Goal: Task Accomplishment & Management: Manage account settings

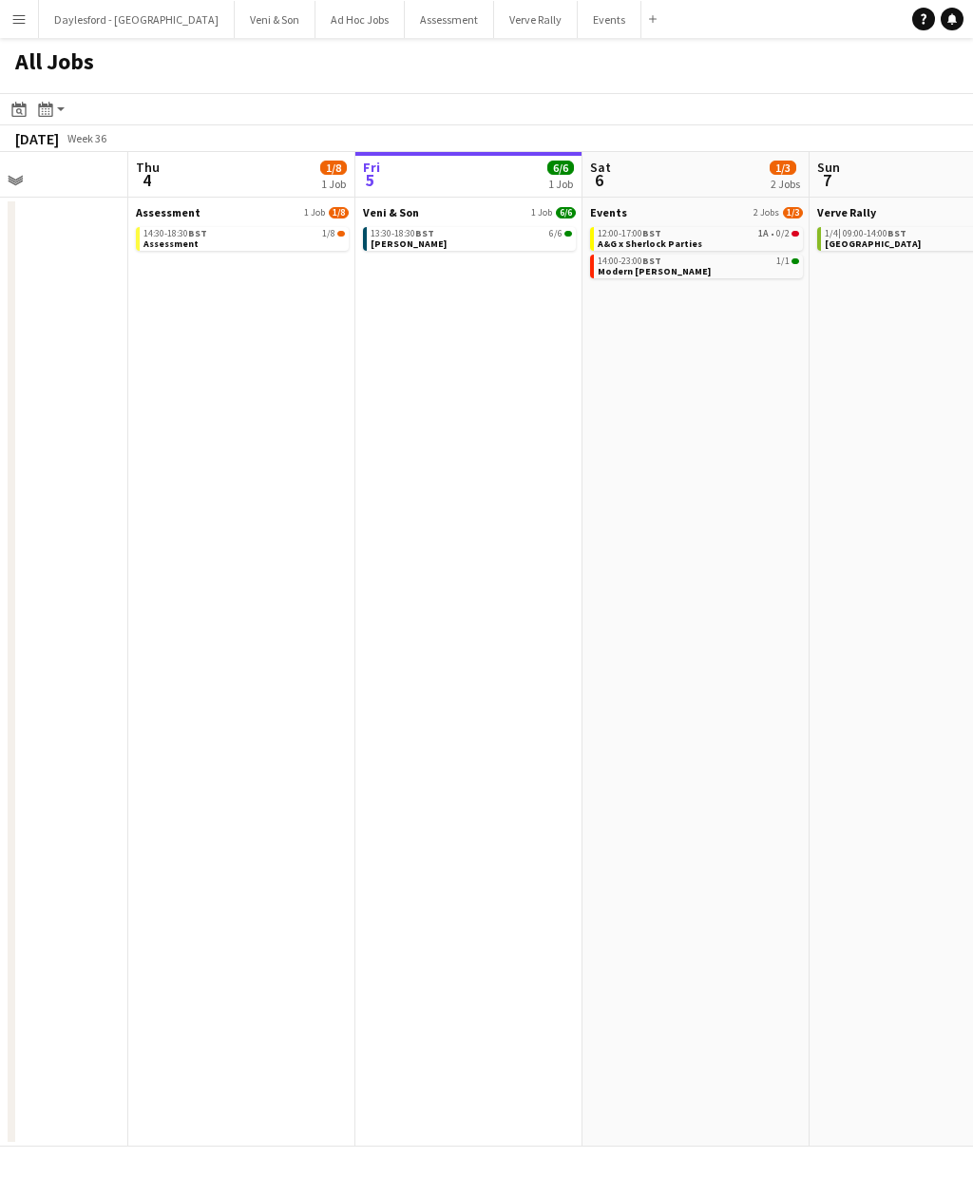
scroll to position [0, 782]
click at [27, 21] on button "Menu" at bounding box center [19, 19] width 38 height 38
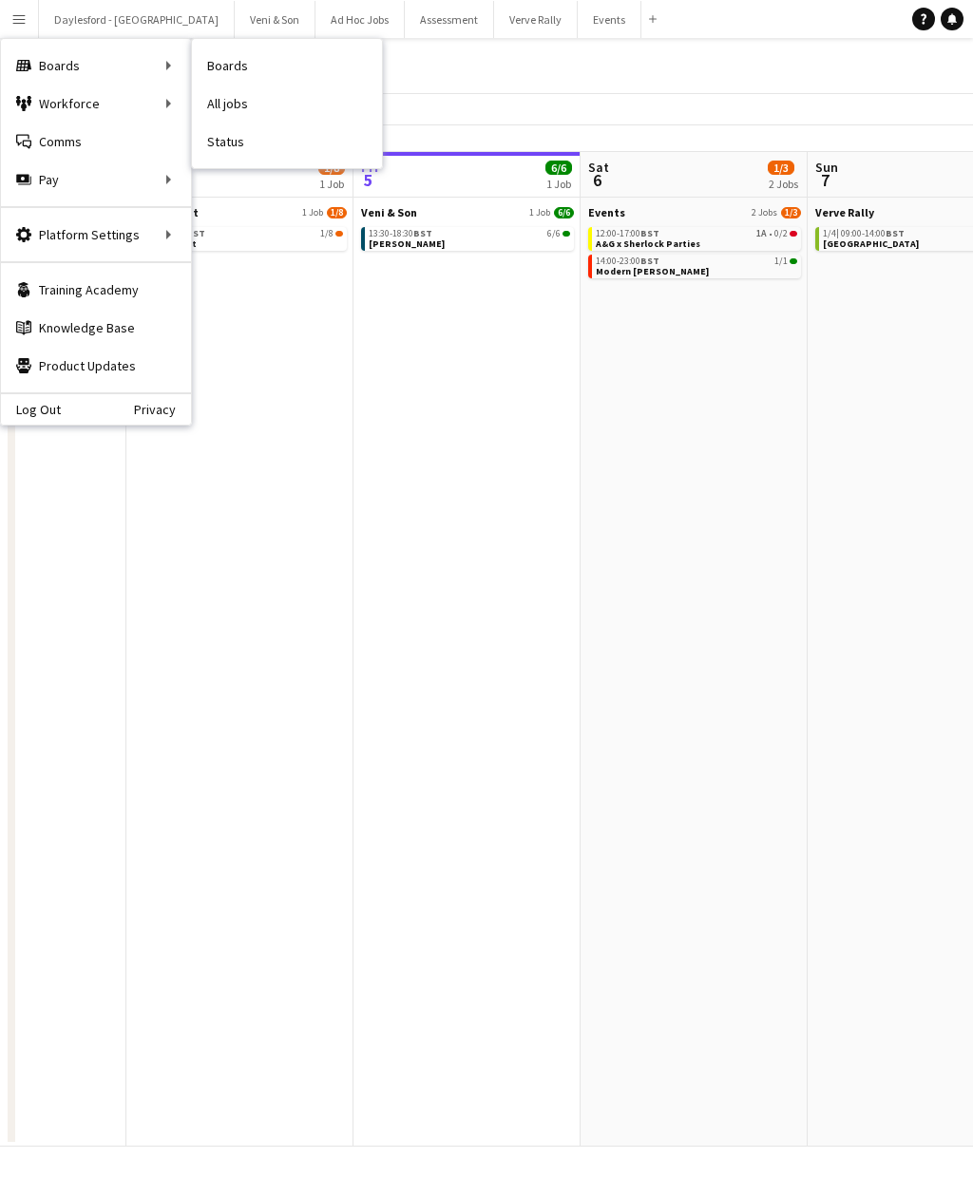
click at [261, 156] on link "Status" at bounding box center [287, 142] width 190 height 38
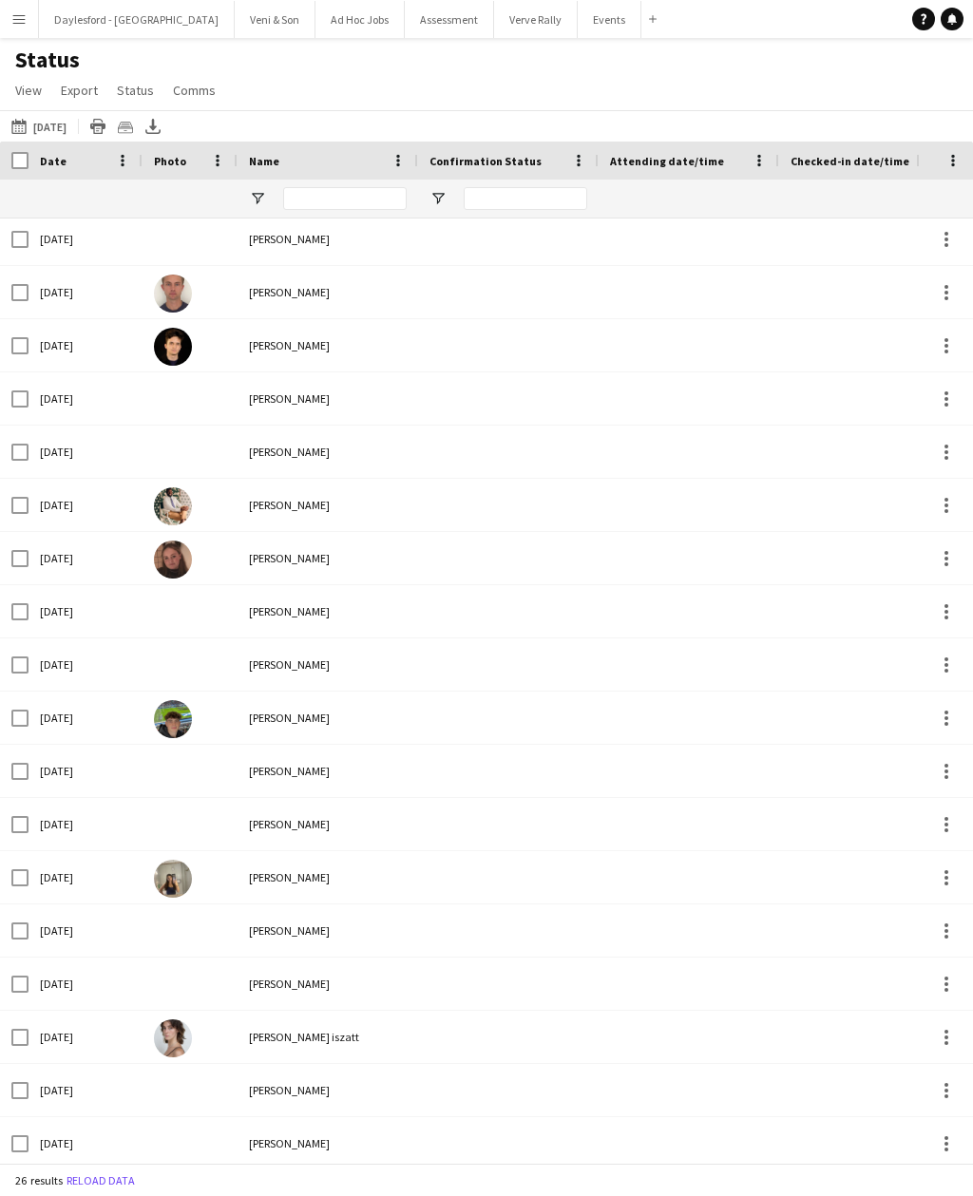
click at [70, 124] on button "05-09-2025 to 11-09-2025 20-09-2025" at bounding box center [39, 126] width 63 height 23
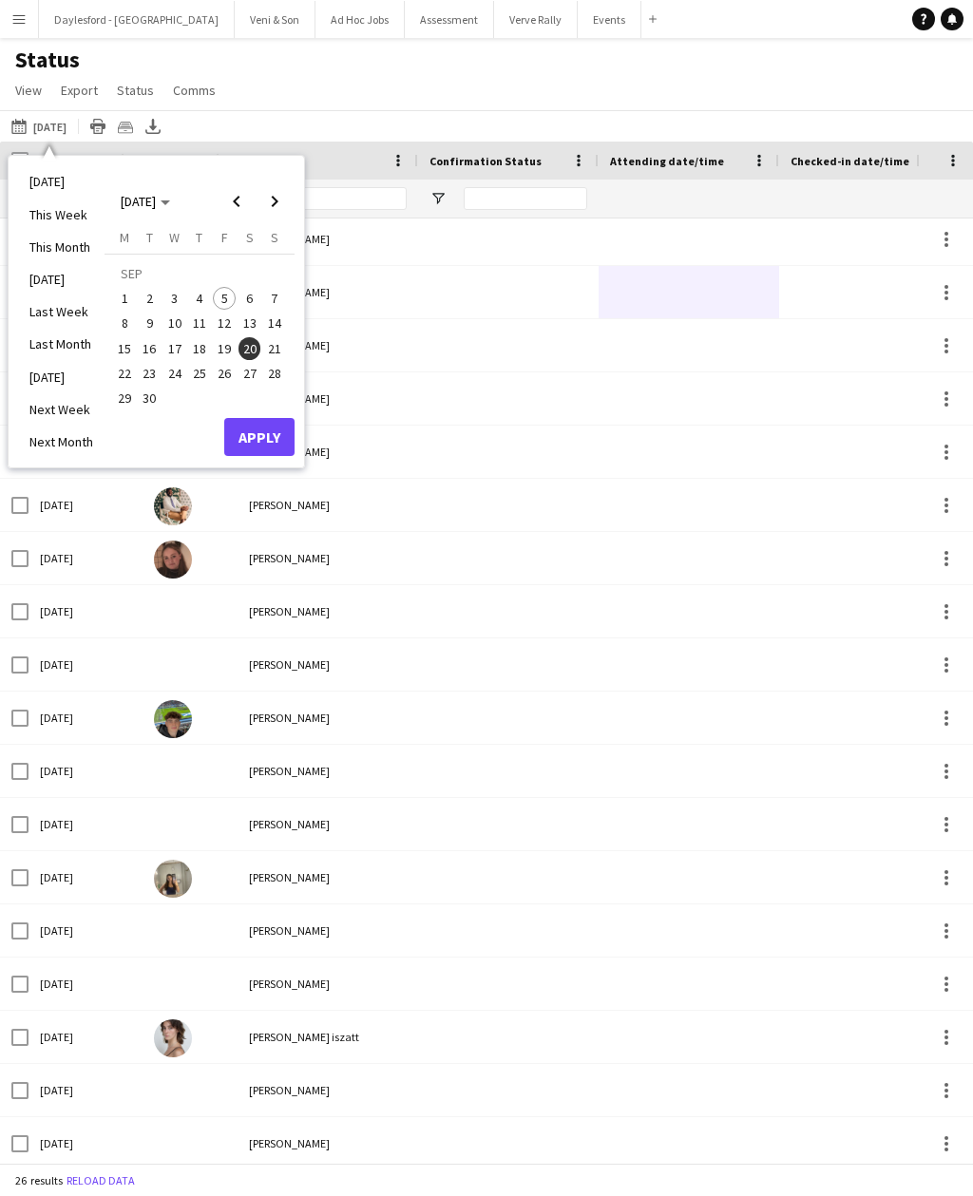
click at [220, 293] on span "5" at bounding box center [224, 298] width 23 height 23
click at [157, 397] on span "30" at bounding box center [150, 398] width 23 height 23
click at [278, 447] on button "Apply" at bounding box center [259, 437] width 70 height 38
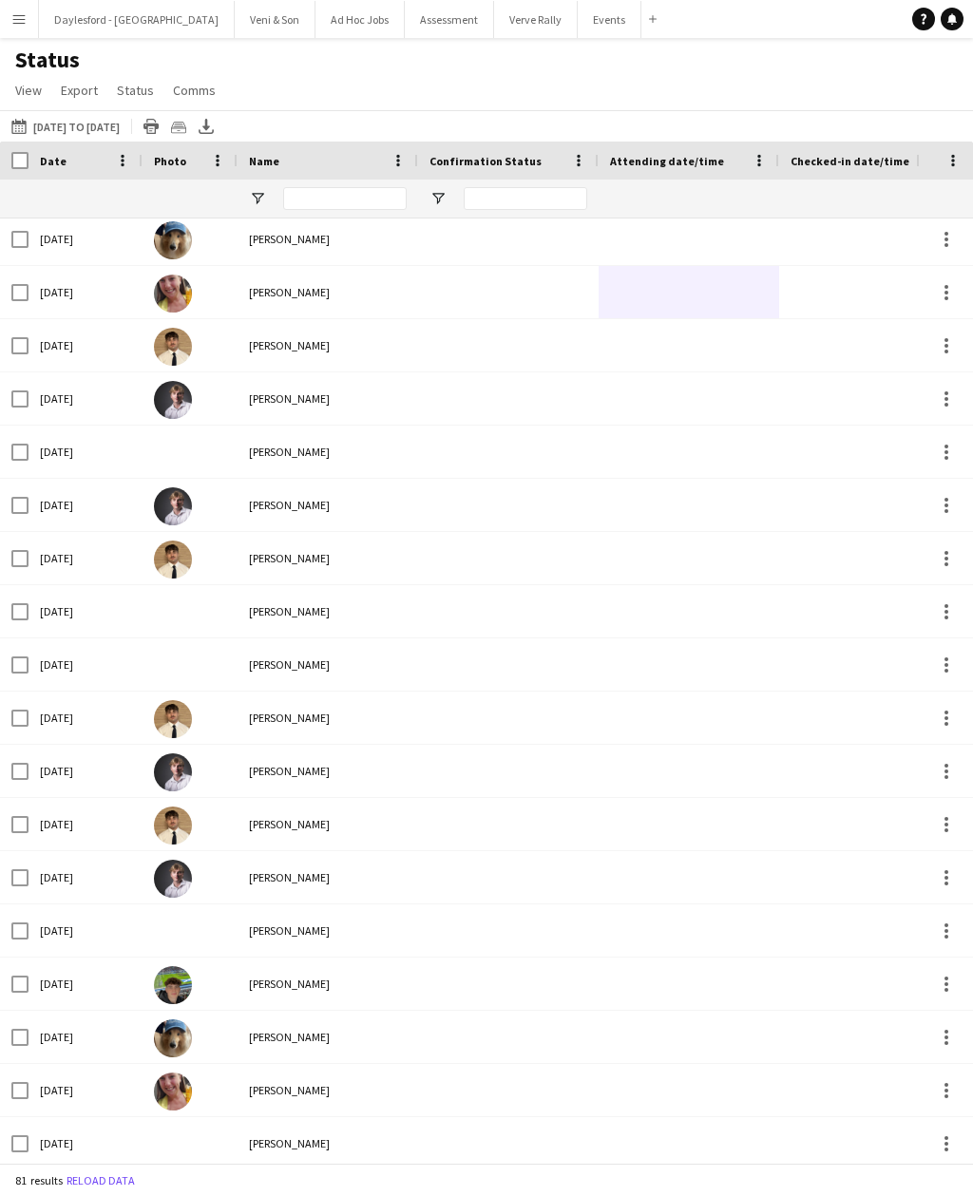
click at [96, 123] on button "05-09-2025 to 11-09-2025 05-09-2025 to 30-09-2025" at bounding box center [66, 126] width 116 height 23
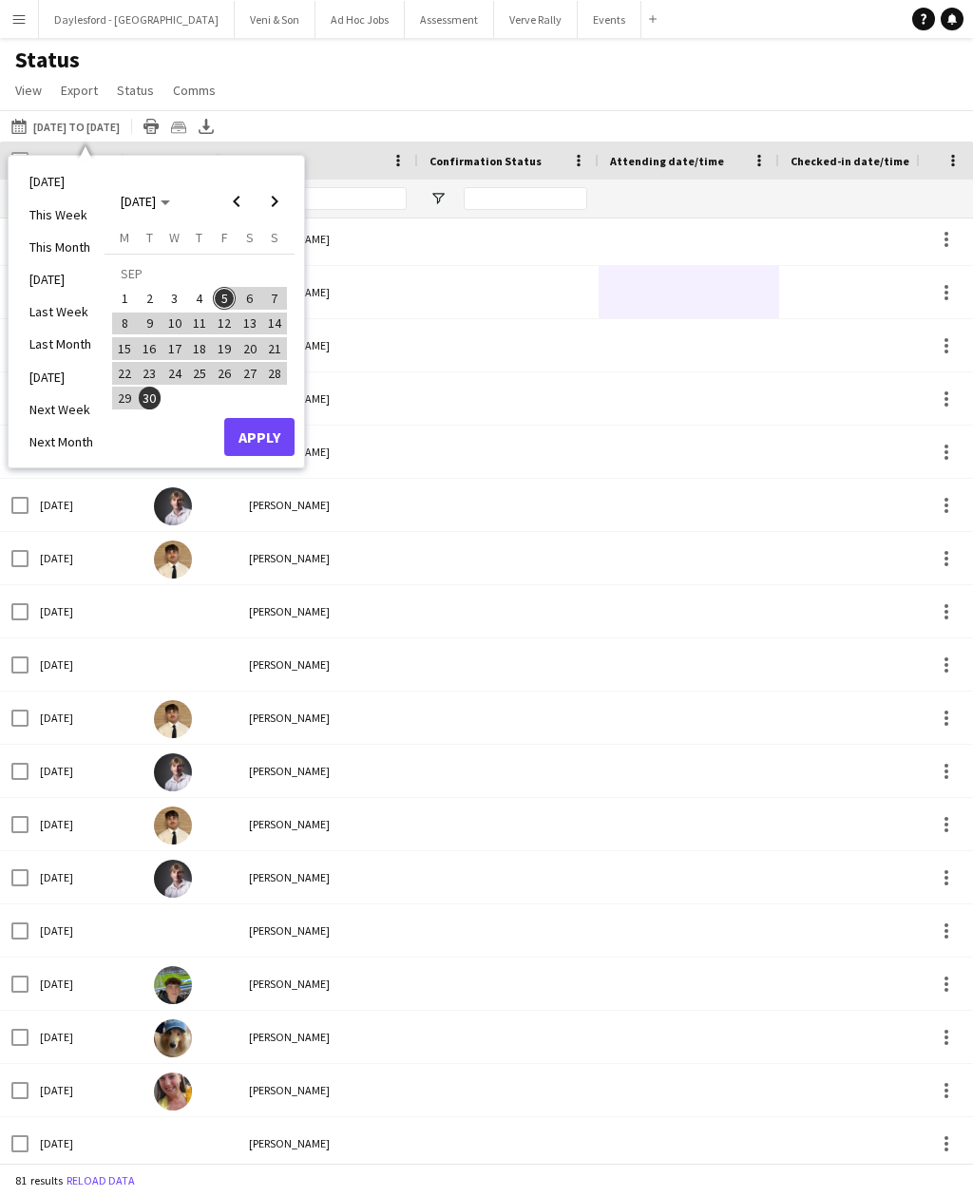
click at [229, 301] on span "5" at bounding box center [224, 298] width 23 height 23
click at [228, 294] on span "5" at bounding box center [224, 298] width 23 height 23
click at [277, 439] on button "Apply" at bounding box center [259, 437] width 70 height 38
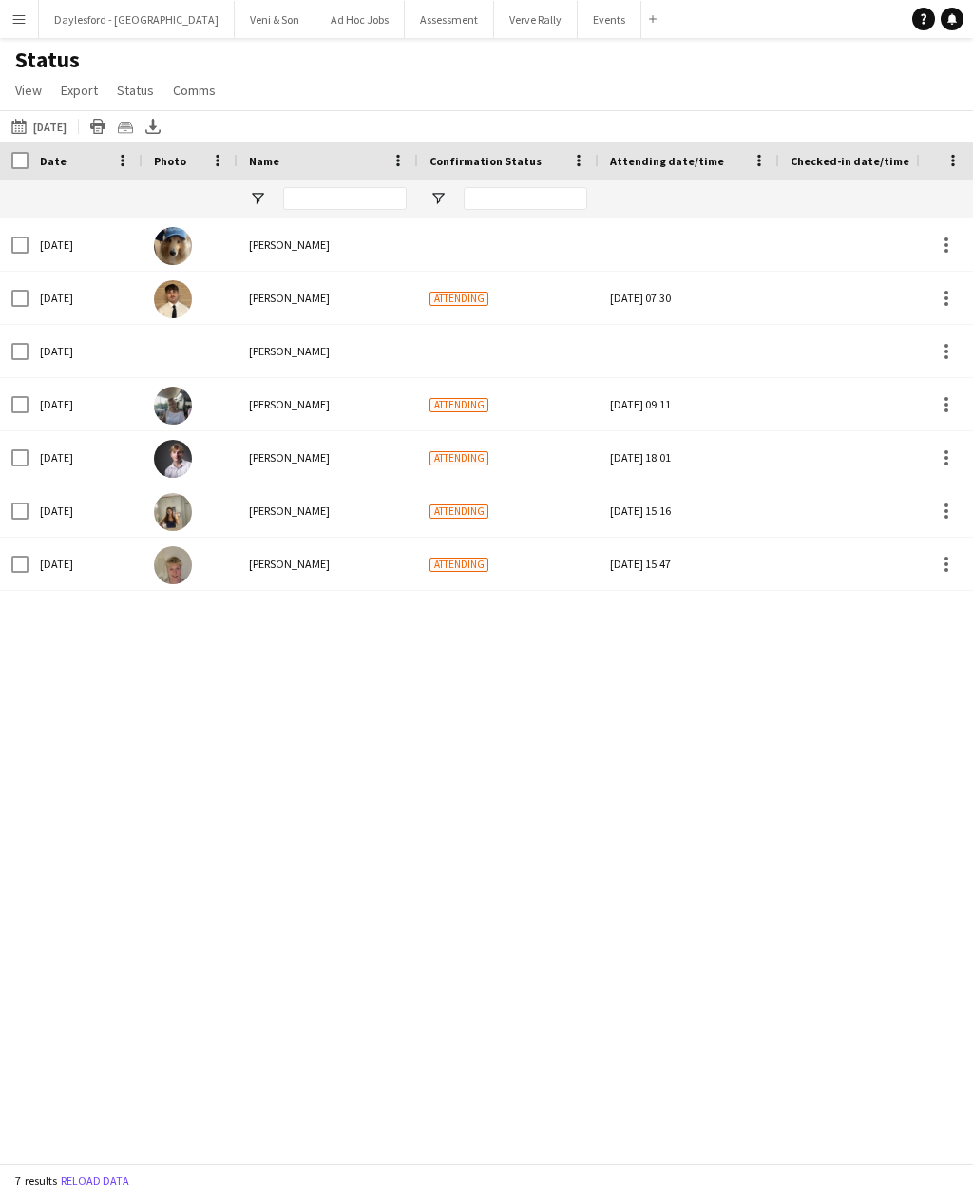
click at [495, 402] on div "Attending" at bounding box center [508, 404] width 180 height 52
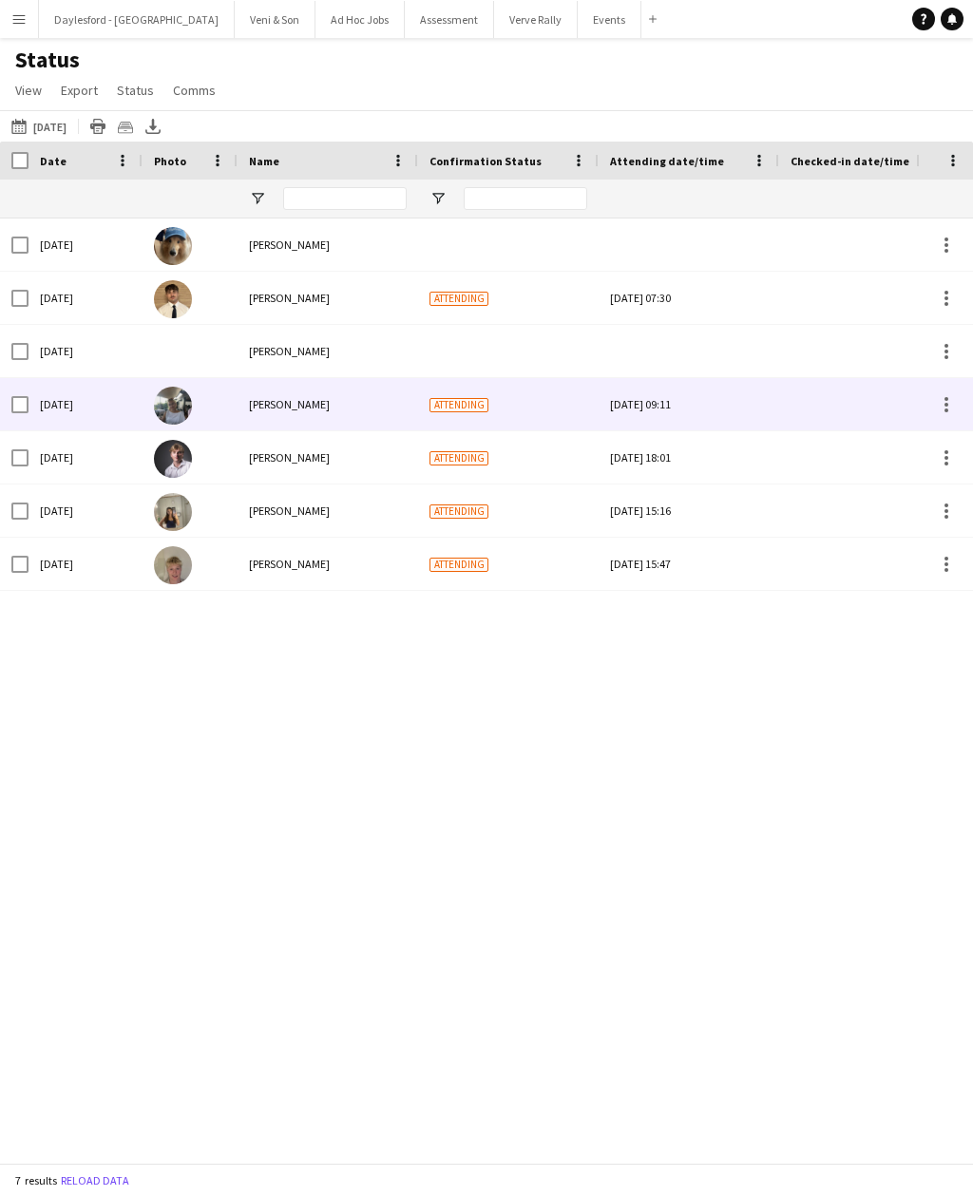
click at [504, 303] on div "Attending" at bounding box center [508, 298] width 180 height 52
click at [501, 406] on div "Attending" at bounding box center [508, 404] width 180 height 52
click at [502, 460] on div "Attending" at bounding box center [508, 457] width 180 height 52
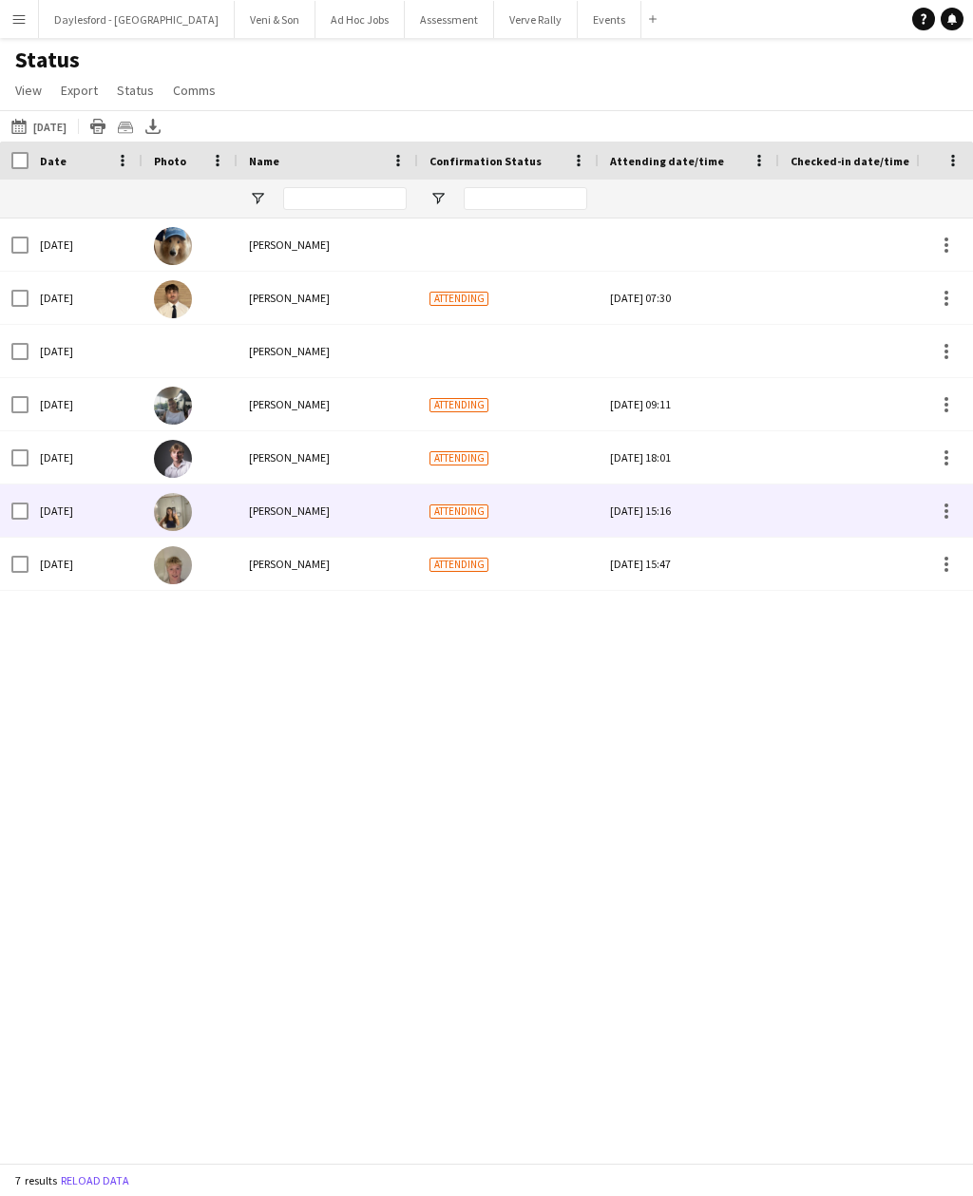
click at [512, 502] on div "Attending" at bounding box center [508, 510] width 180 height 52
click at [521, 567] on div "Attending" at bounding box center [508, 564] width 180 height 52
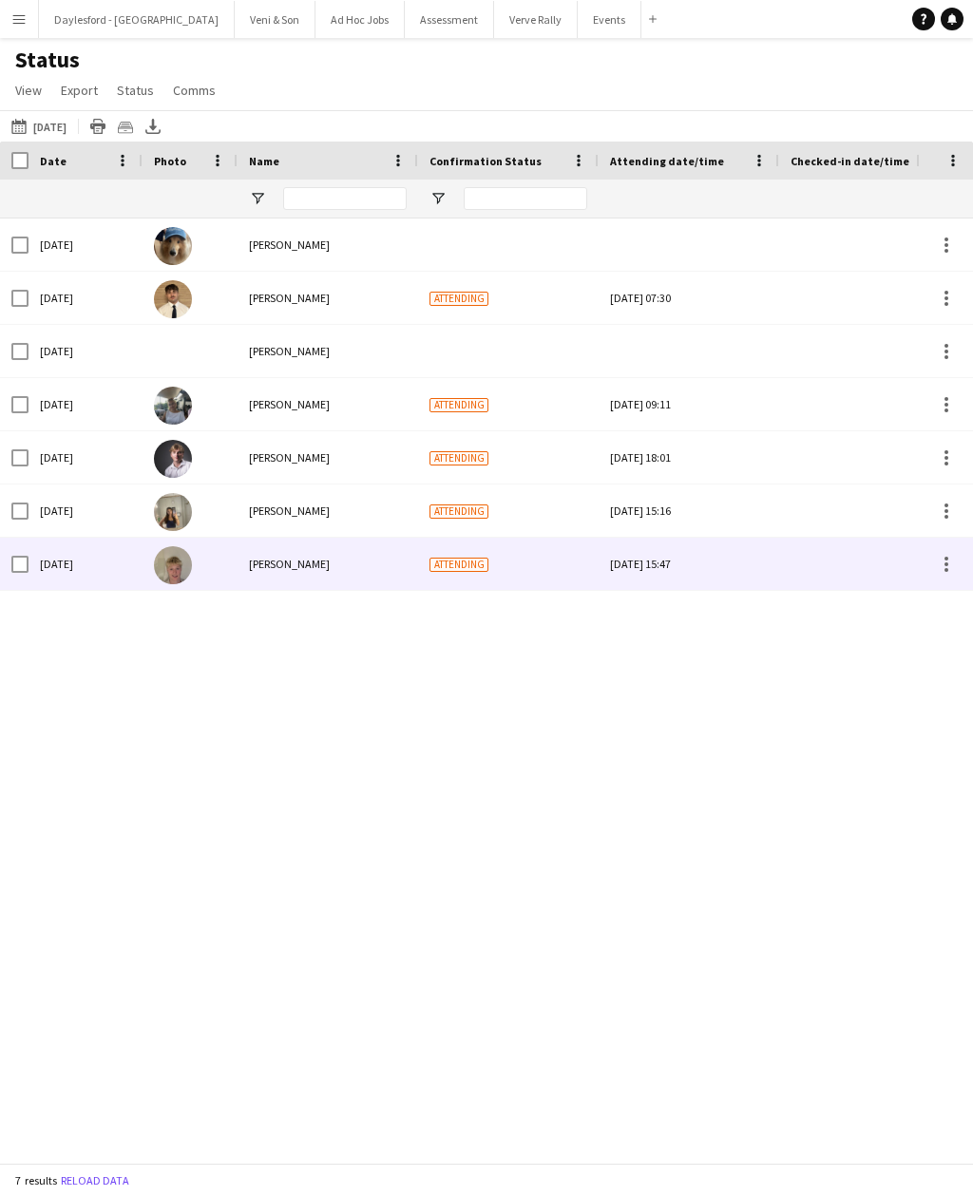
click at [25, 33] on button "Menu" at bounding box center [19, 19] width 38 height 38
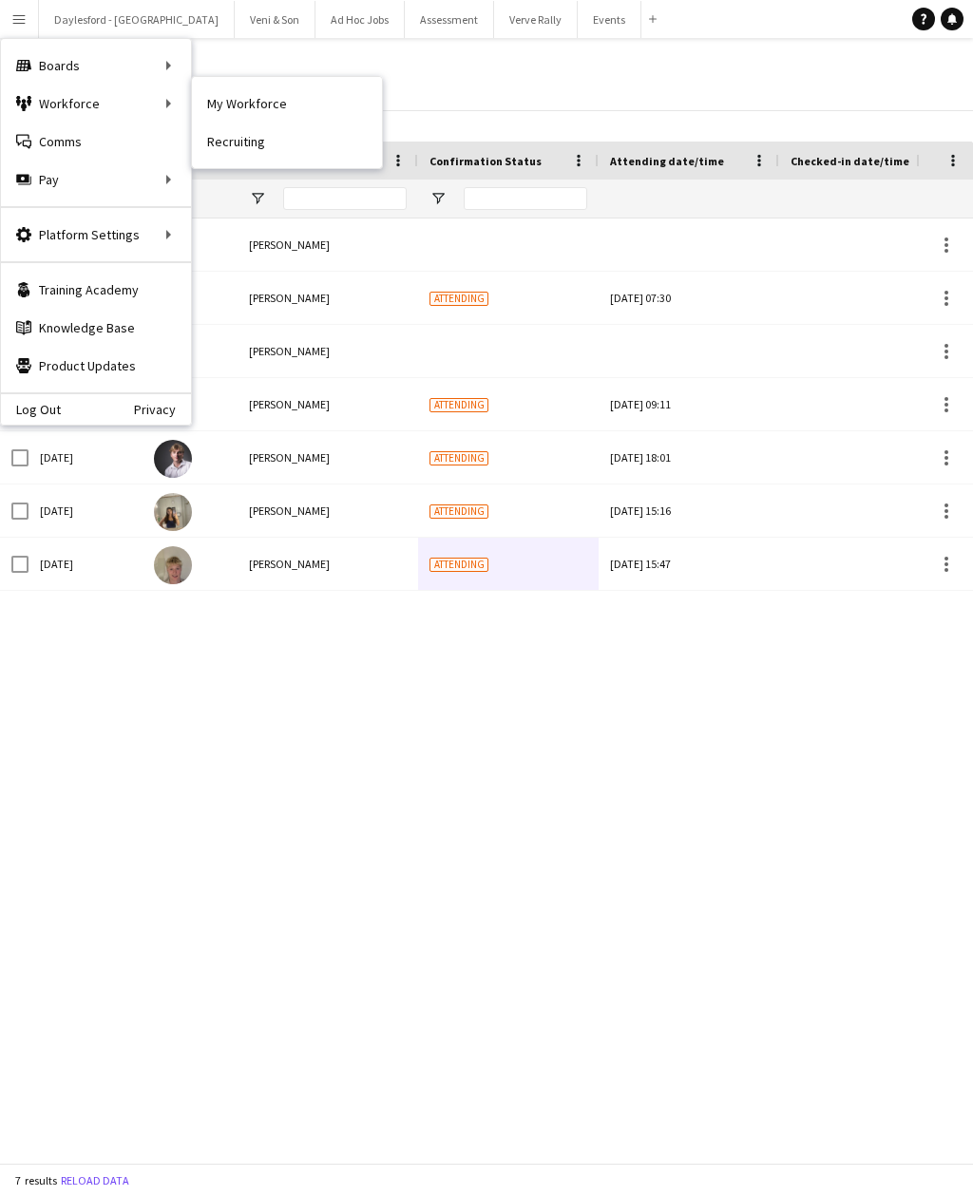
click at [283, 102] on link "My Workforce" at bounding box center [287, 104] width 190 height 38
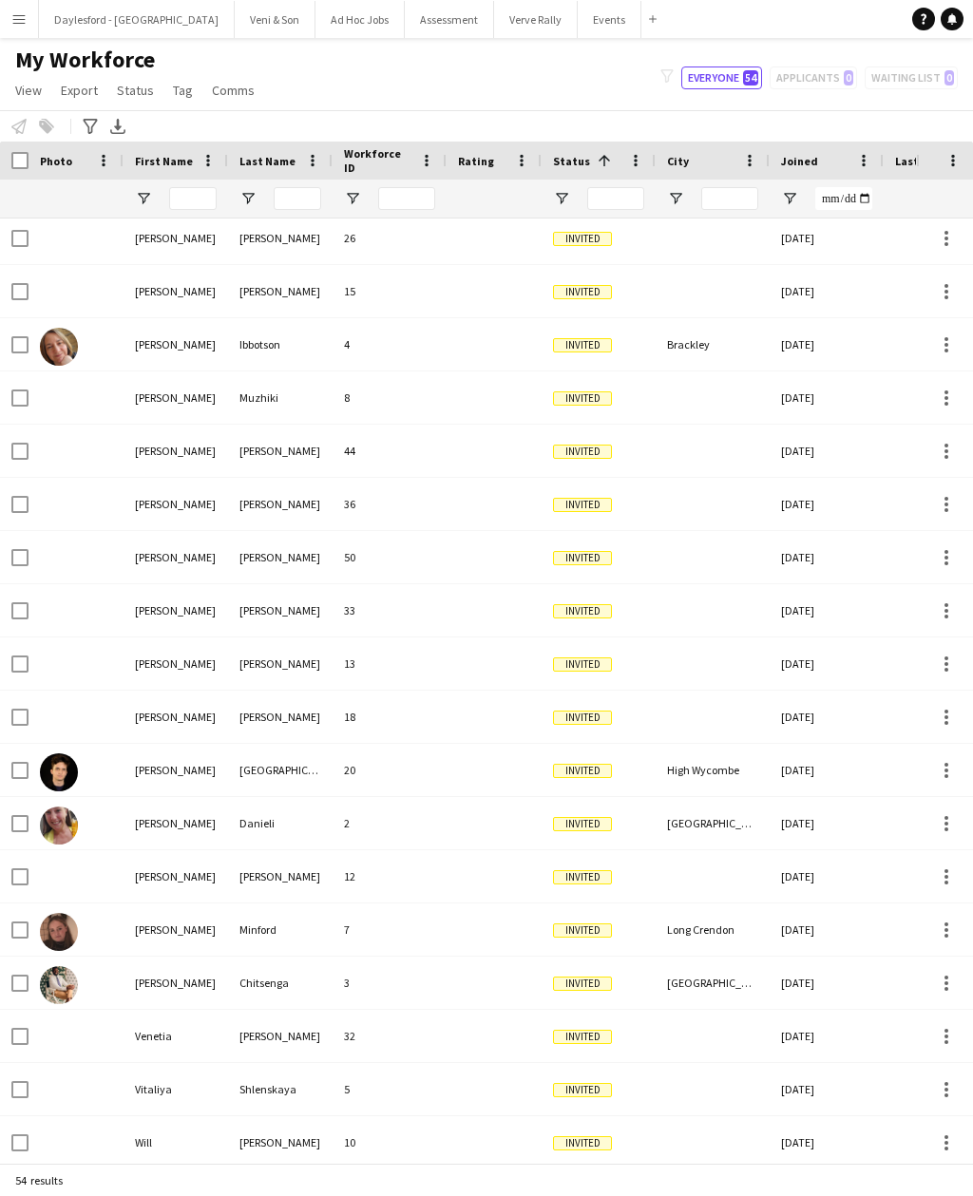
scroll to position [1867, 0]
click at [610, 190] on input "Status Filter Input" at bounding box center [615, 198] width 57 height 23
click at [567, 201] on span "Open Filter Menu" at bounding box center [561, 198] width 17 height 17
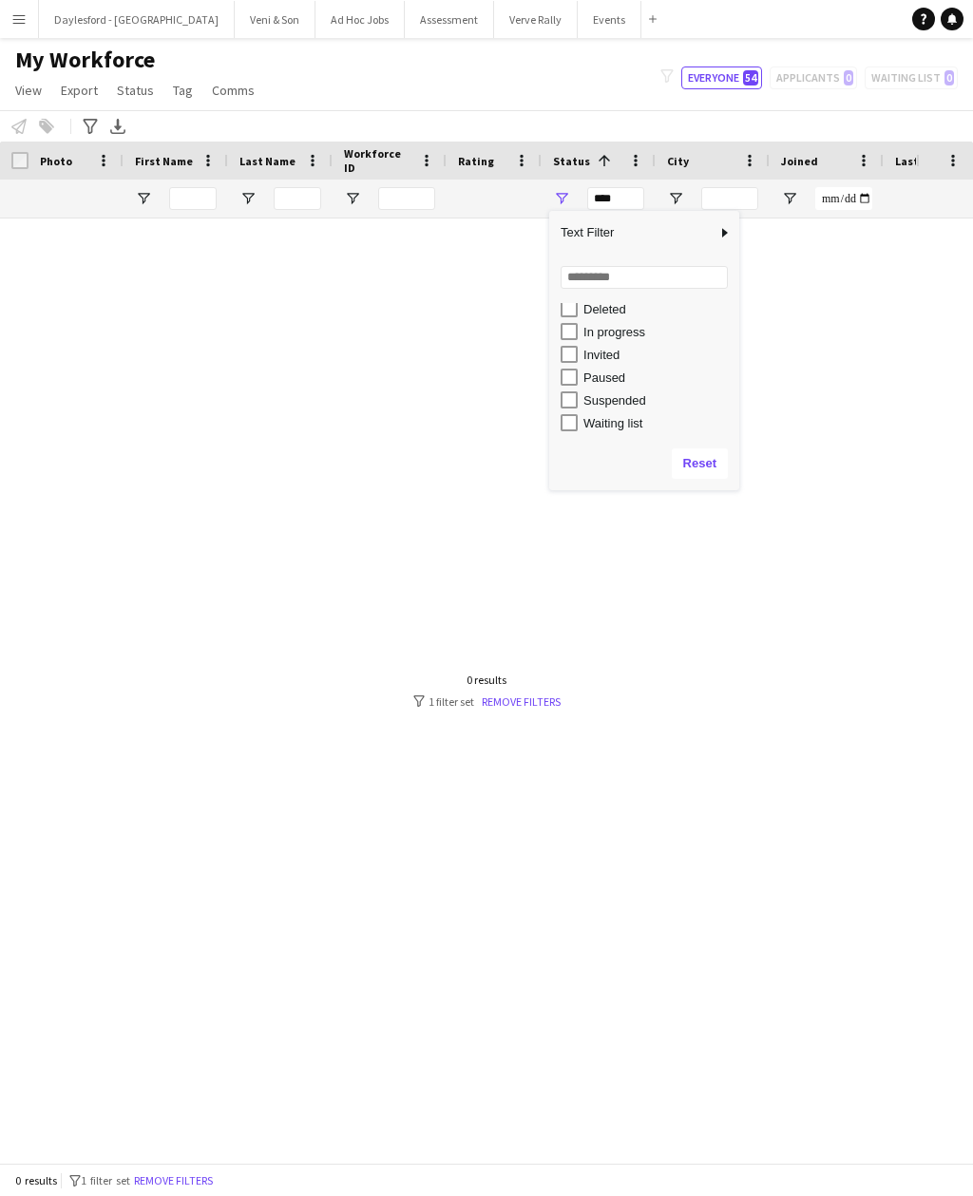
scroll to position [120, 0]
type input "**********"
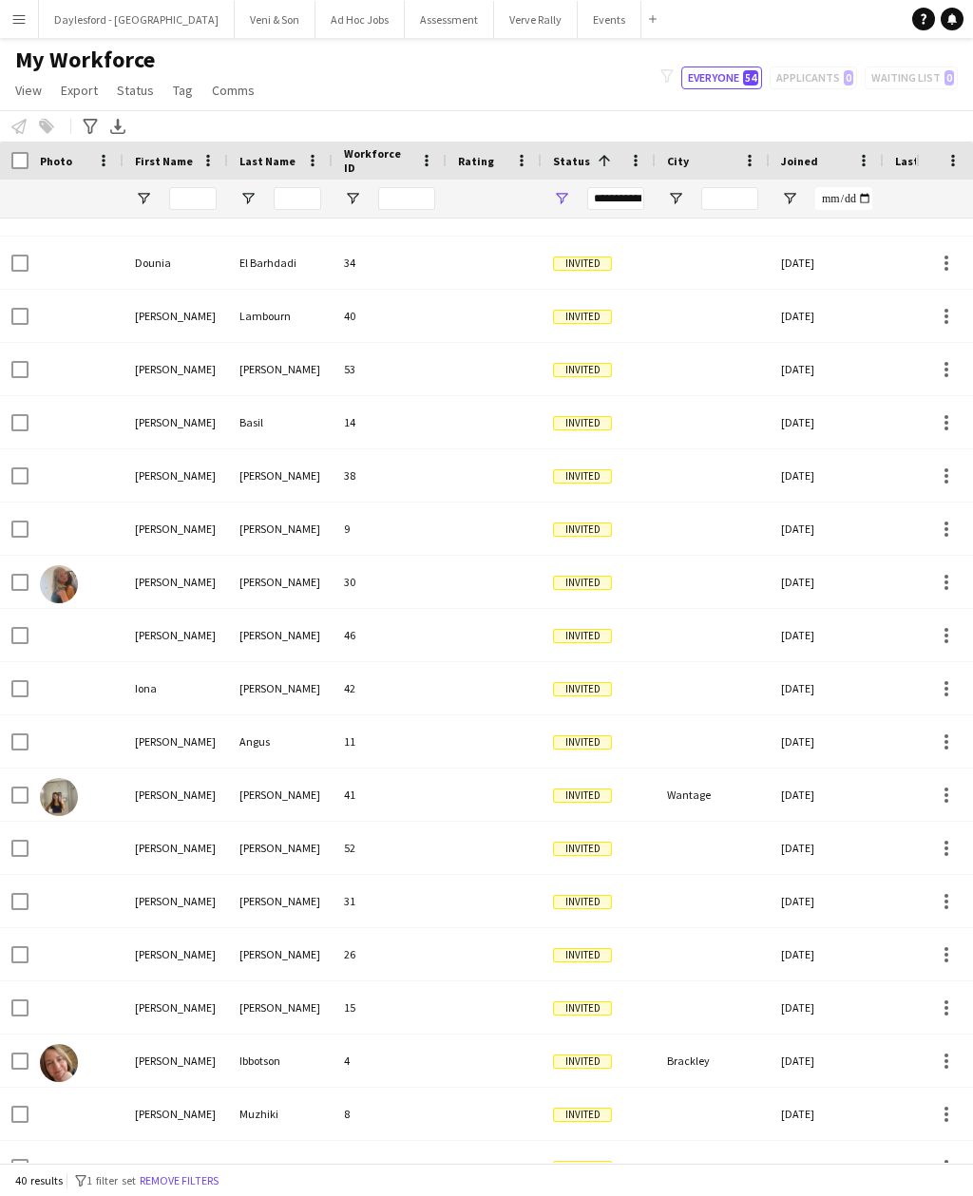
scroll to position [535, 0]
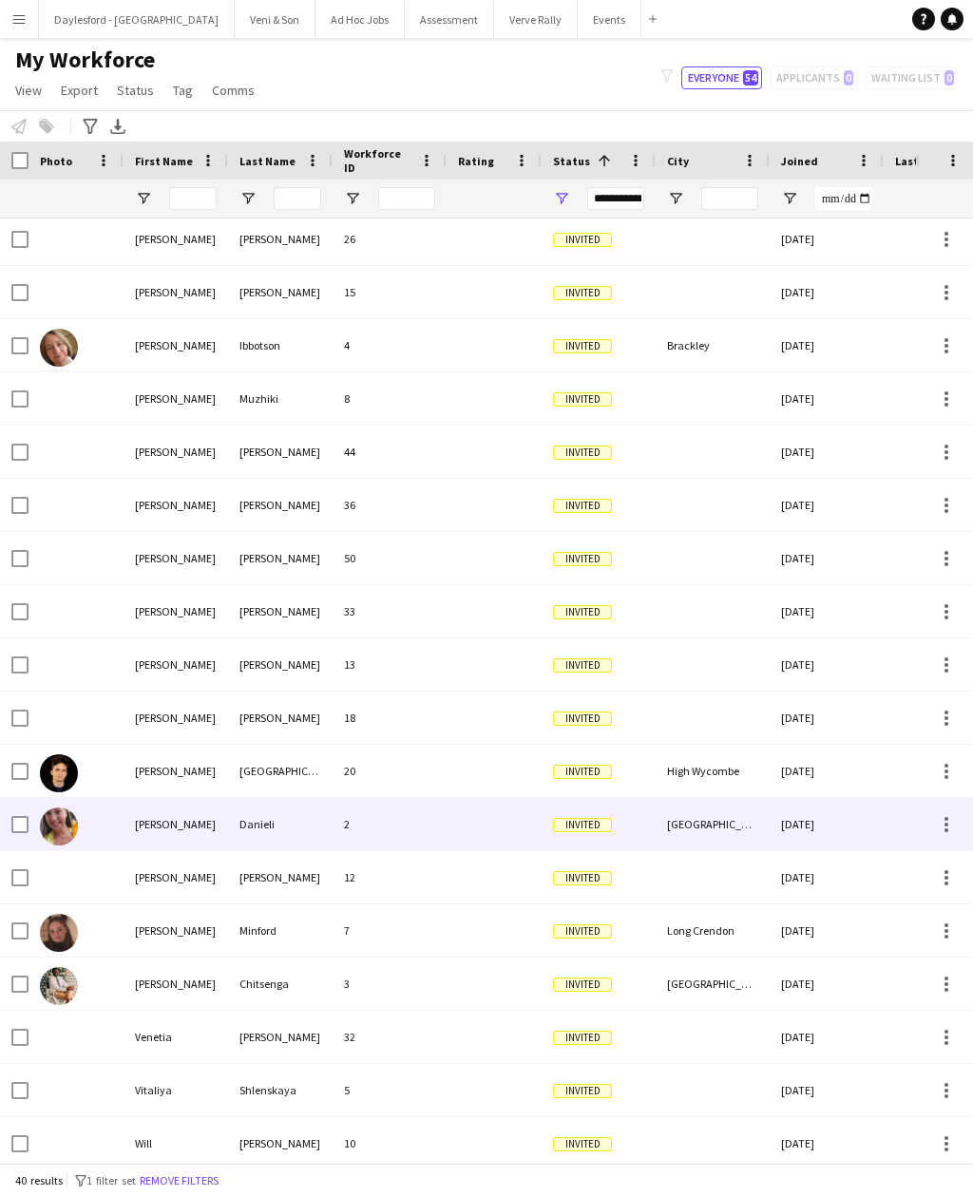
click at [916, 805] on div at bounding box center [944, 824] width 57 height 52
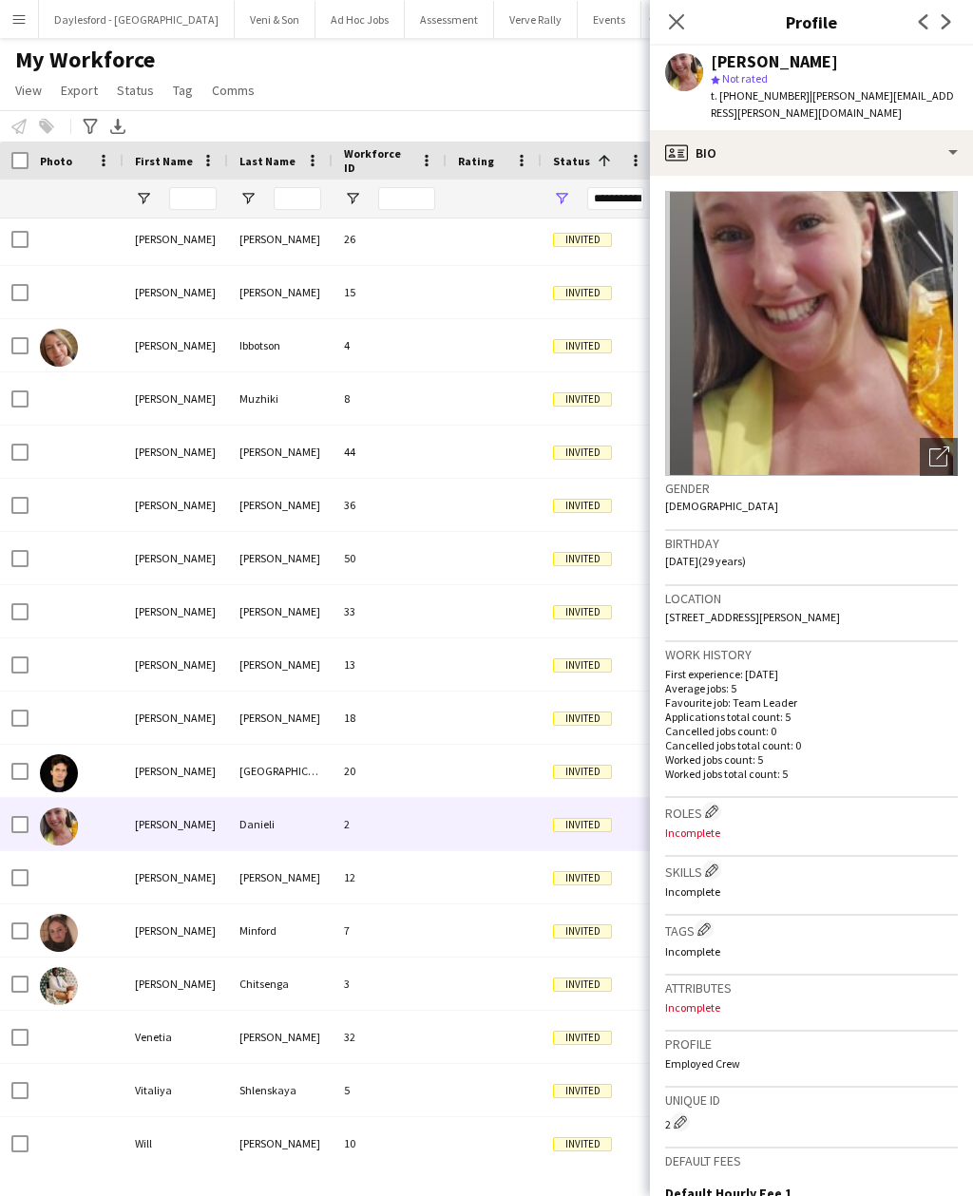
click at [681, 24] on icon "Close pop-in" at bounding box center [676, 21] width 15 height 15
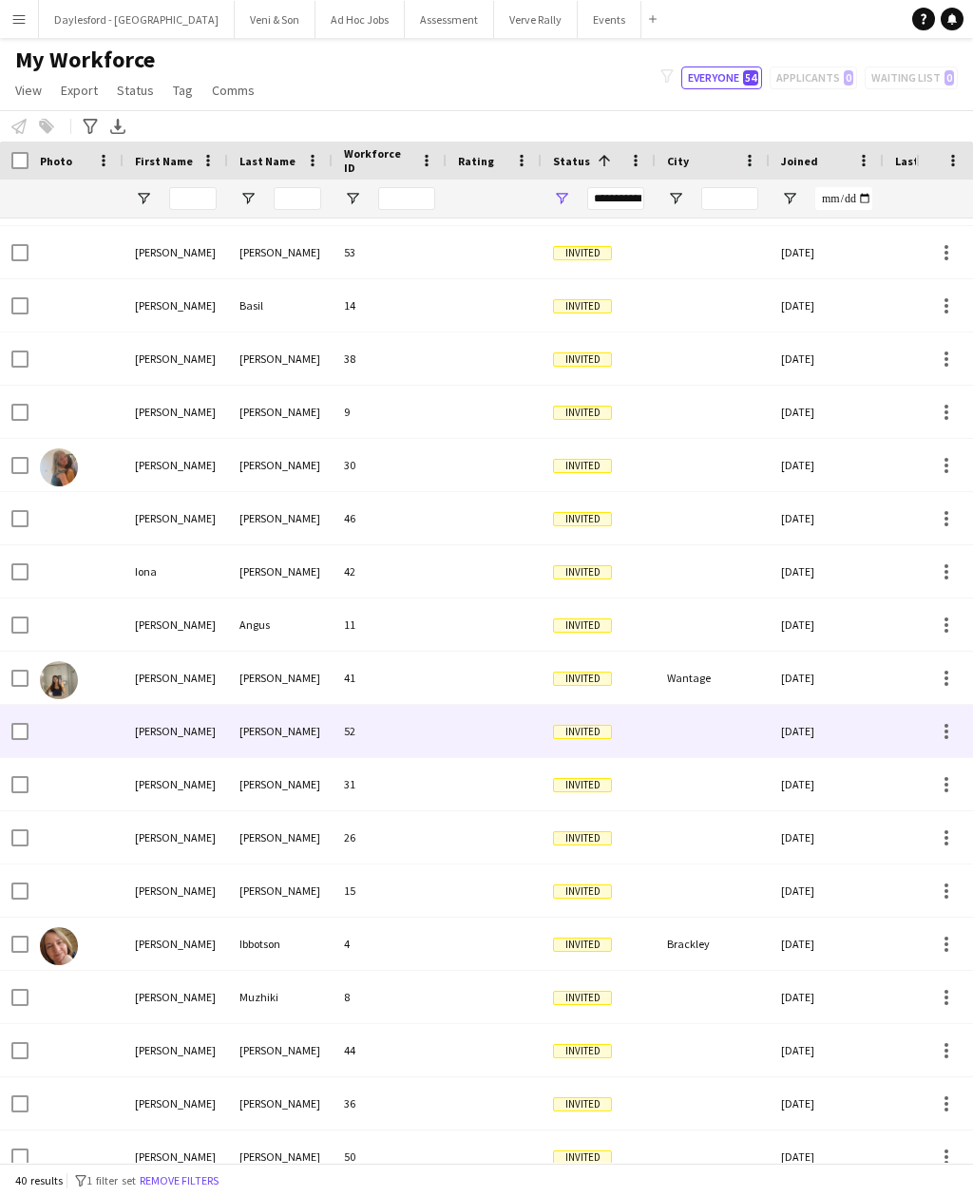
click at [727, 705] on div at bounding box center [712, 731] width 114 height 52
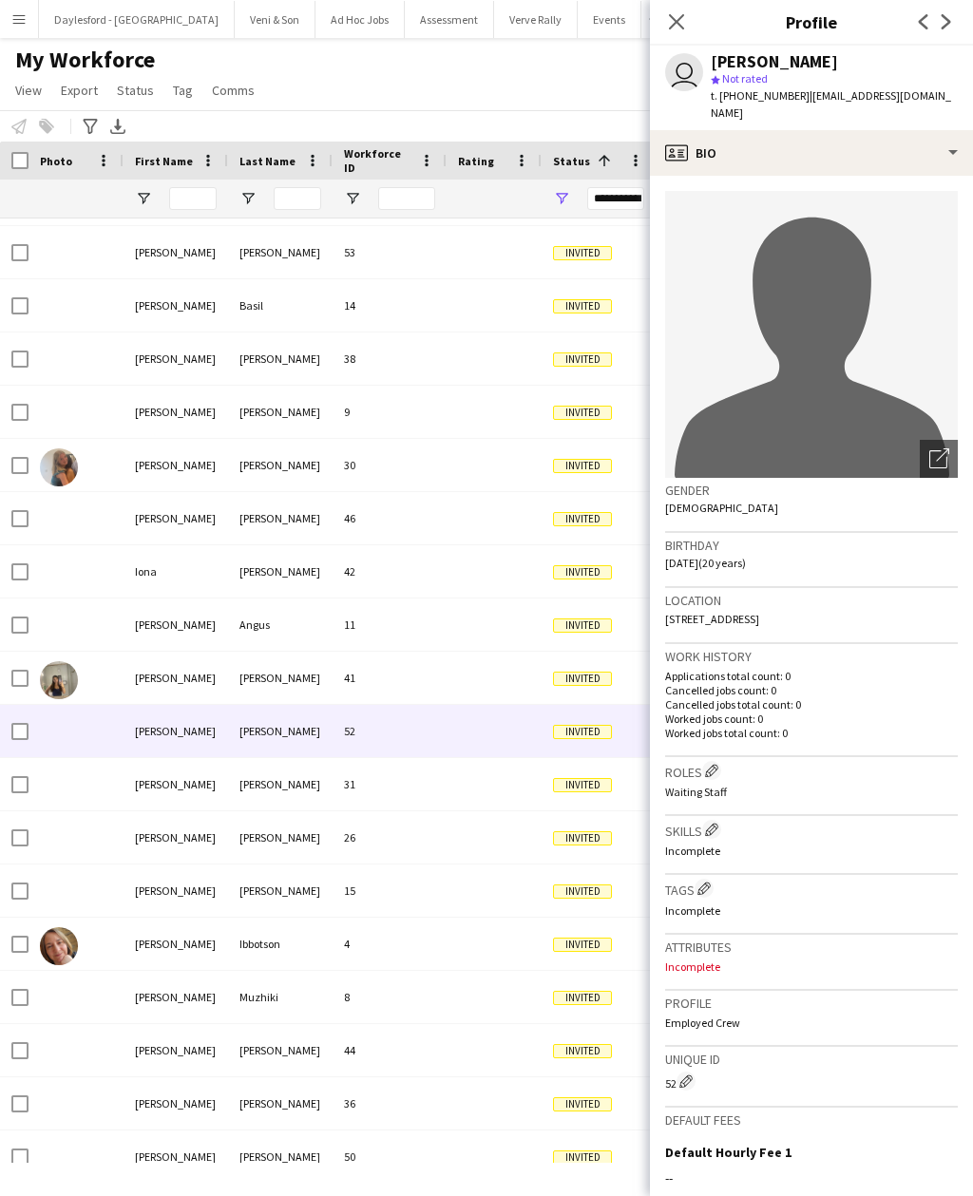
click at [685, 10] on app-icon "Close pop-in" at bounding box center [676, 21] width 23 height 23
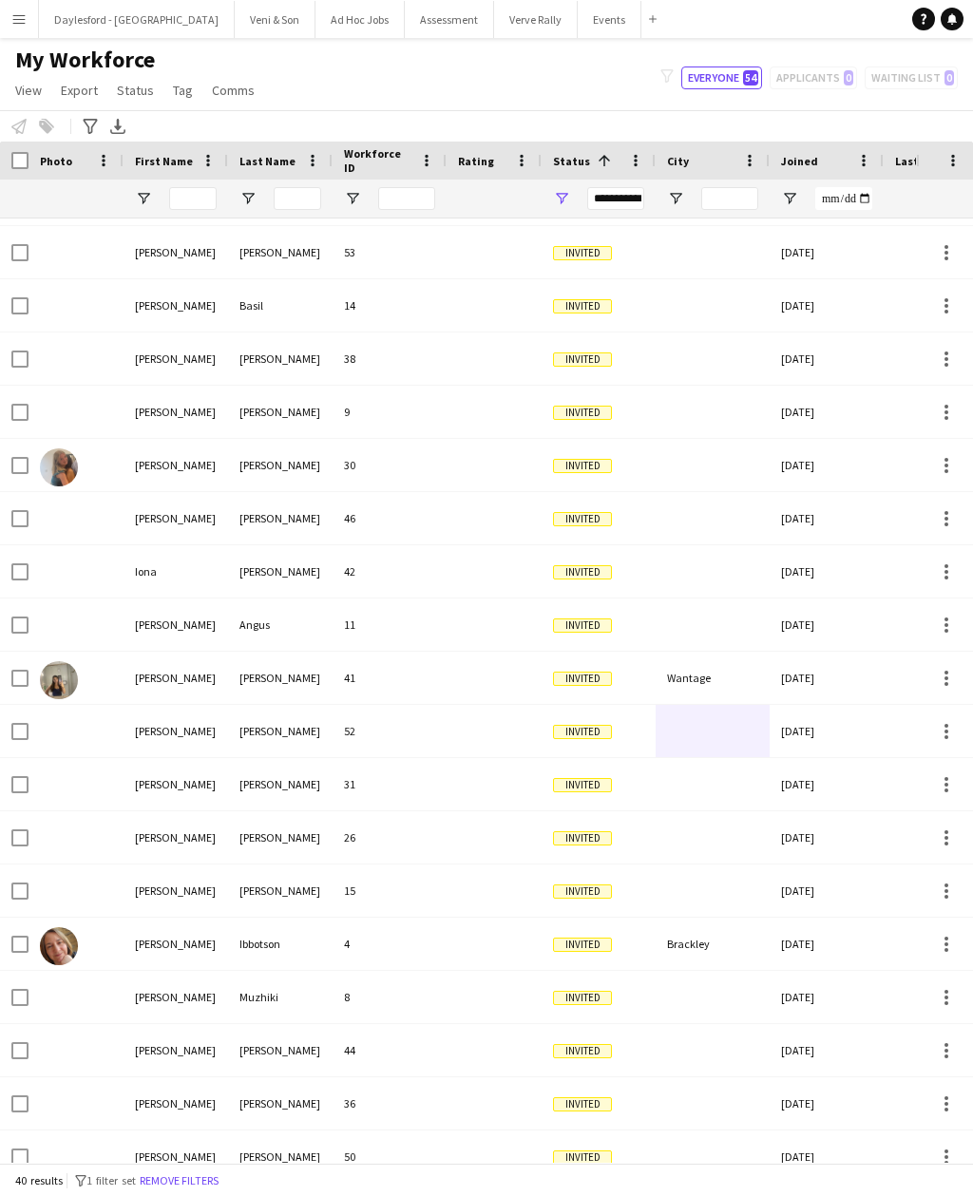
click at [31, 18] on button "Menu" at bounding box center [19, 19] width 38 height 38
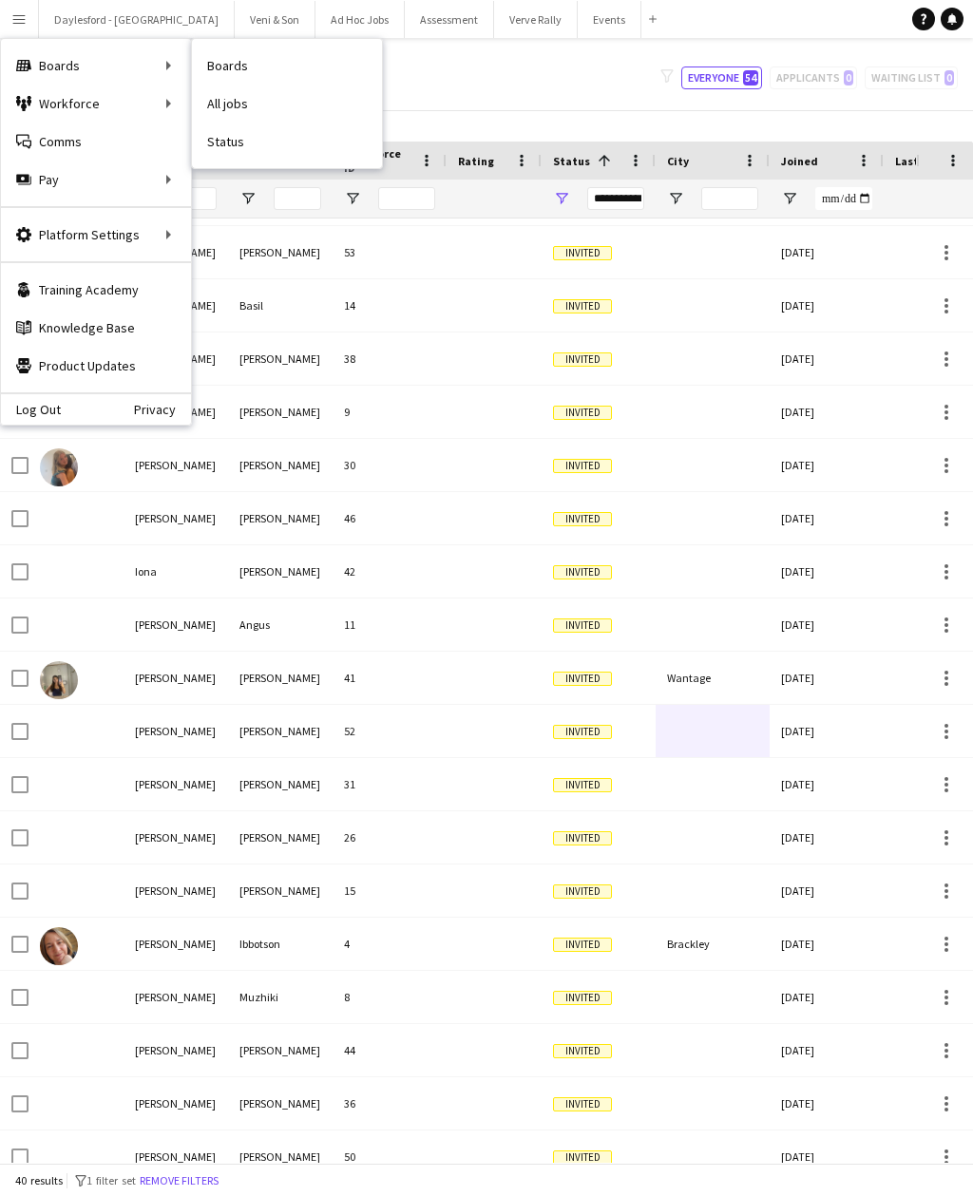
click at [249, 106] on link "All jobs" at bounding box center [287, 104] width 190 height 38
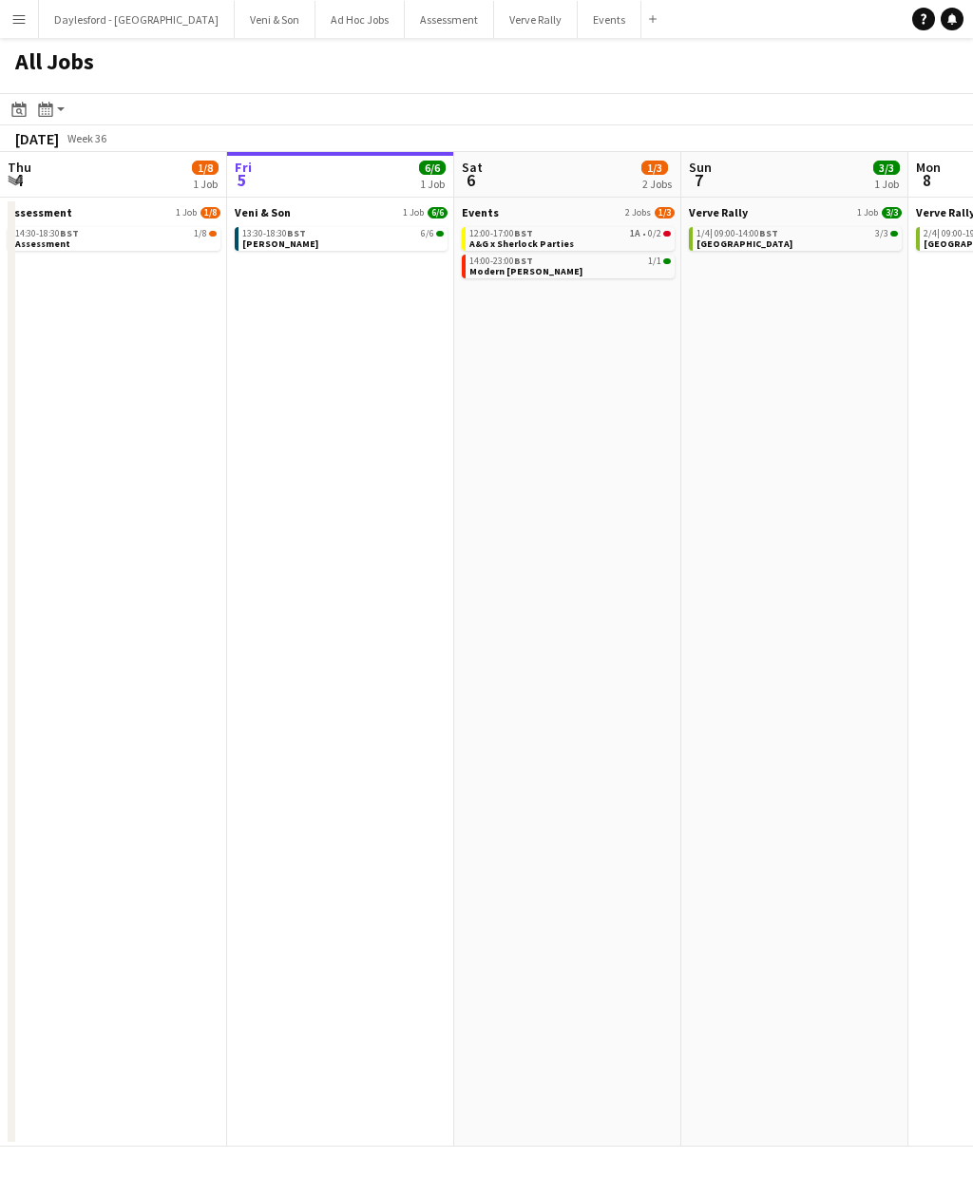
click at [616, 242] on link "12:00-17:00 BST 1A • 0/2 A&G x Sherlock Parties" at bounding box center [569, 238] width 201 height 22
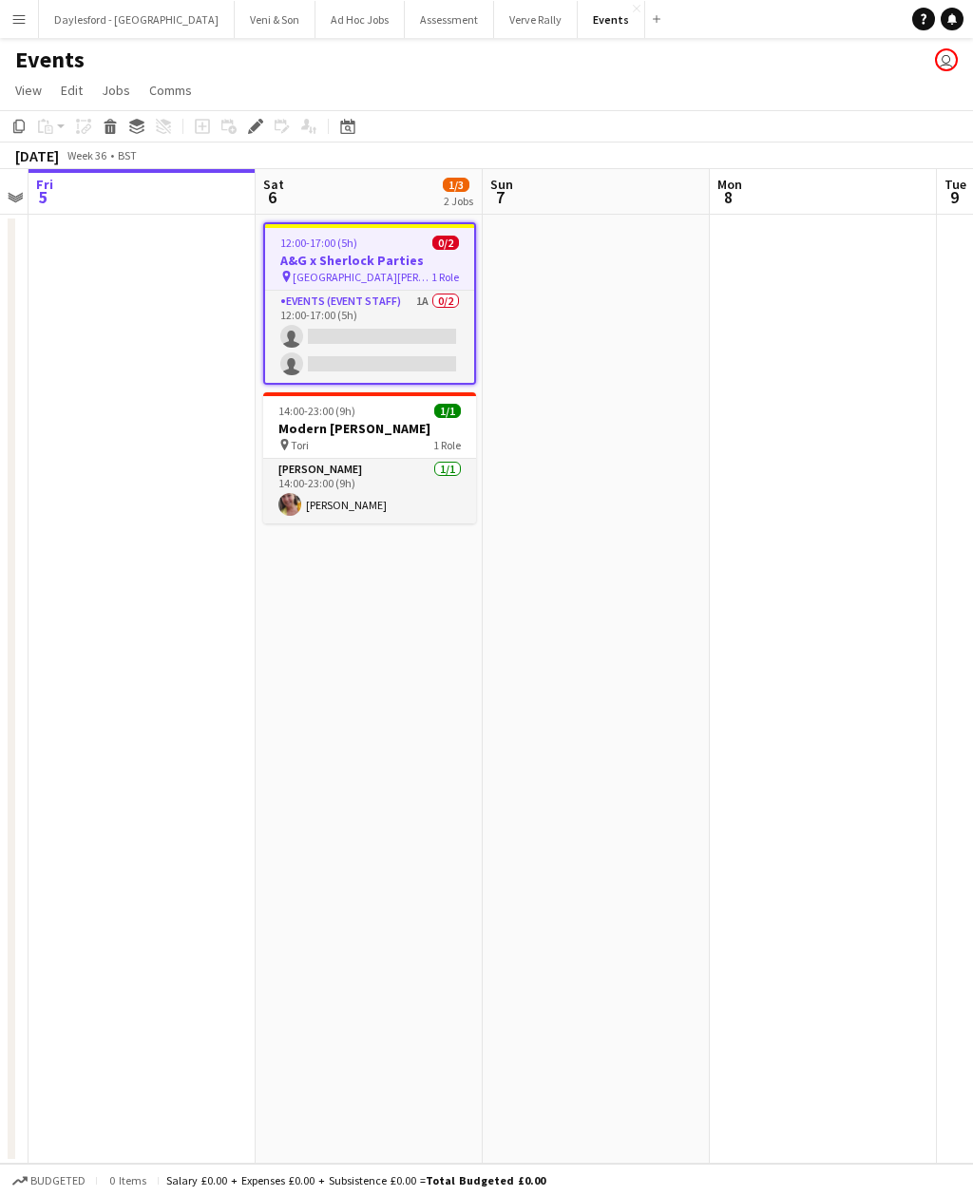
click at [439, 330] on app-card-role "Events (Event Staff) 1A 0/2 12:00-17:00 (5h) single-neutral-actions single-neut…" at bounding box center [369, 337] width 209 height 92
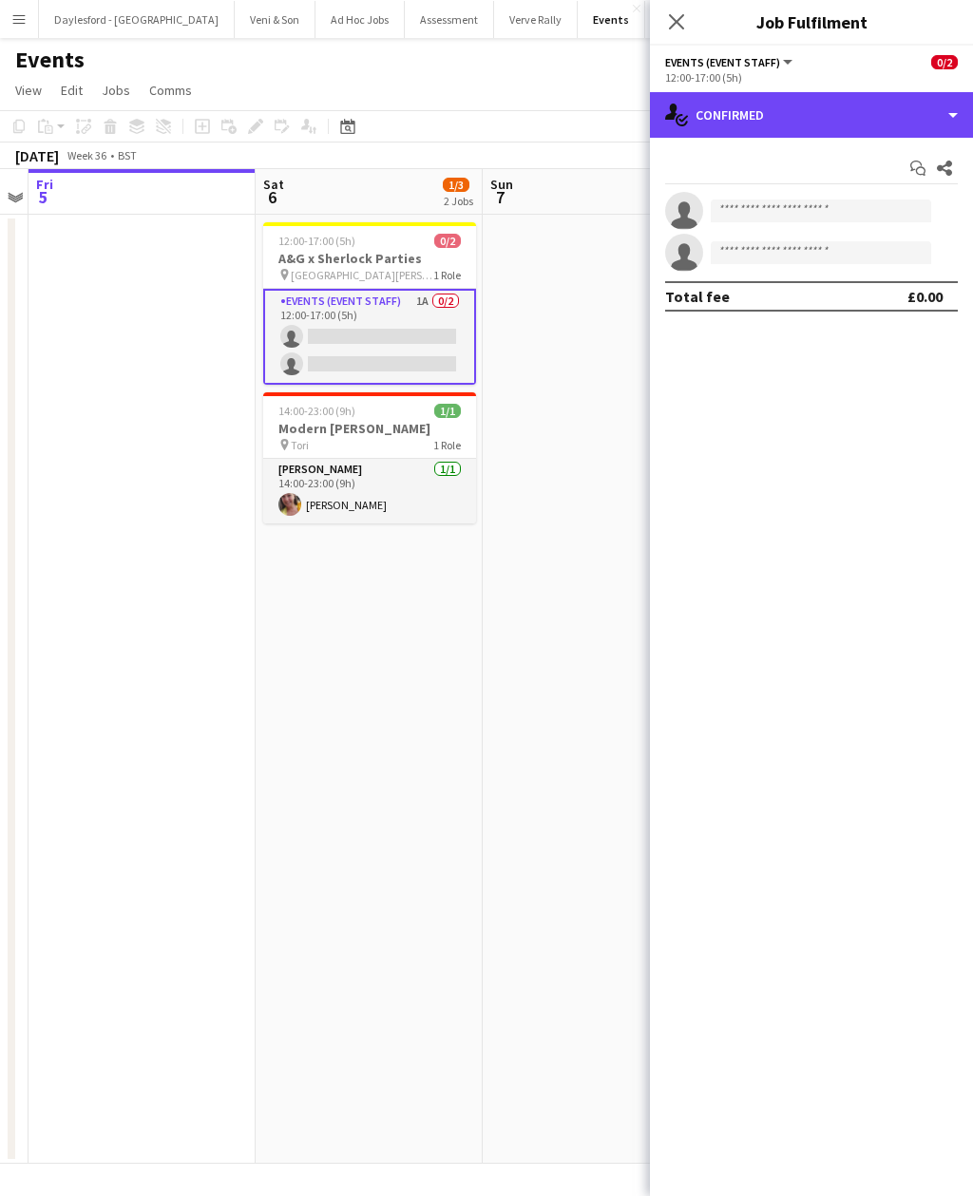
click at [920, 124] on div "single-neutral-actions-check-2 Confirmed" at bounding box center [811, 115] width 323 height 46
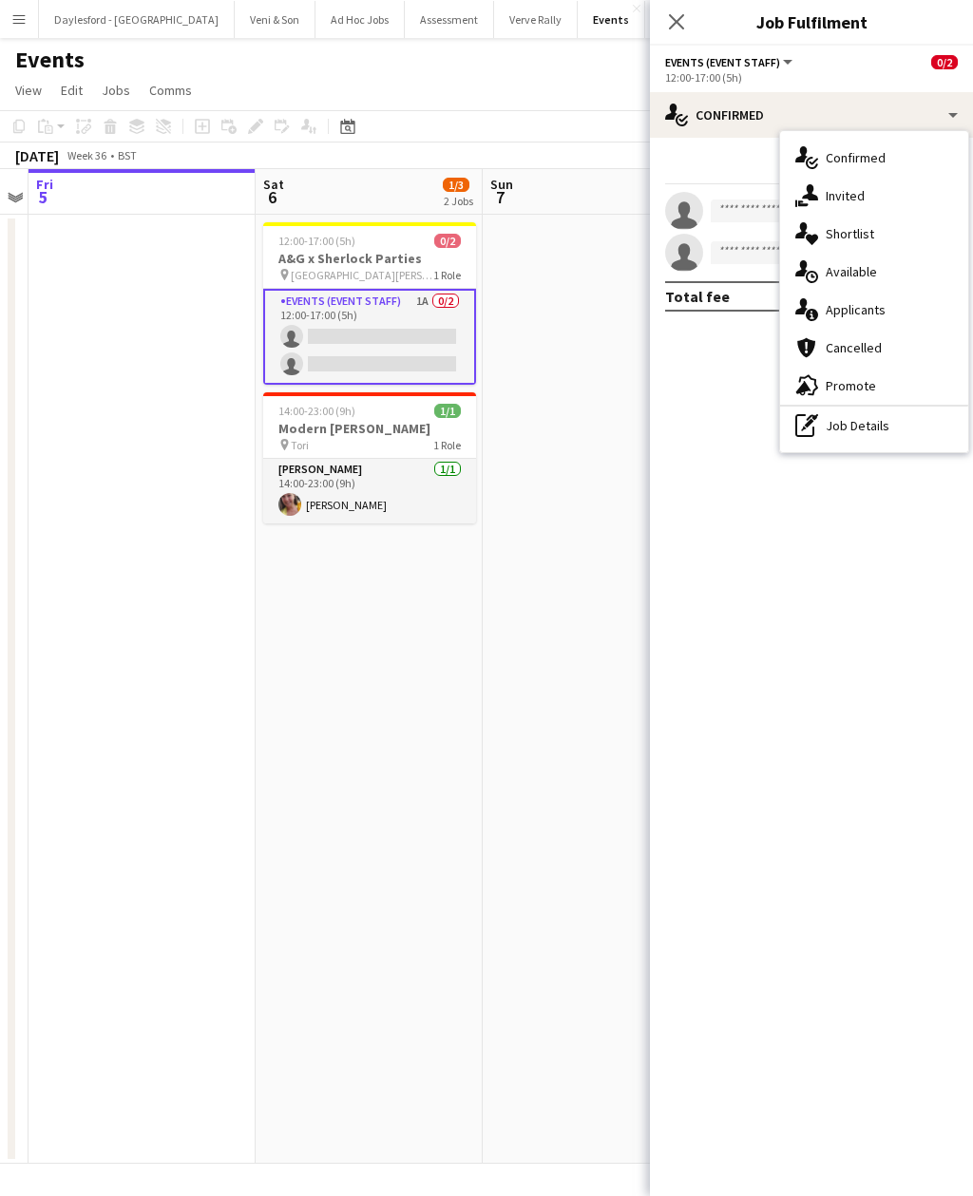
click at [891, 315] on div "single-neutral-actions-information Applicants" at bounding box center [874, 310] width 188 height 38
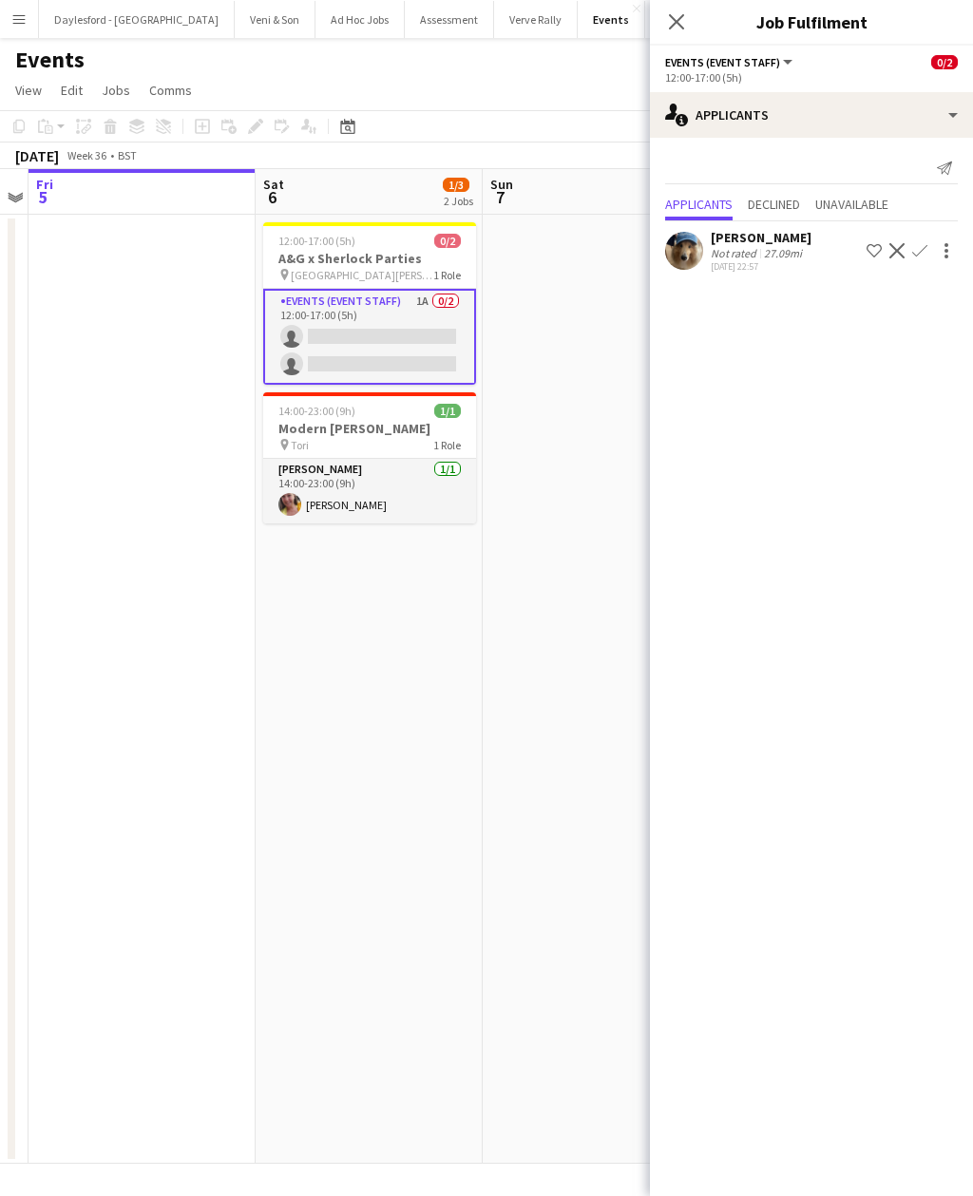
click at [877, 250] on app-icon "Shortlist crew" at bounding box center [873, 250] width 15 height 15
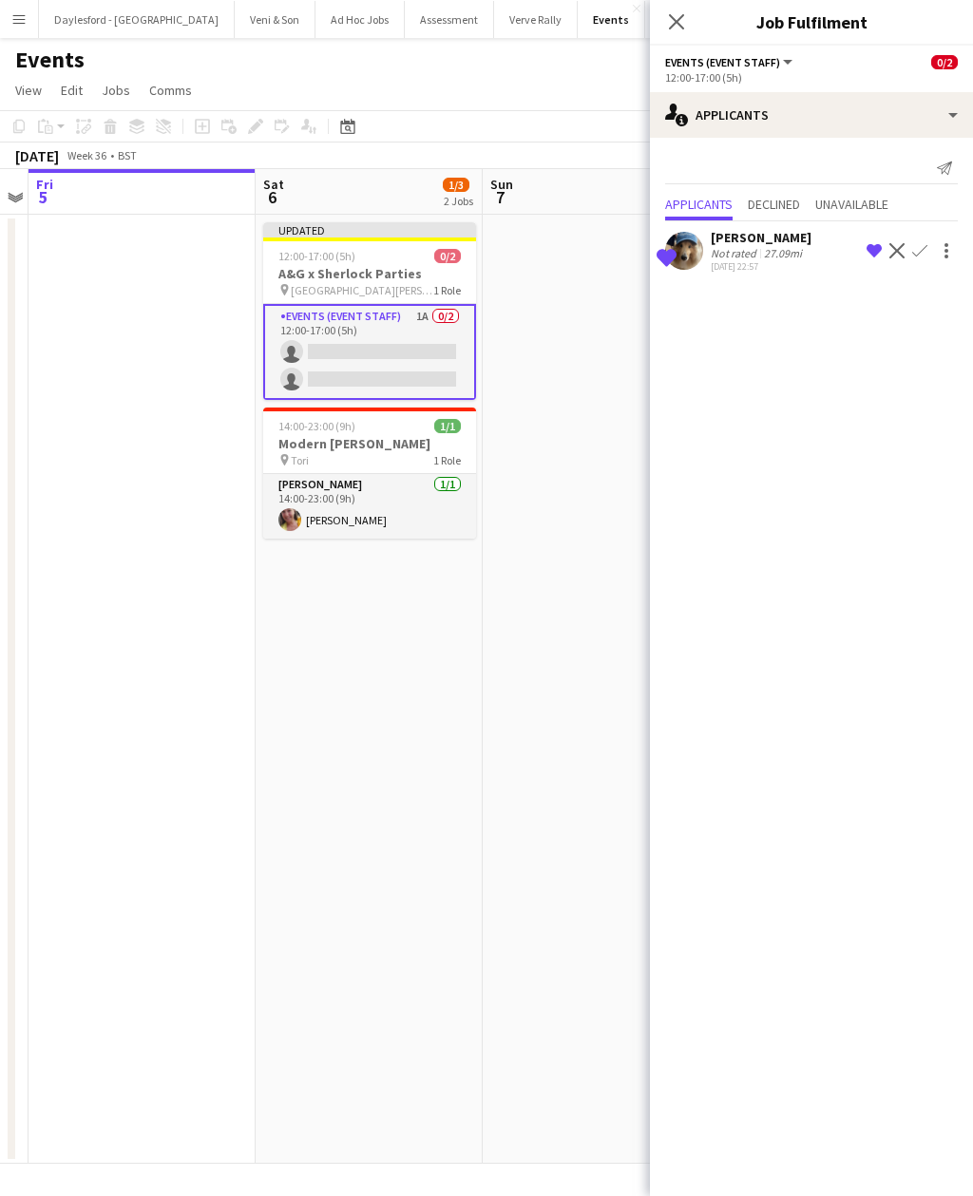
click at [900, 257] on app-icon "Decline" at bounding box center [896, 250] width 15 height 15
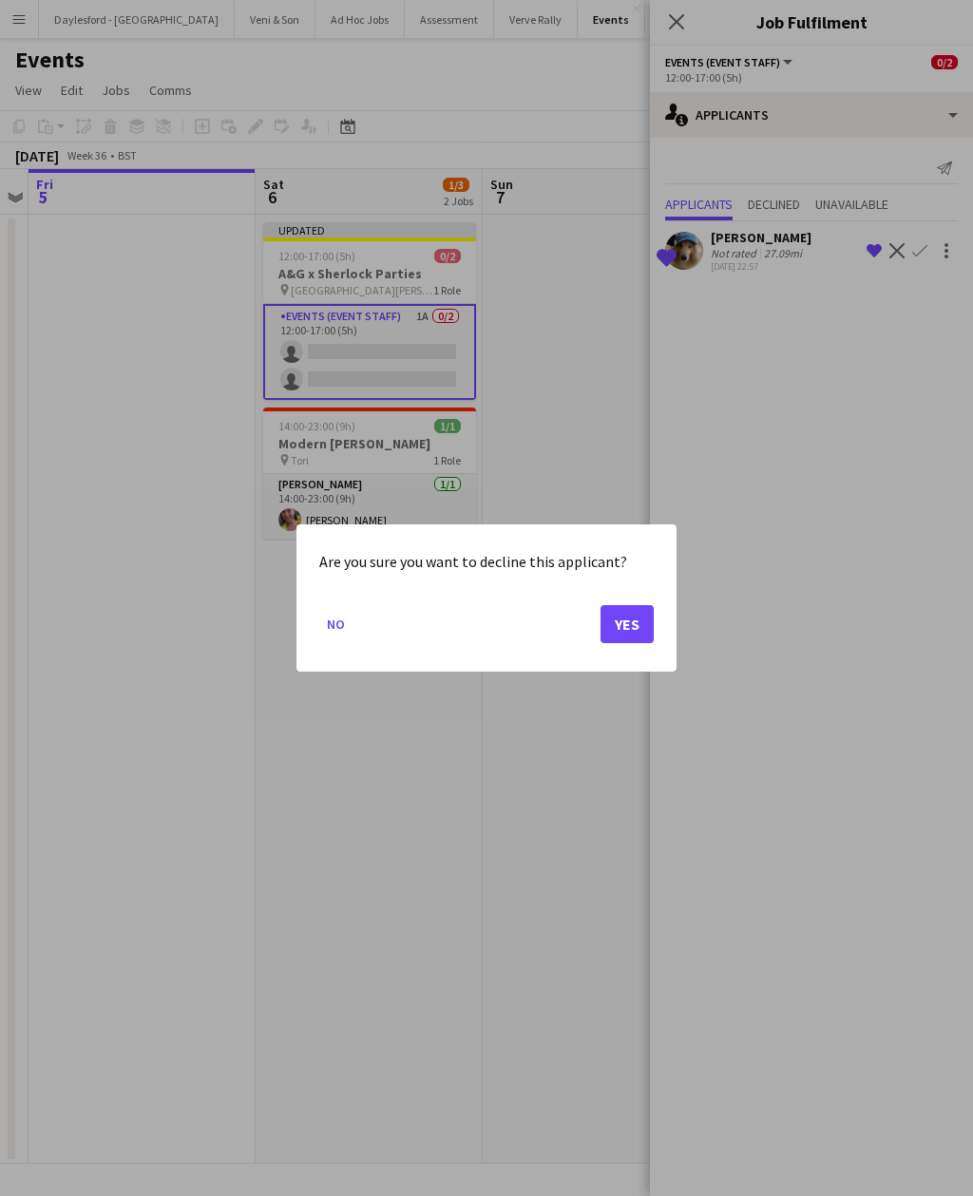
click at [840, 378] on div at bounding box center [486, 598] width 973 height 1196
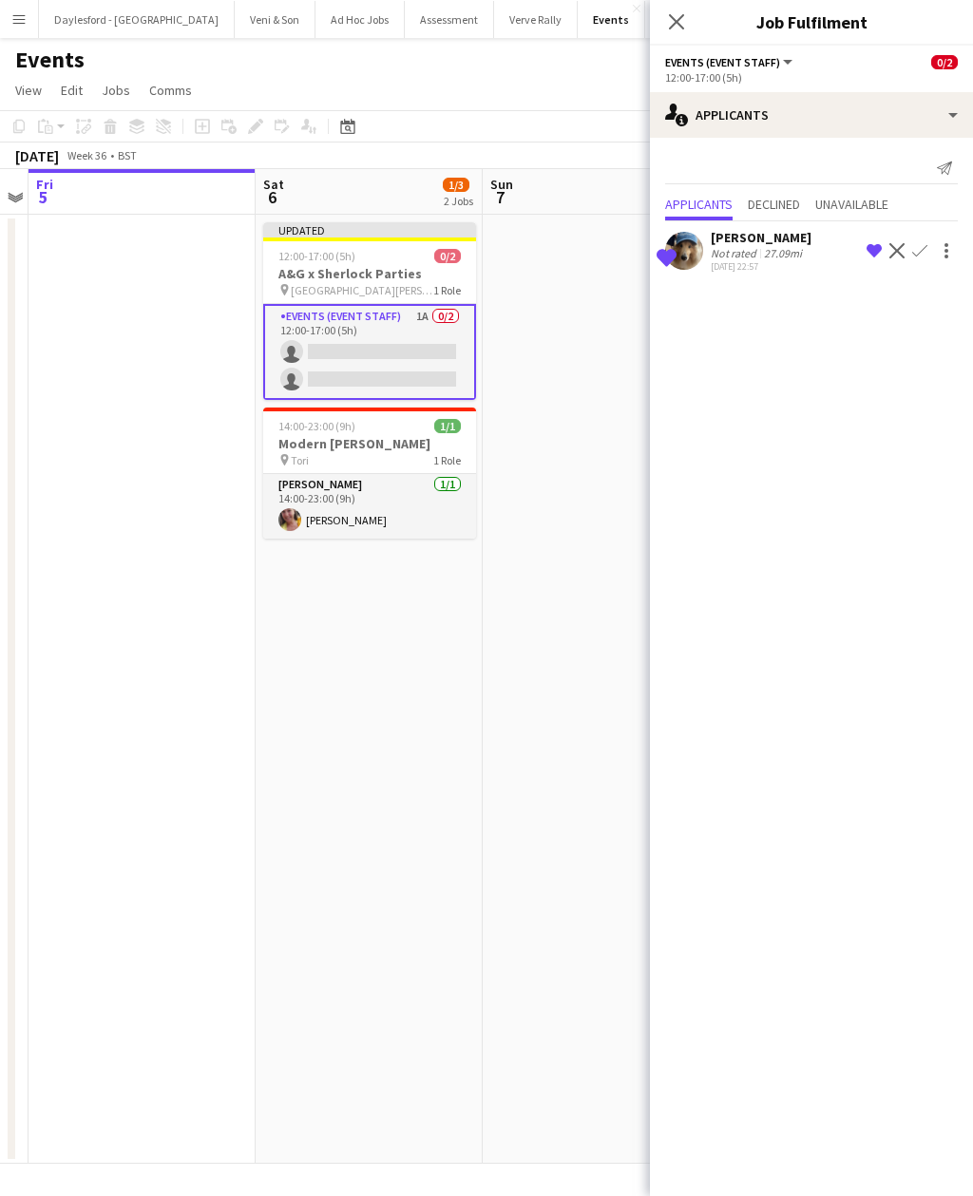
click at [875, 254] on app-icon "Remove crew from shortlist" at bounding box center [873, 250] width 15 height 15
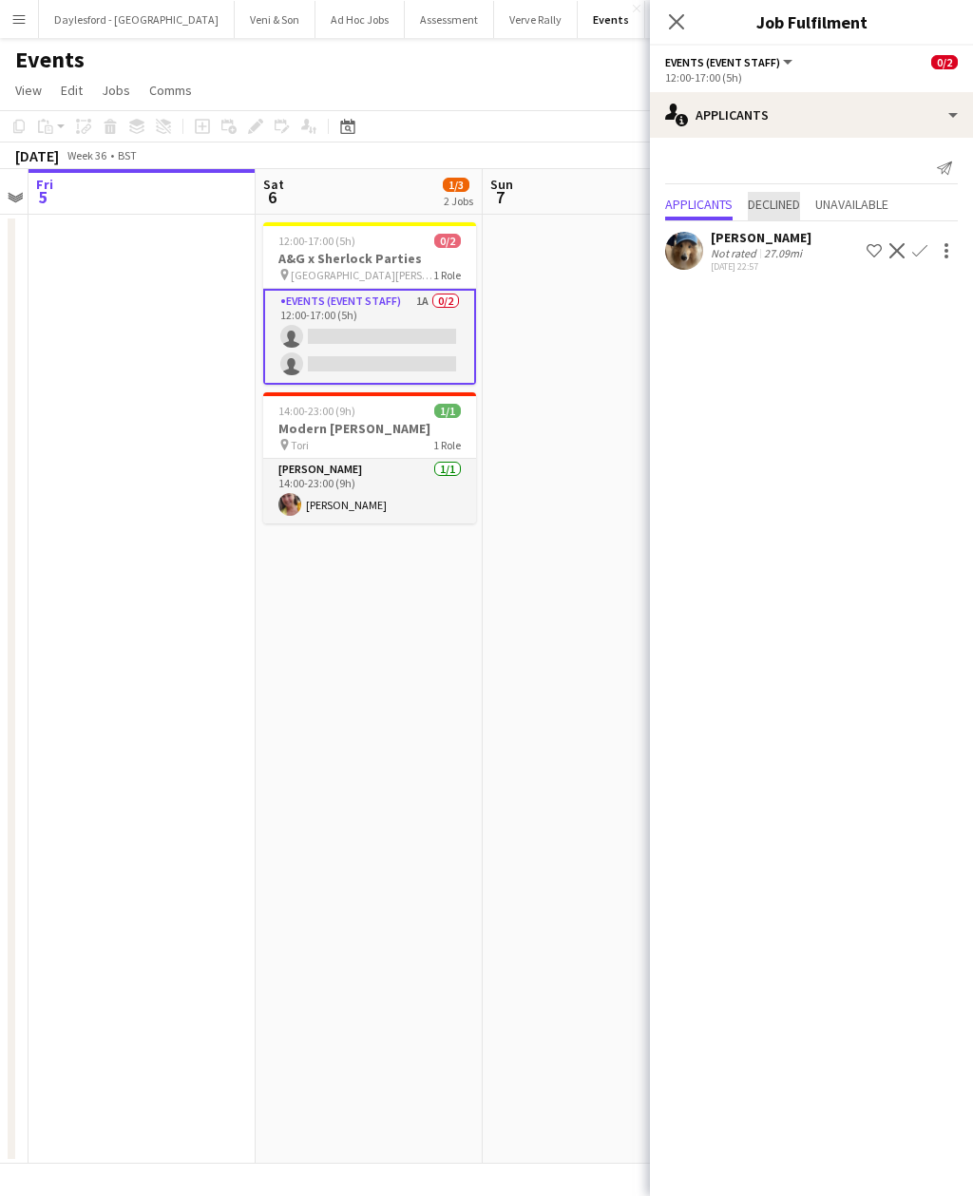
click at [786, 206] on span "Declined" at bounding box center [773, 204] width 52 height 13
click at [686, 27] on app-icon "Close pop-in" at bounding box center [676, 21] width 23 height 23
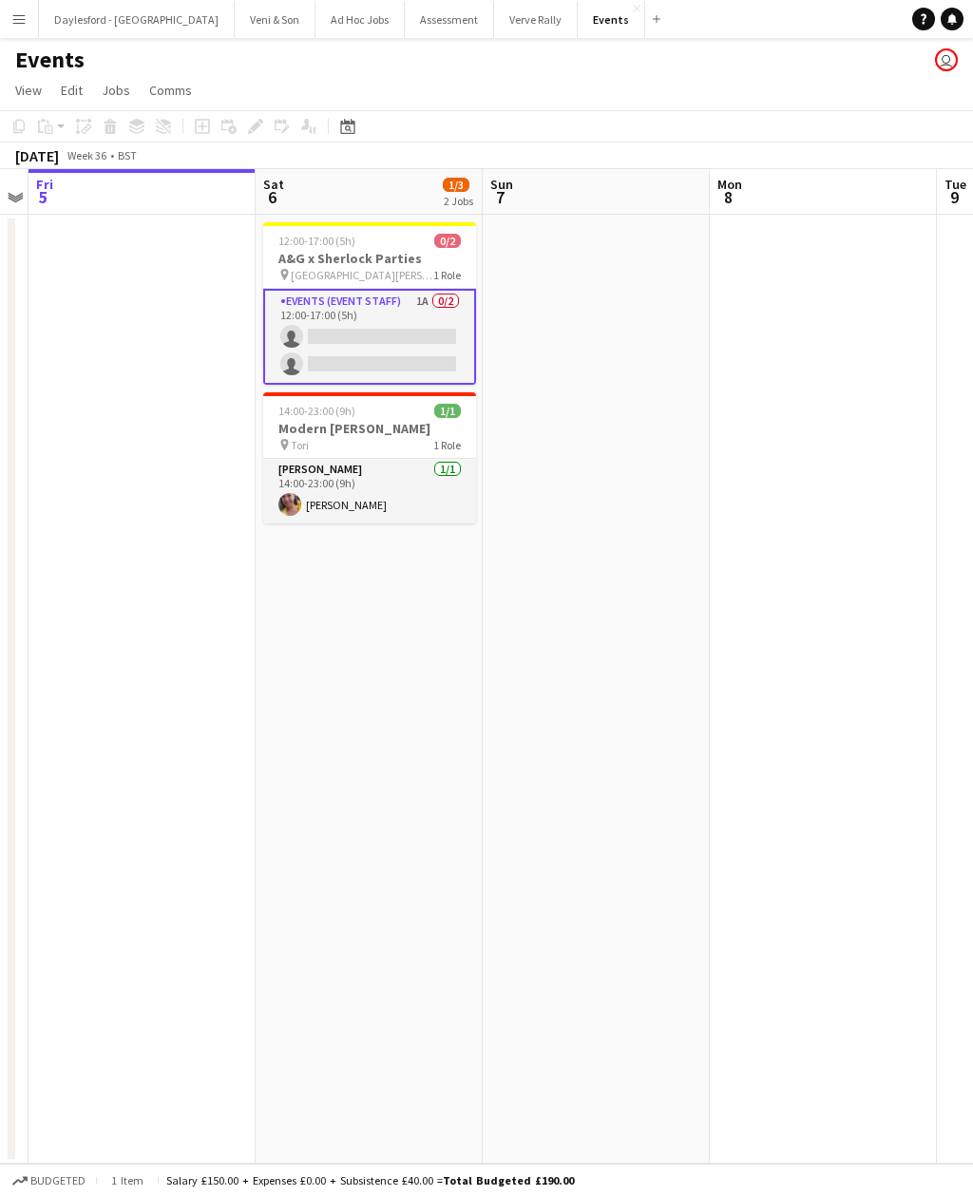
click at [428, 689] on app-date-cell "12:00-17:00 (5h) 0/2 A&G x Sherlock Parties pin Swell Wold Farm 1 Role Events (…" at bounding box center [368, 689] width 227 height 949
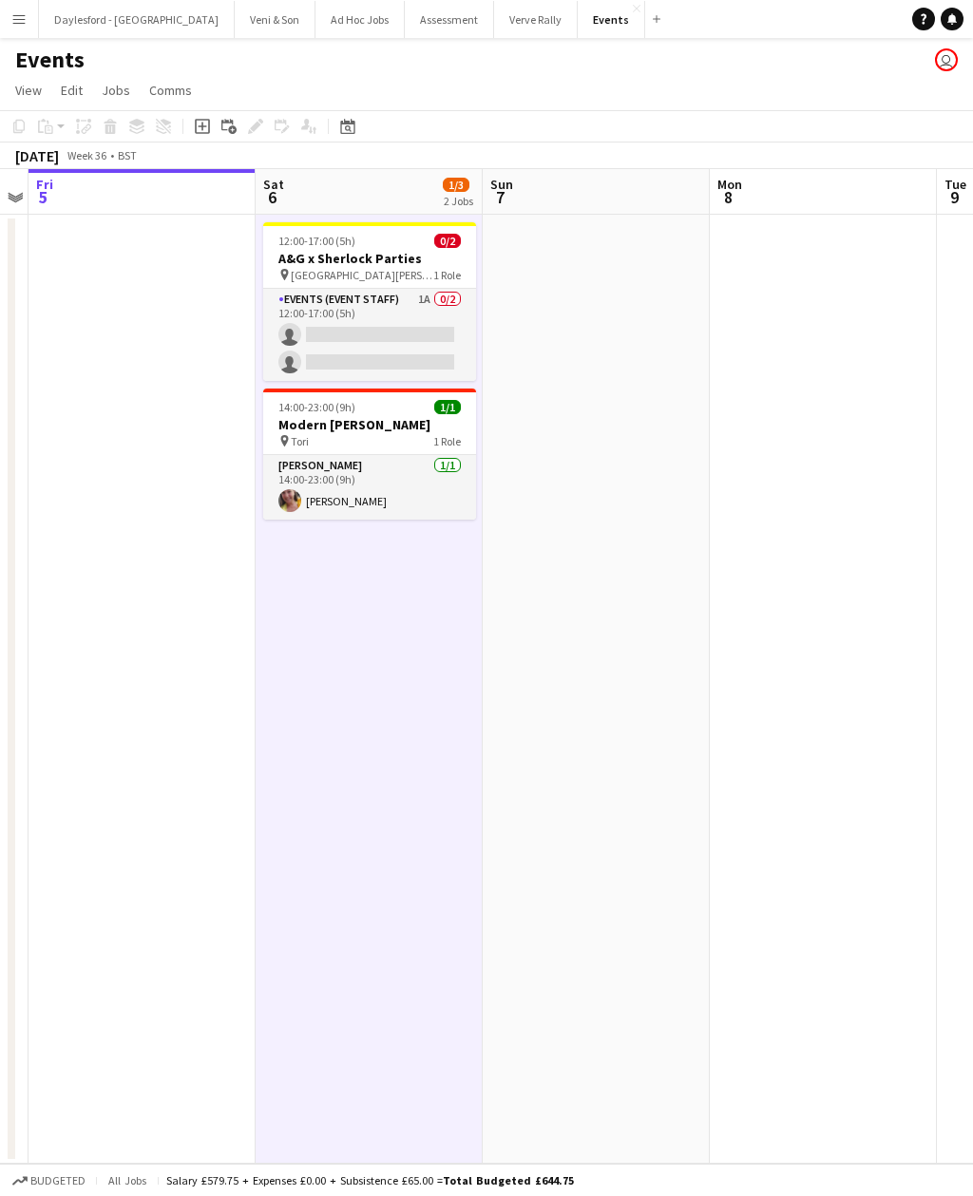
click at [408, 334] on app-card-role "Events (Event Staff) 1A 0/2 12:00-17:00 (5h) single-neutral-actions single-neut…" at bounding box center [369, 335] width 213 height 92
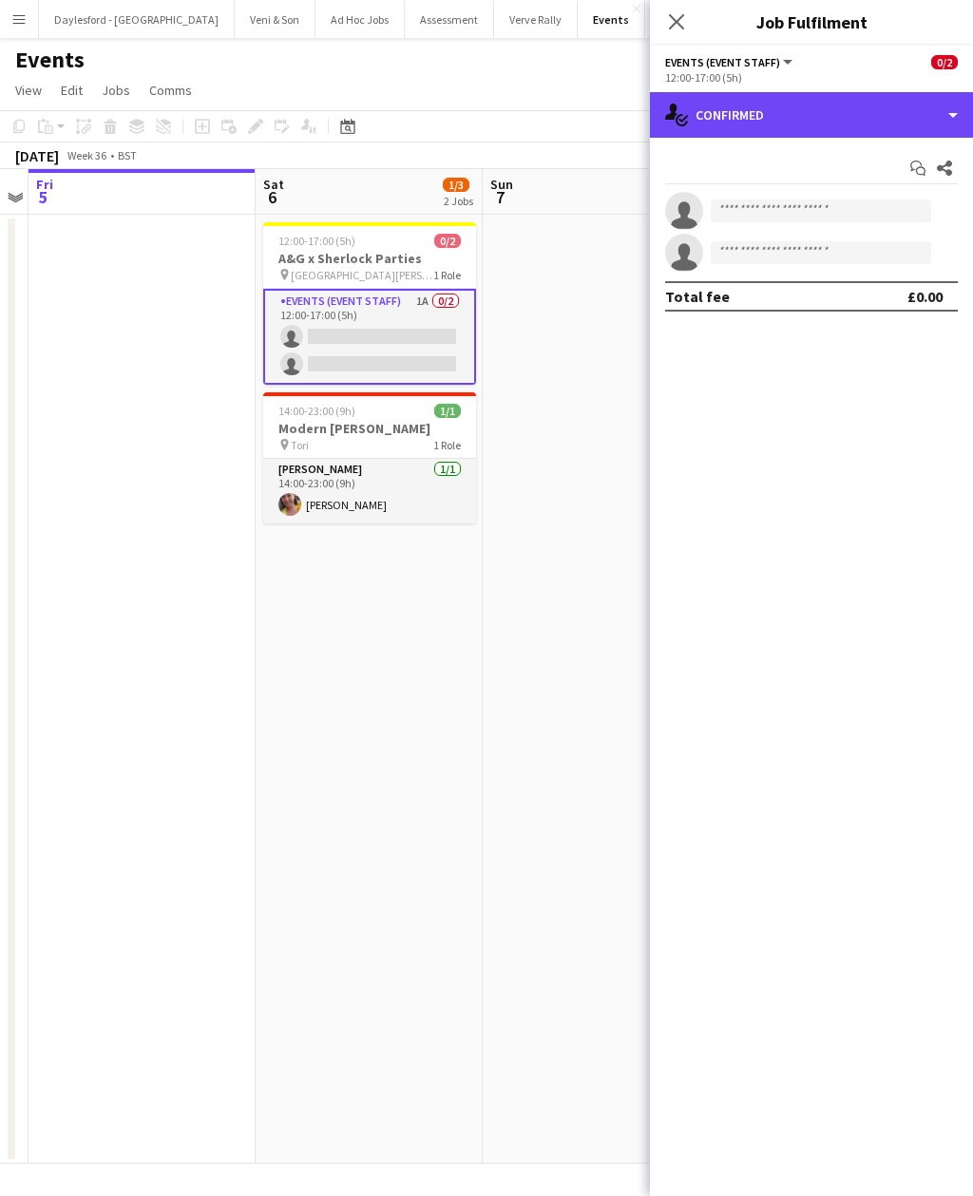
click at [824, 115] on div "single-neutral-actions-check-2 Confirmed" at bounding box center [811, 115] width 323 height 46
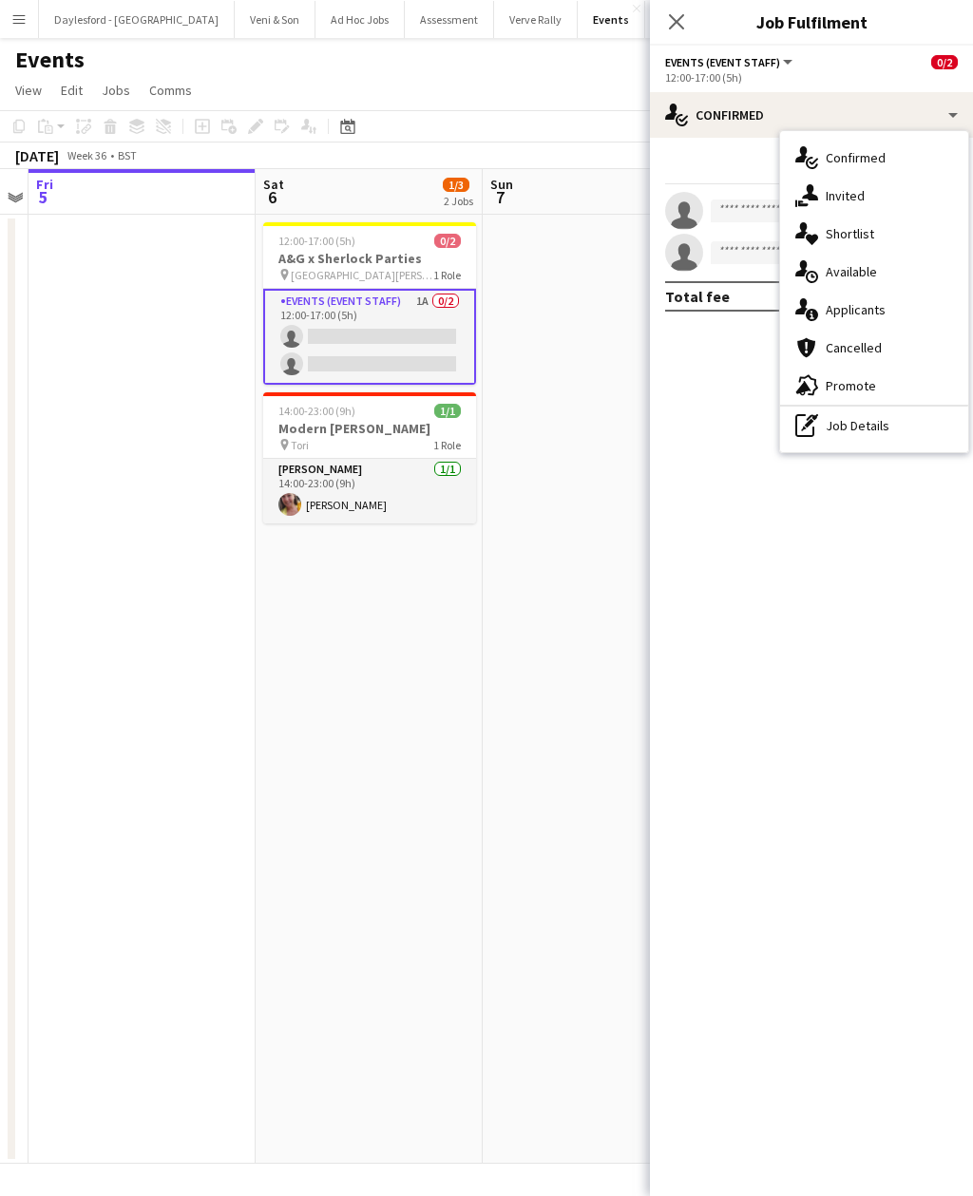
click at [895, 310] on div "single-neutral-actions-information Applicants" at bounding box center [874, 310] width 188 height 38
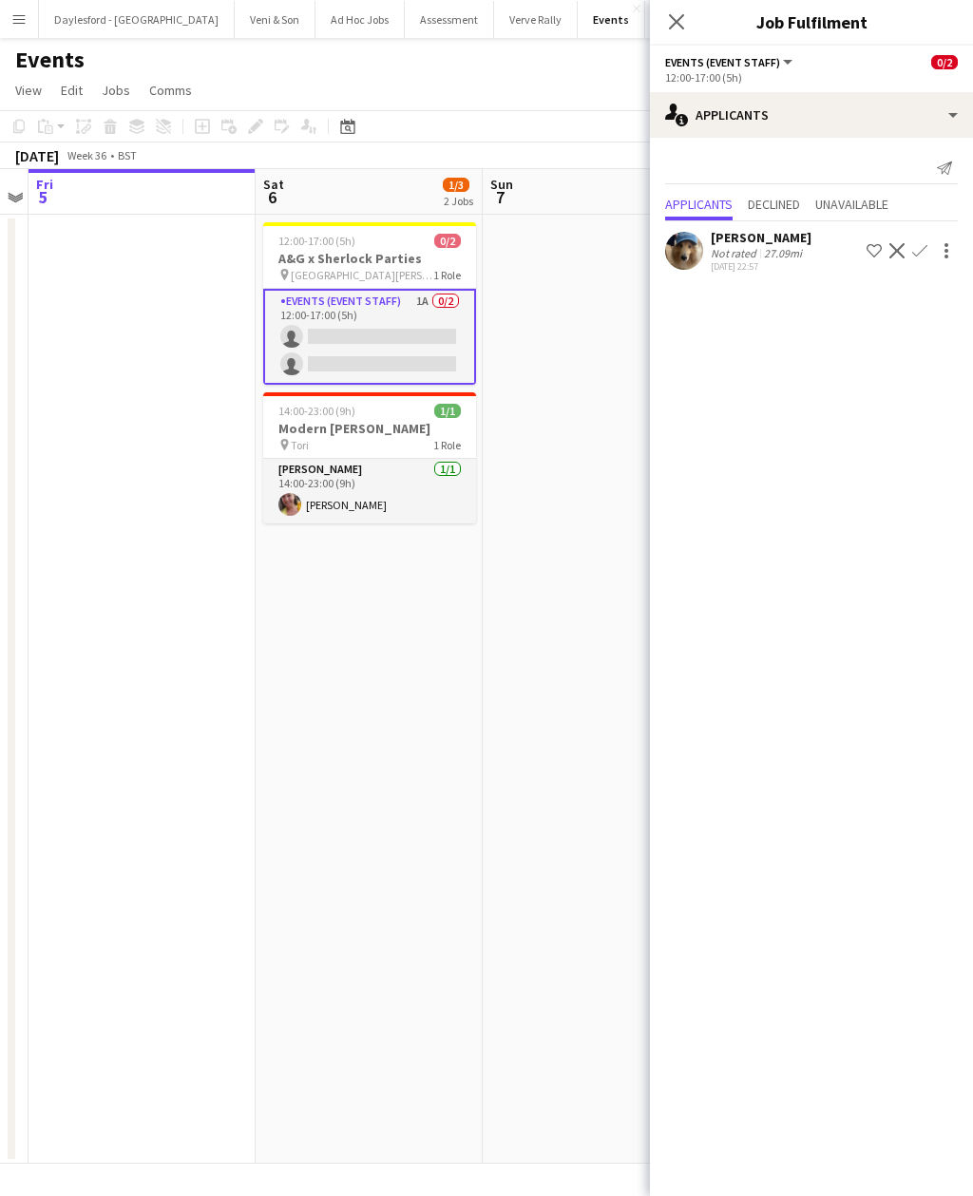
scroll to position [4, 0]
click at [525, 590] on app-date-cell at bounding box center [595, 689] width 227 height 949
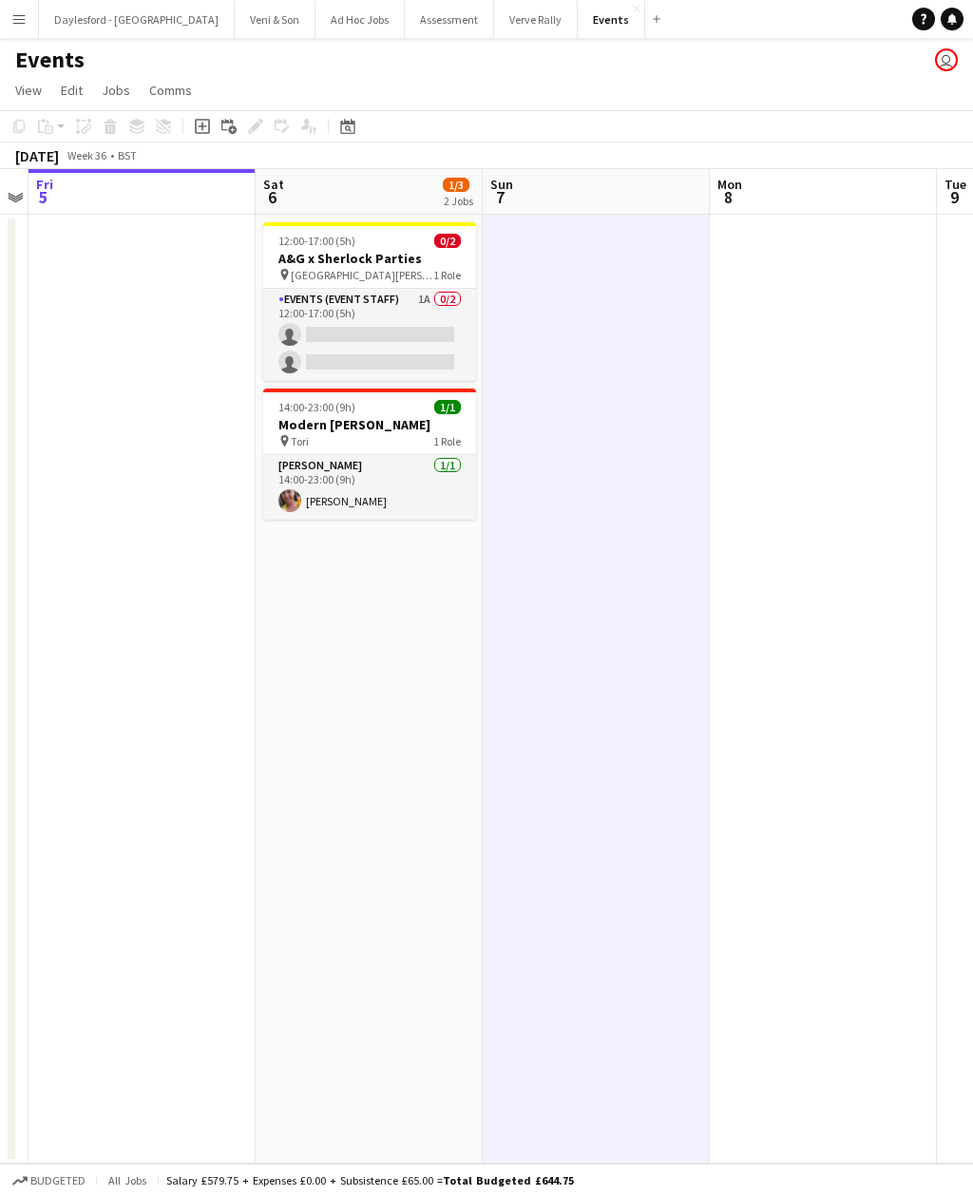
click at [428, 331] on app-card-role "Events (Event Staff) 1A 0/2 12:00-17:00 (5h) single-neutral-actions single-neut…" at bounding box center [369, 335] width 213 height 92
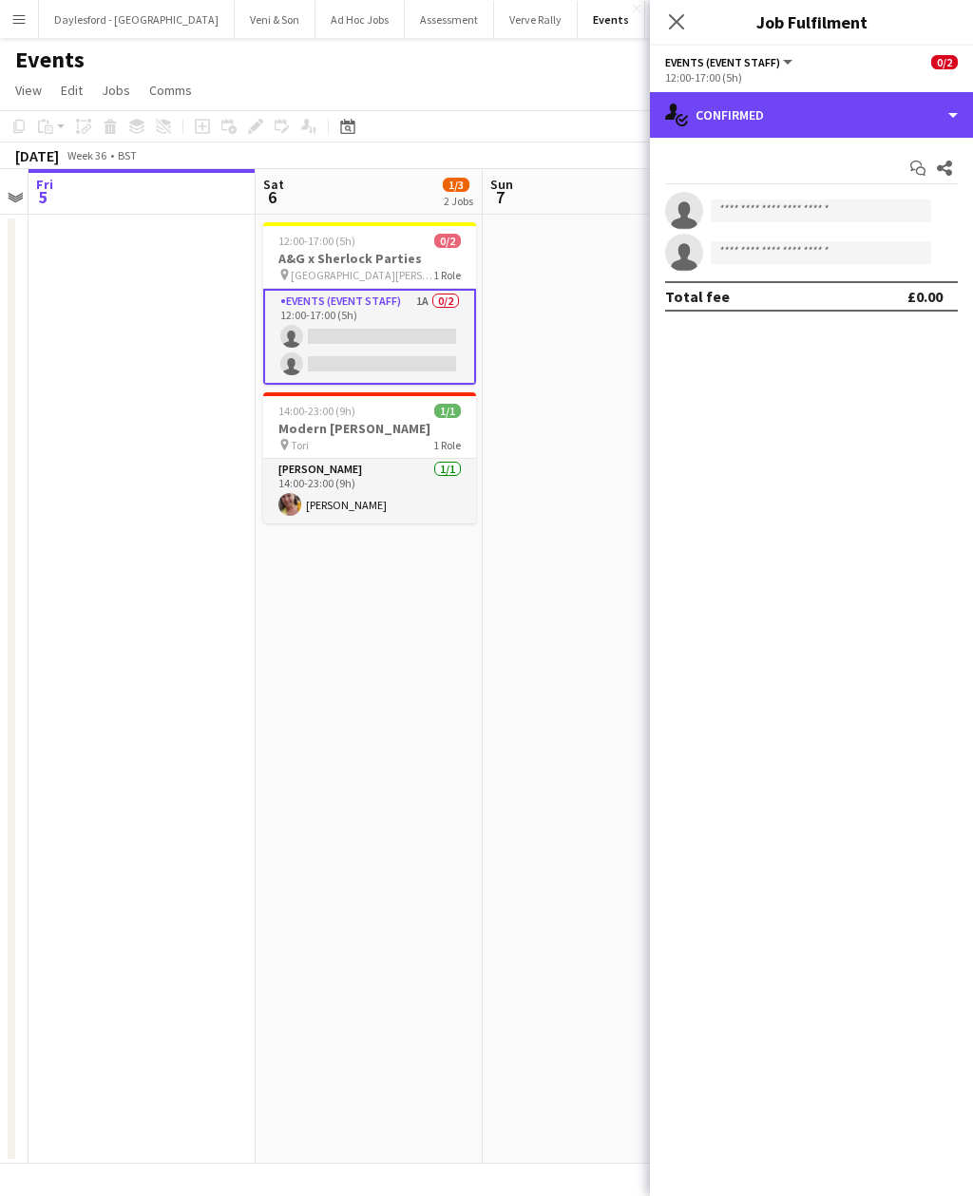
click at [864, 122] on div "single-neutral-actions-check-2 Confirmed" at bounding box center [811, 115] width 323 height 46
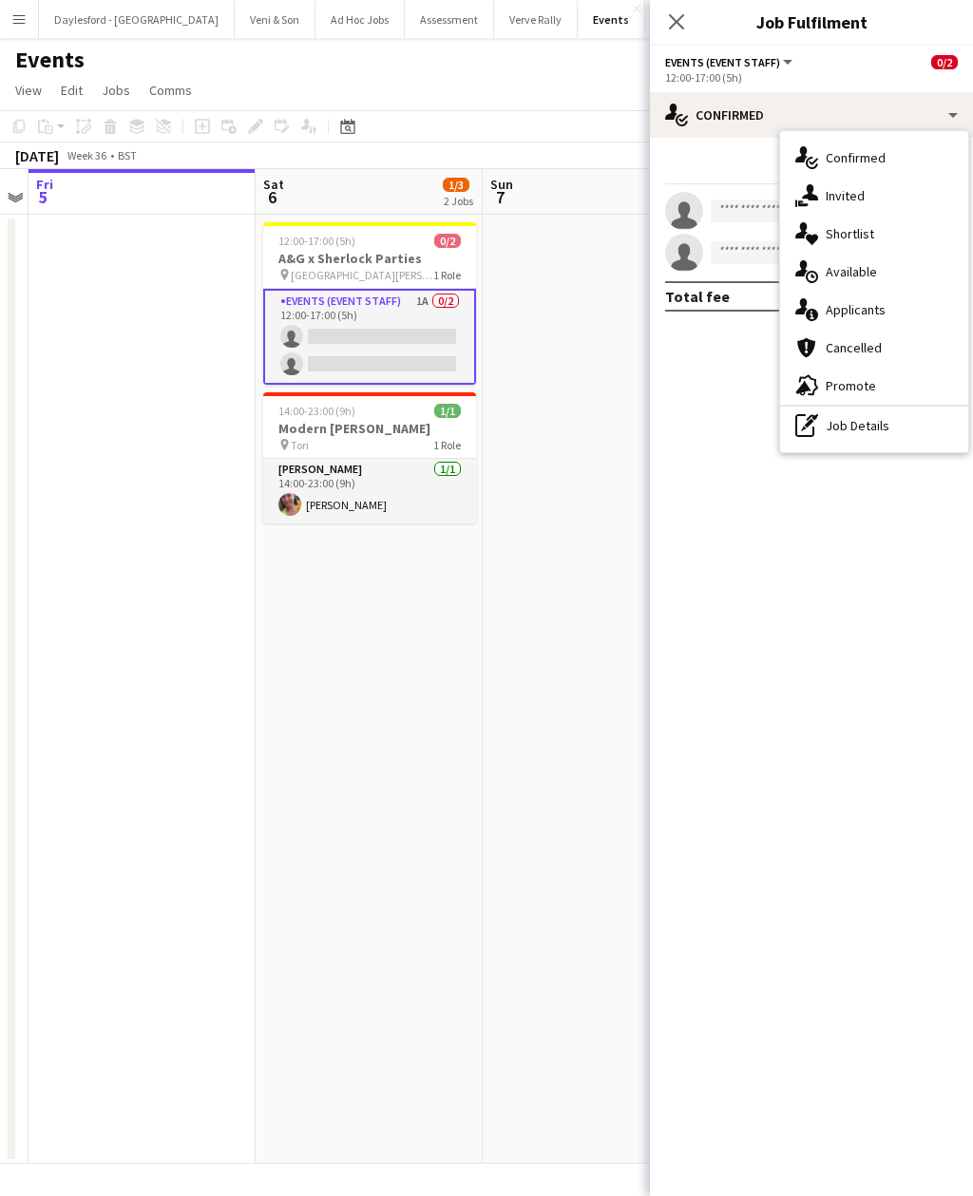
click at [876, 198] on div "single-neutral-actions-share-1 Invited" at bounding box center [874, 196] width 188 height 38
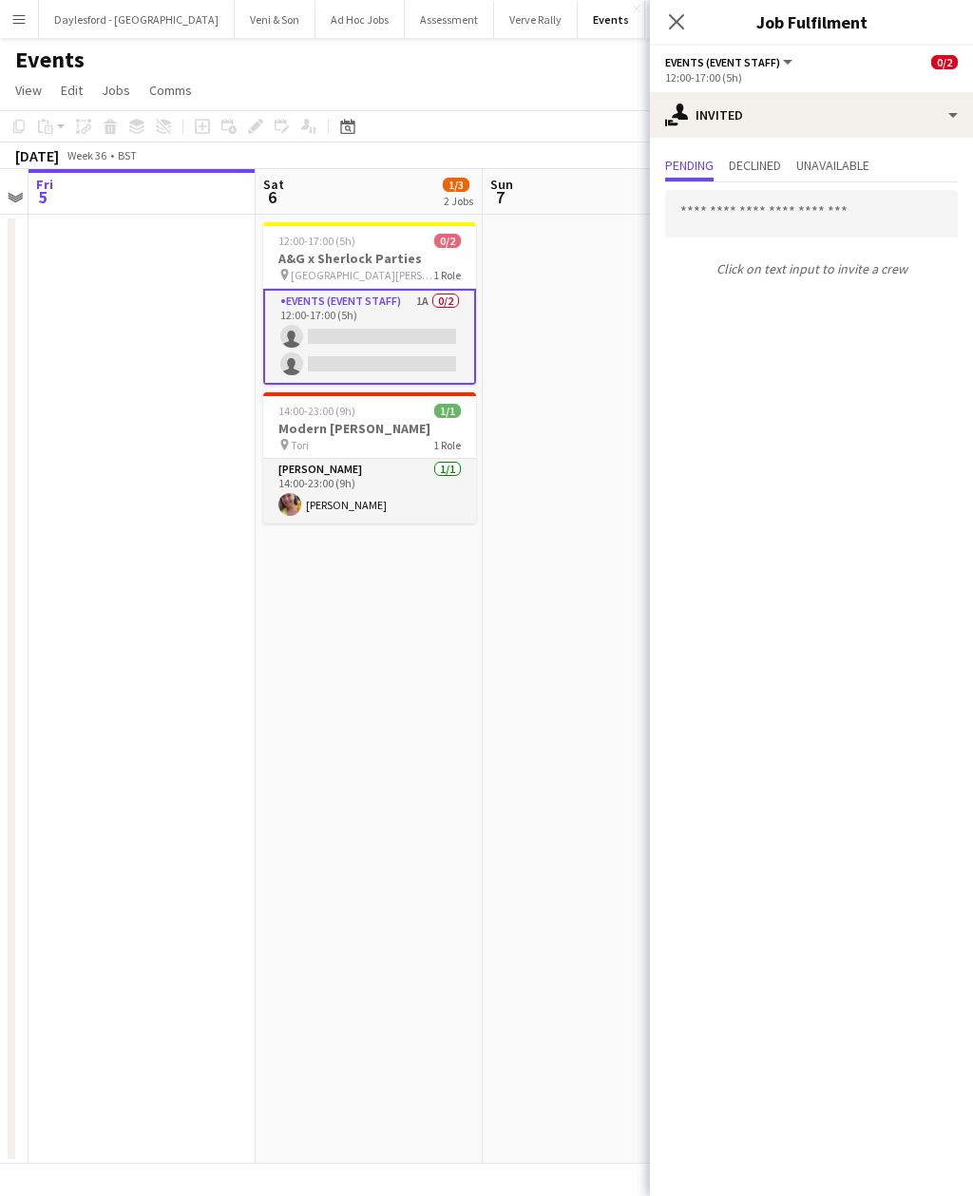
click at [606, 469] on app-date-cell at bounding box center [595, 689] width 227 height 949
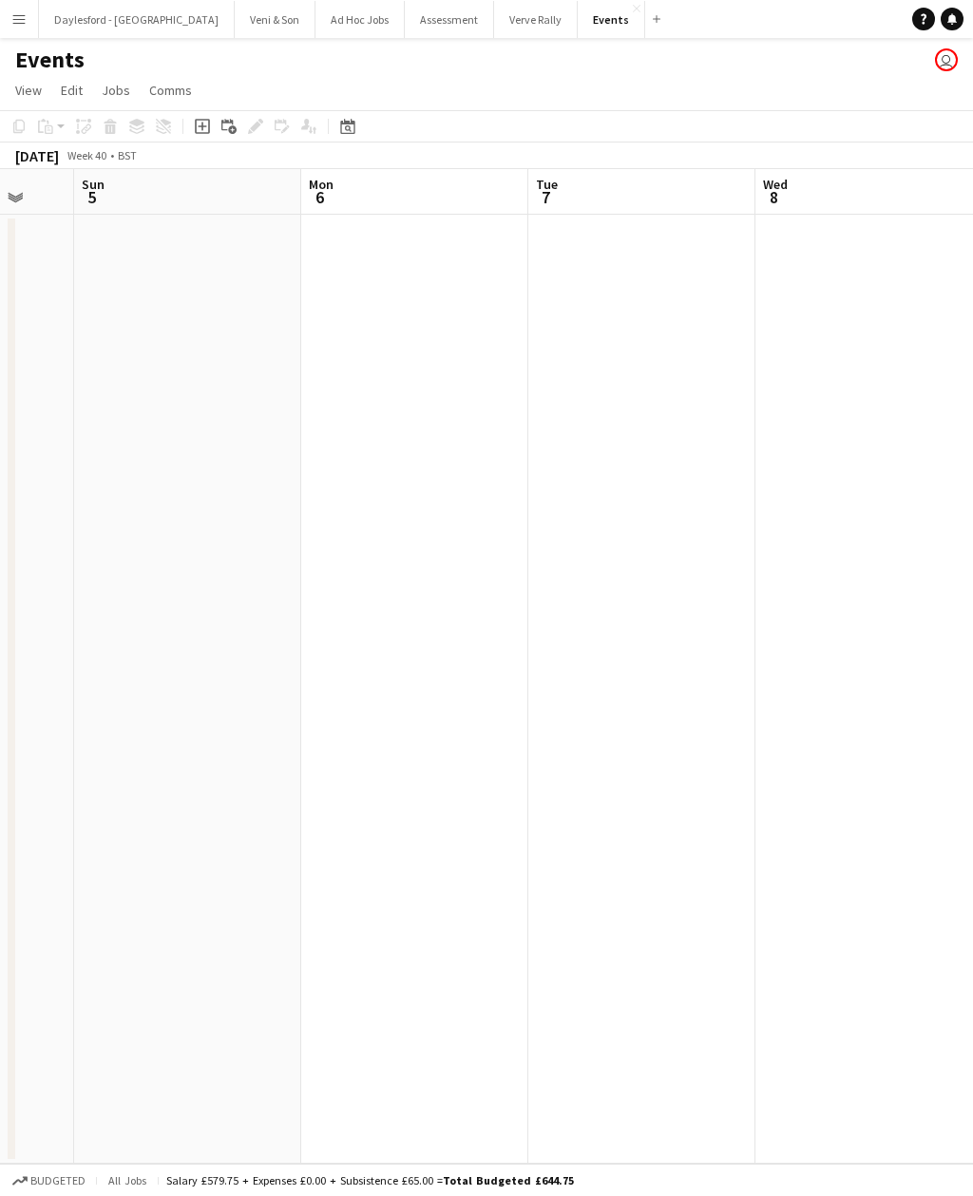
scroll to position [0, 603]
click at [48, 158] on div "October 2025" at bounding box center [37, 155] width 44 height 19
click at [11, 198] on app-icon "Expand/collapse" at bounding box center [15, 196] width 15 height 18
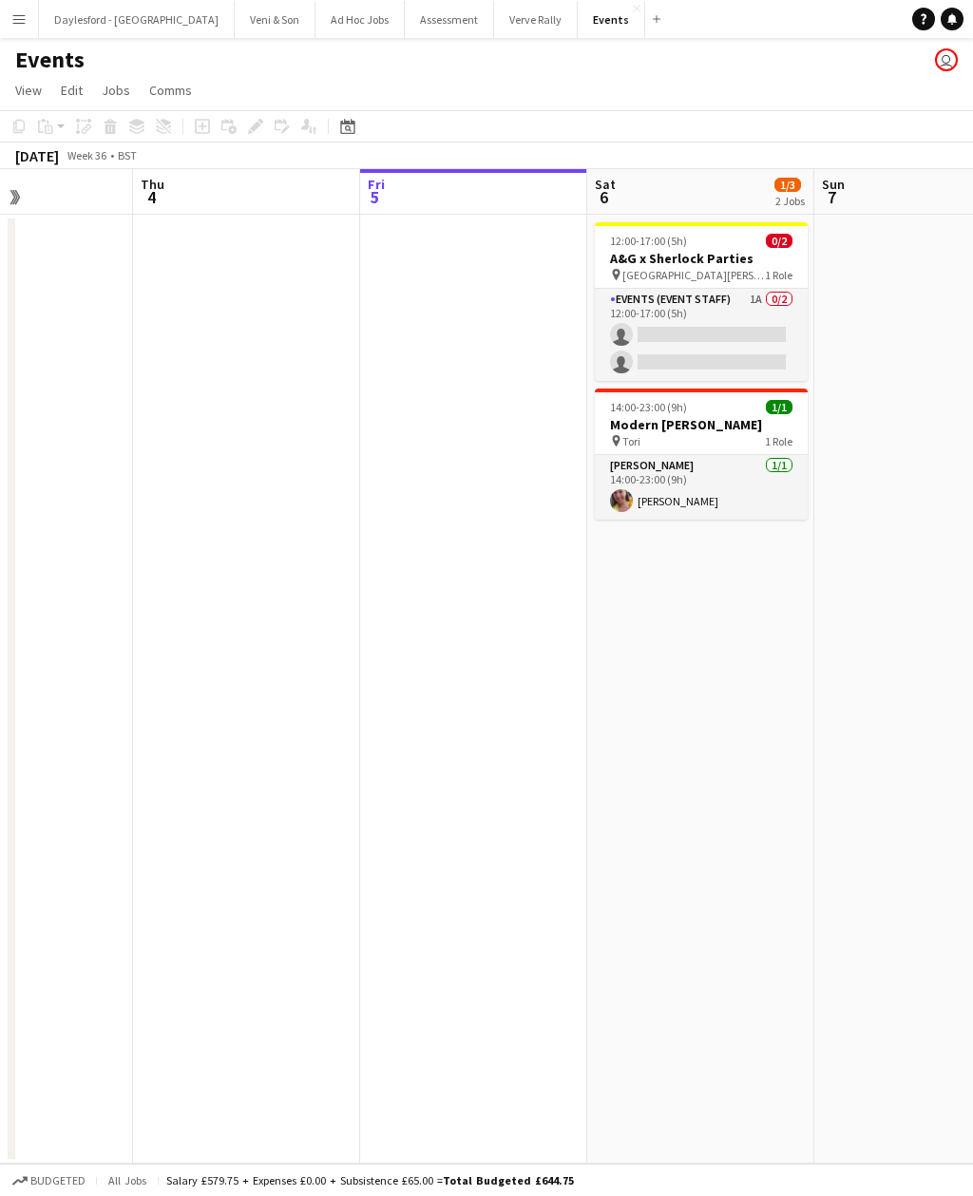
scroll to position [0, 550]
click at [25, 19] on app-icon "Menu" at bounding box center [18, 18] width 15 height 15
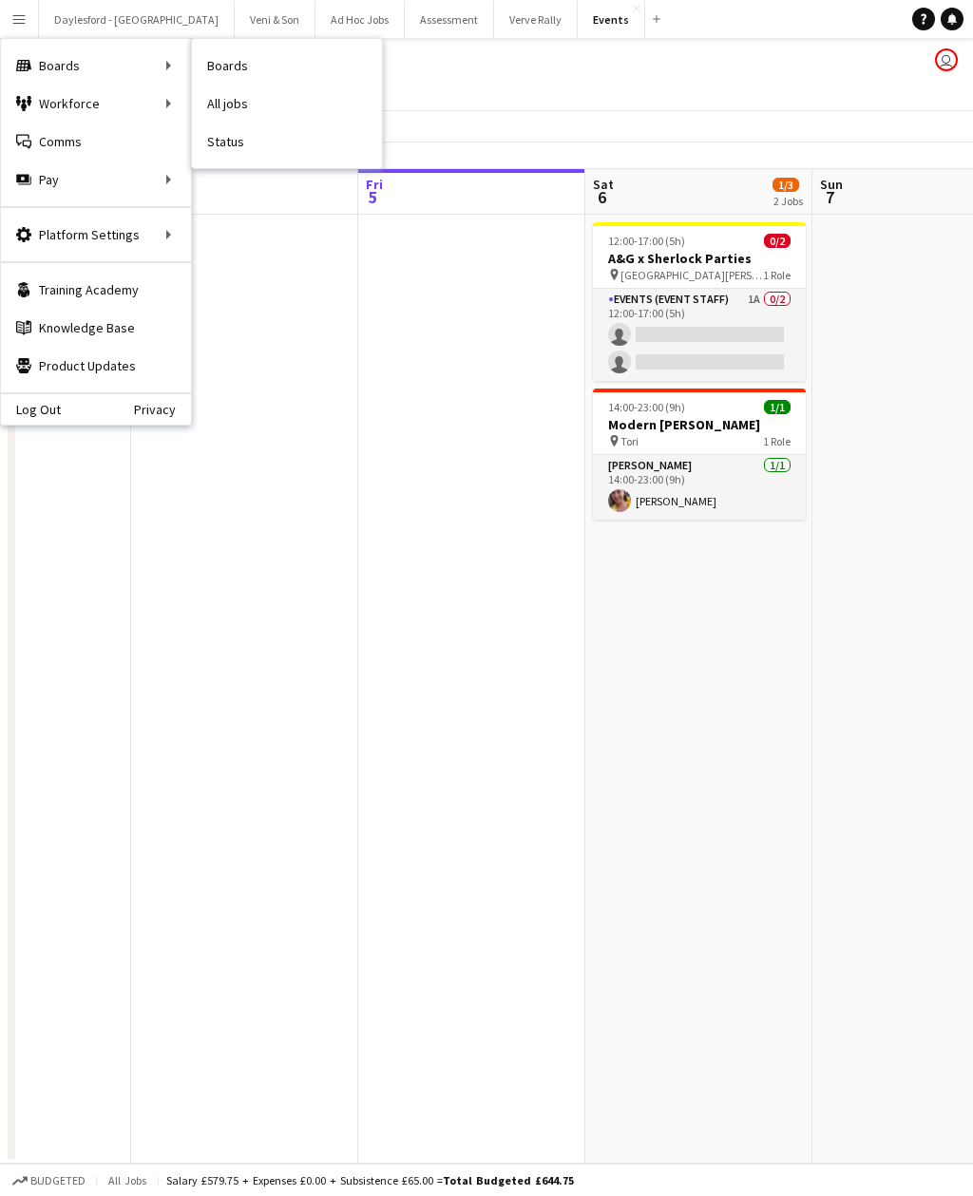
click at [262, 104] on link "All jobs" at bounding box center [287, 104] width 190 height 38
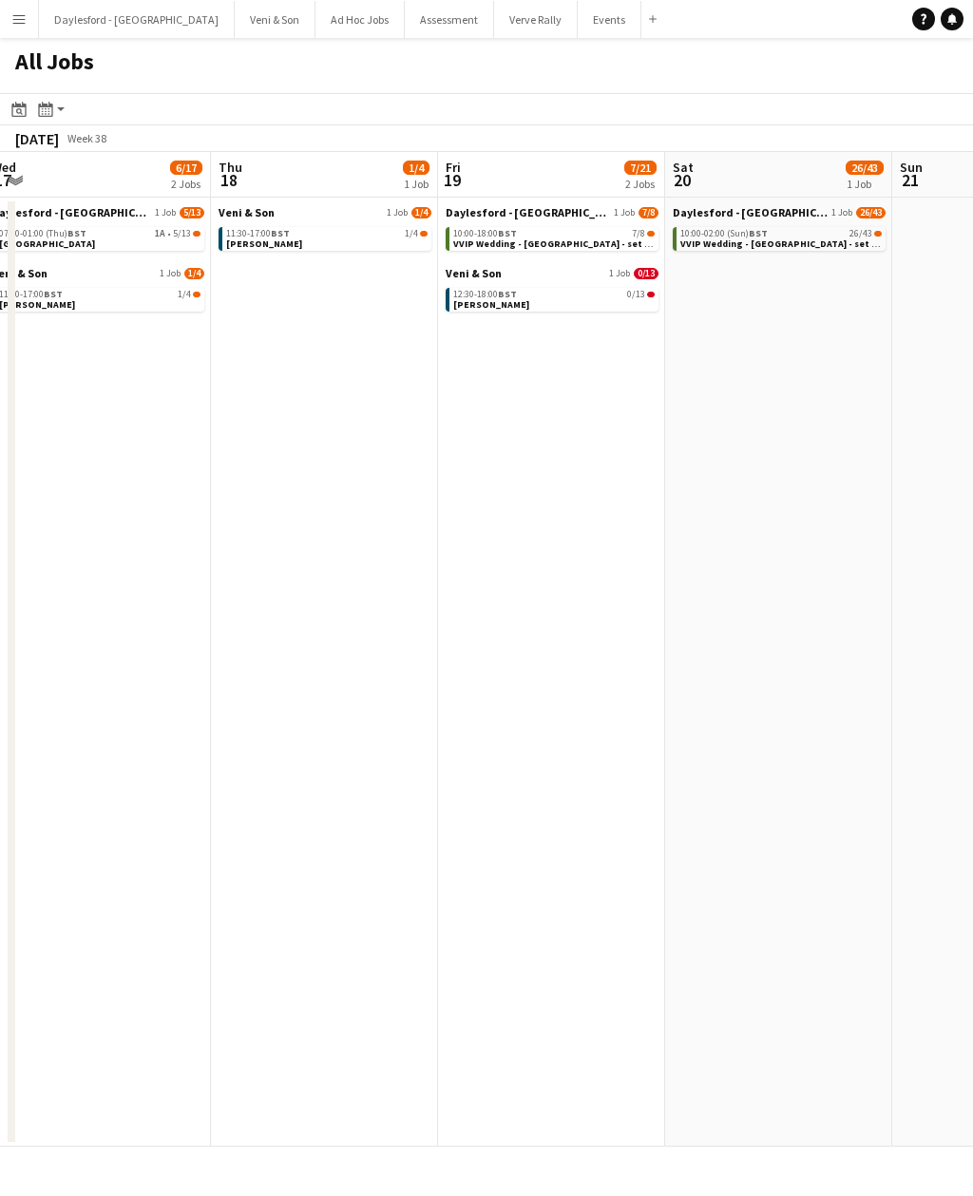
scroll to position [0, 467]
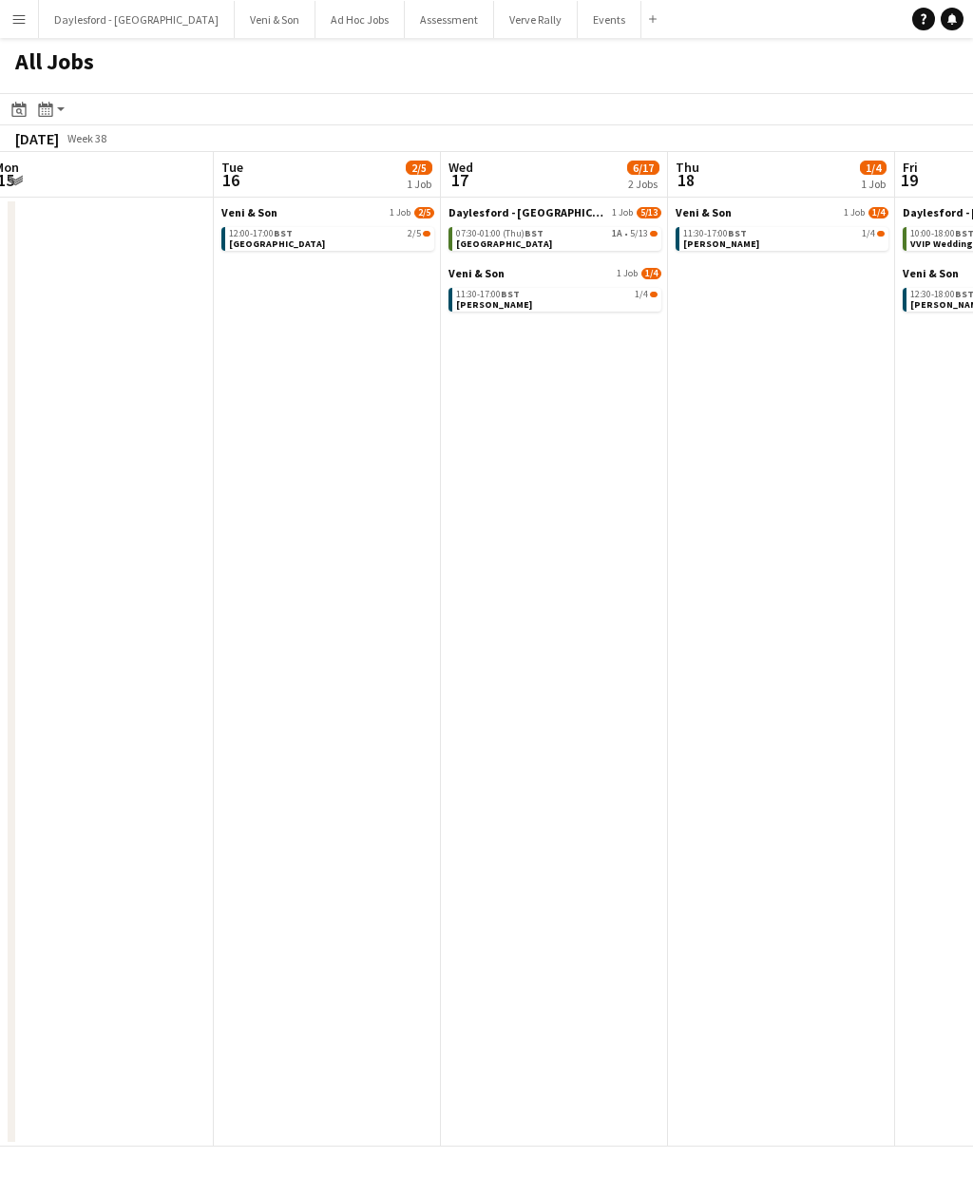
click at [594, 235] on div "07:30-01:00 (Thu) BST 1A • 5/13" at bounding box center [556, 233] width 201 height 9
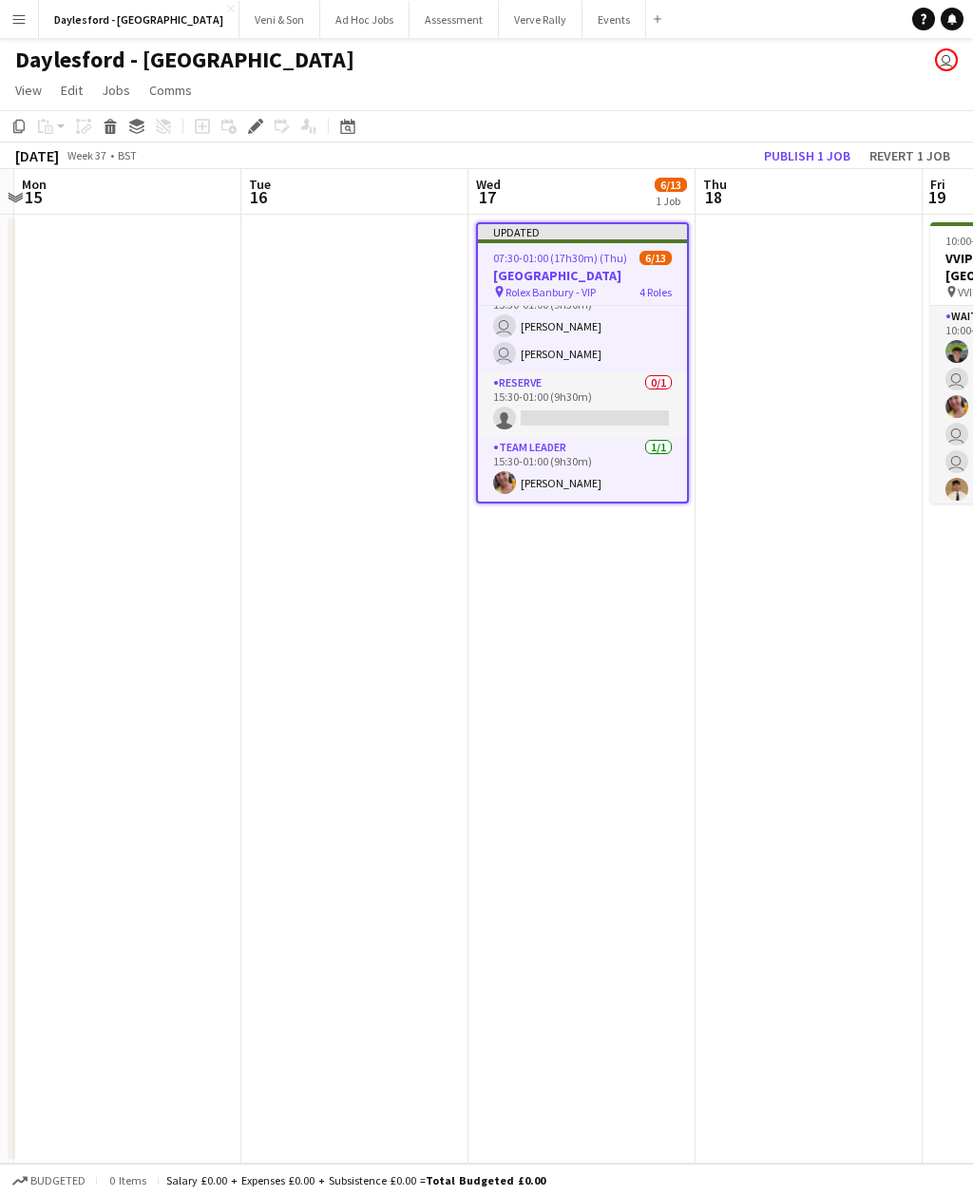
scroll to position [0, 668]
click at [624, 226] on div "Updated" at bounding box center [581, 231] width 209 height 15
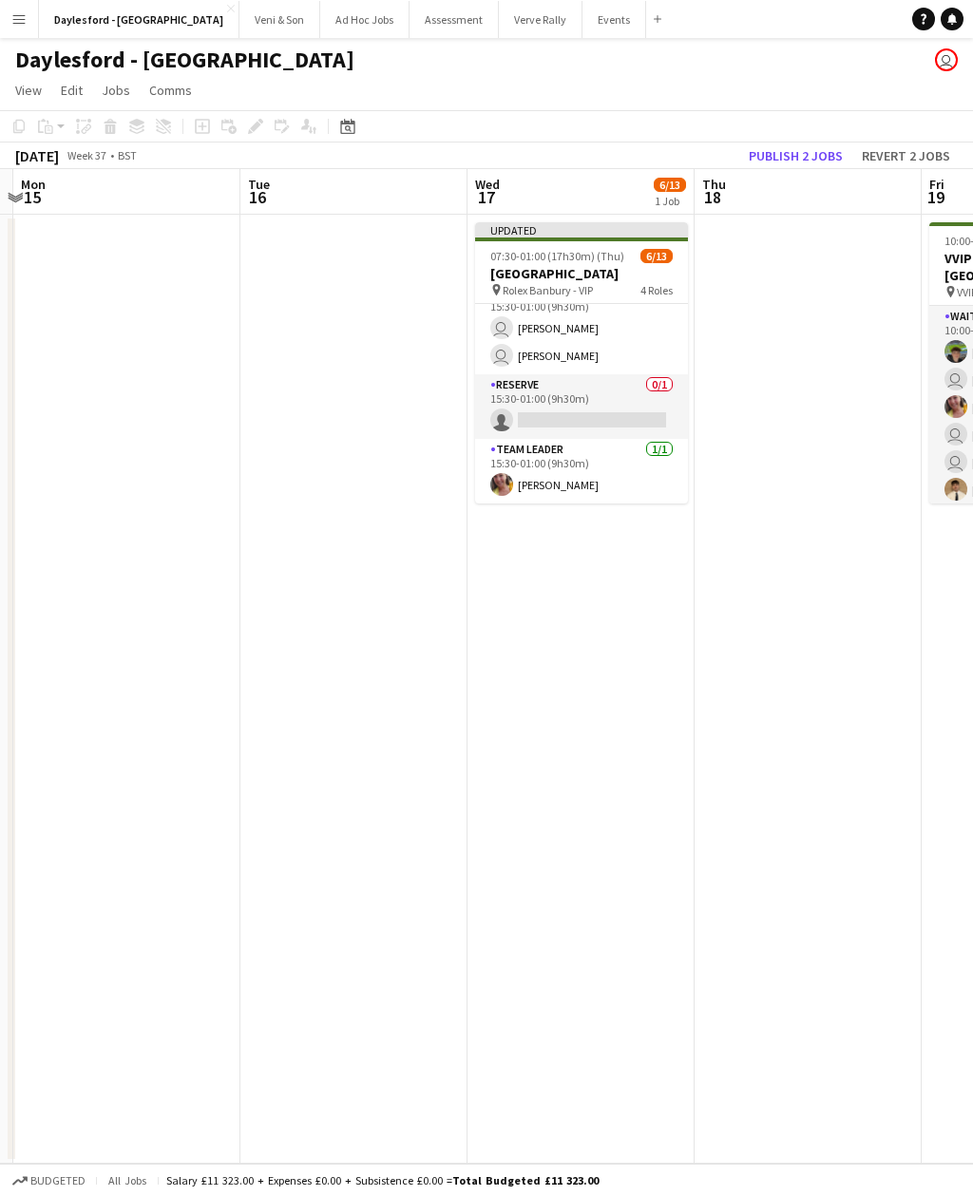
click at [622, 228] on div "Updated" at bounding box center [581, 229] width 213 height 15
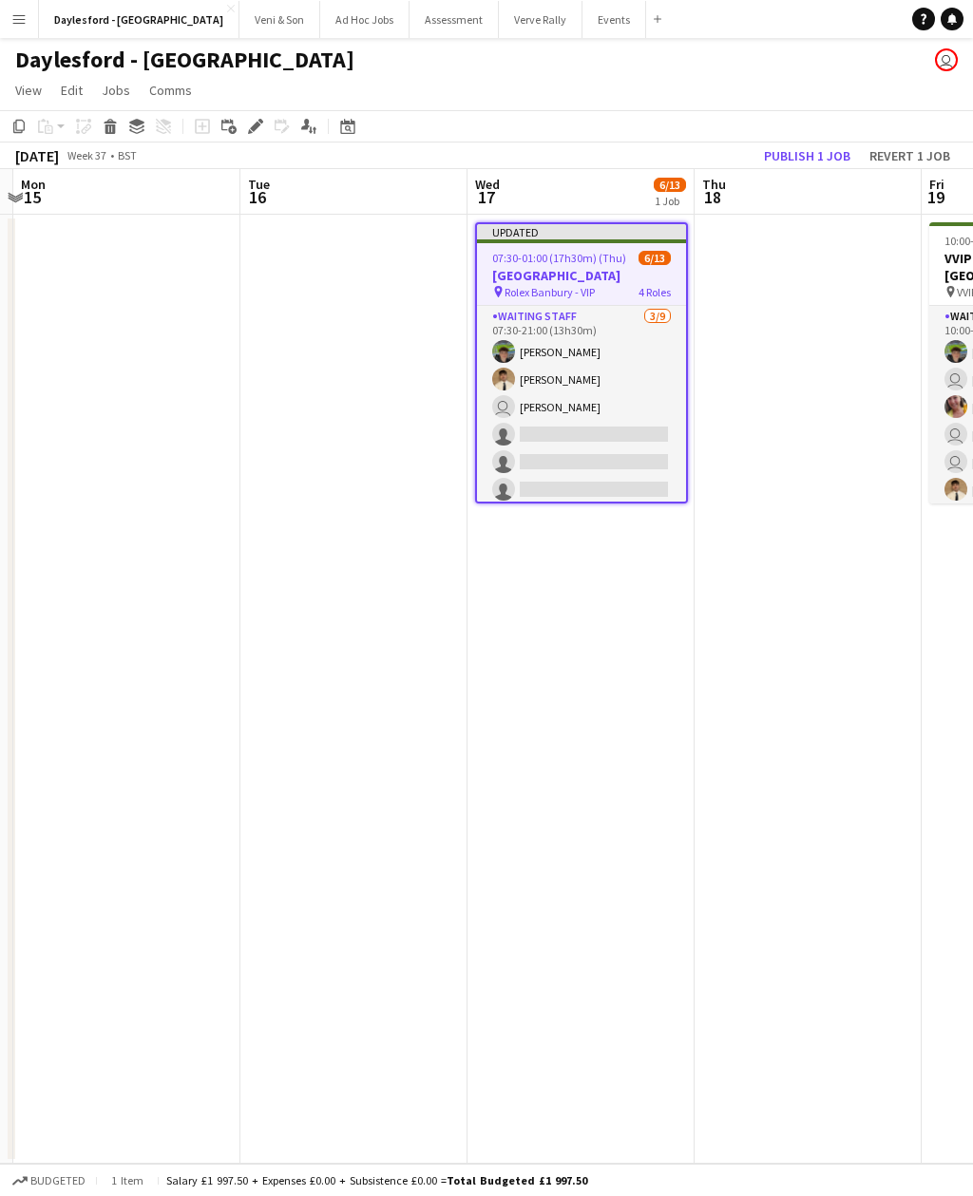
scroll to position [0, 0]
click at [830, 161] on button "Publish 1 job" at bounding box center [807, 155] width 102 height 25
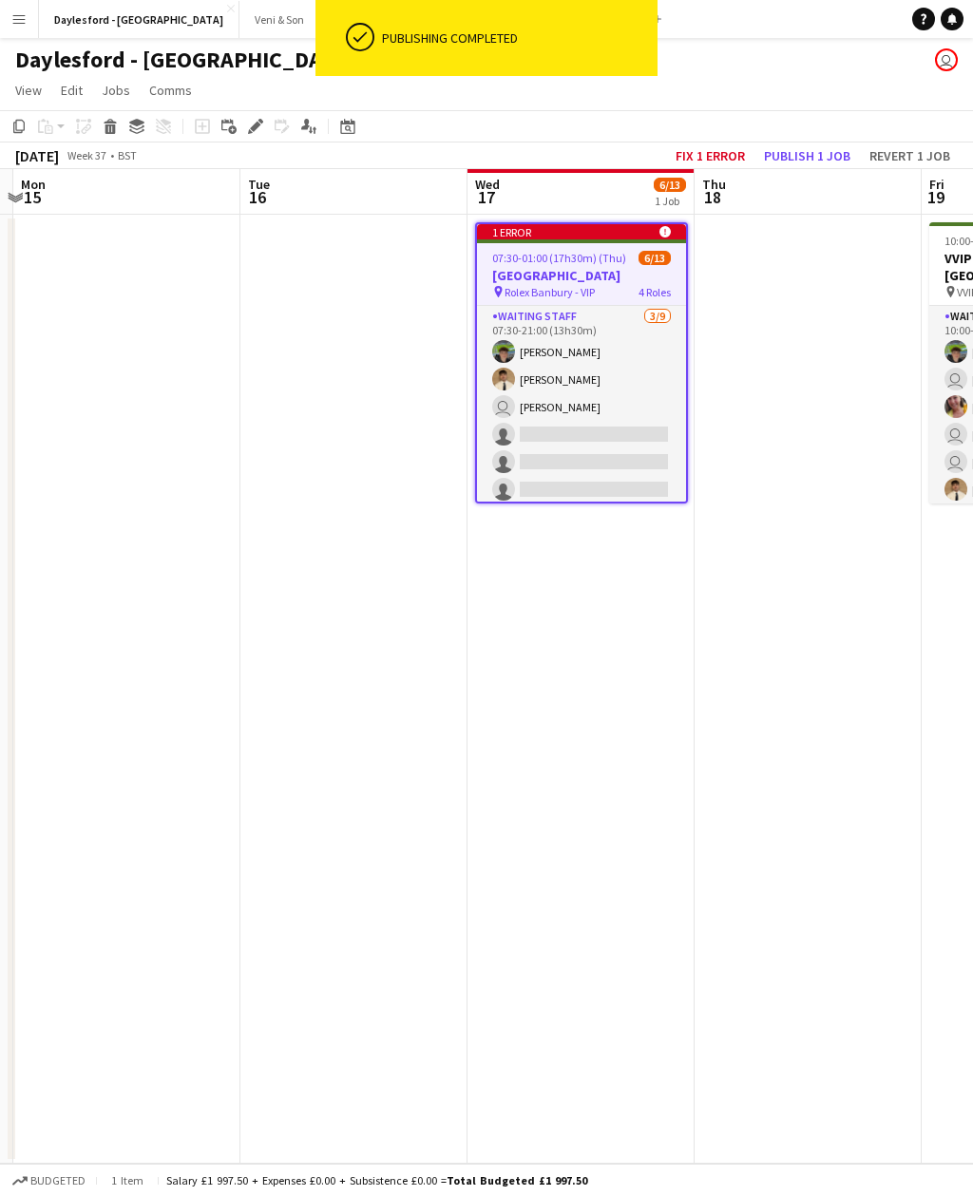
click at [921, 147] on button "Revert 1 job" at bounding box center [909, 155] width 96 height 25
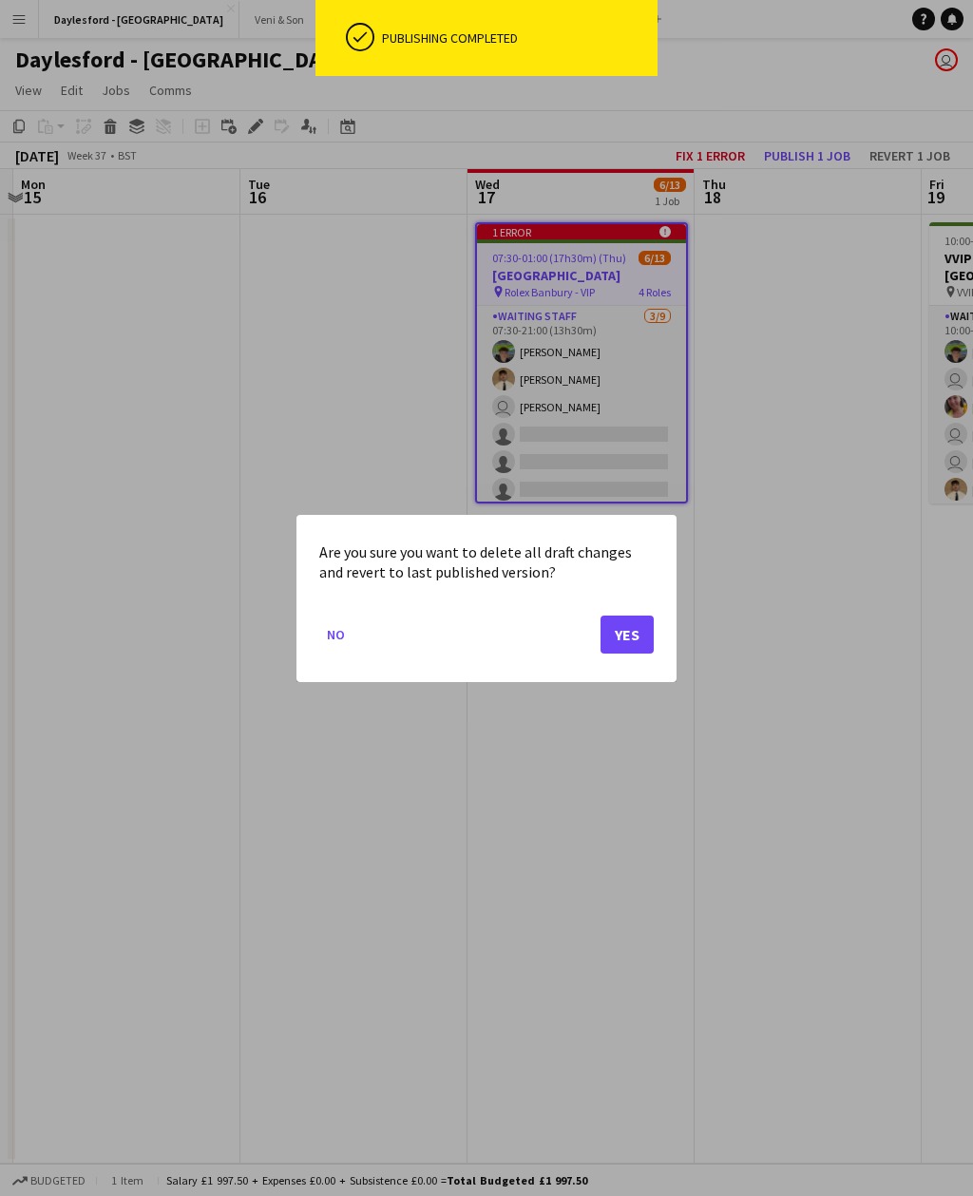
click at [641, 629] on button "Yes" at bounding box center [626, 633] width 53 height 38
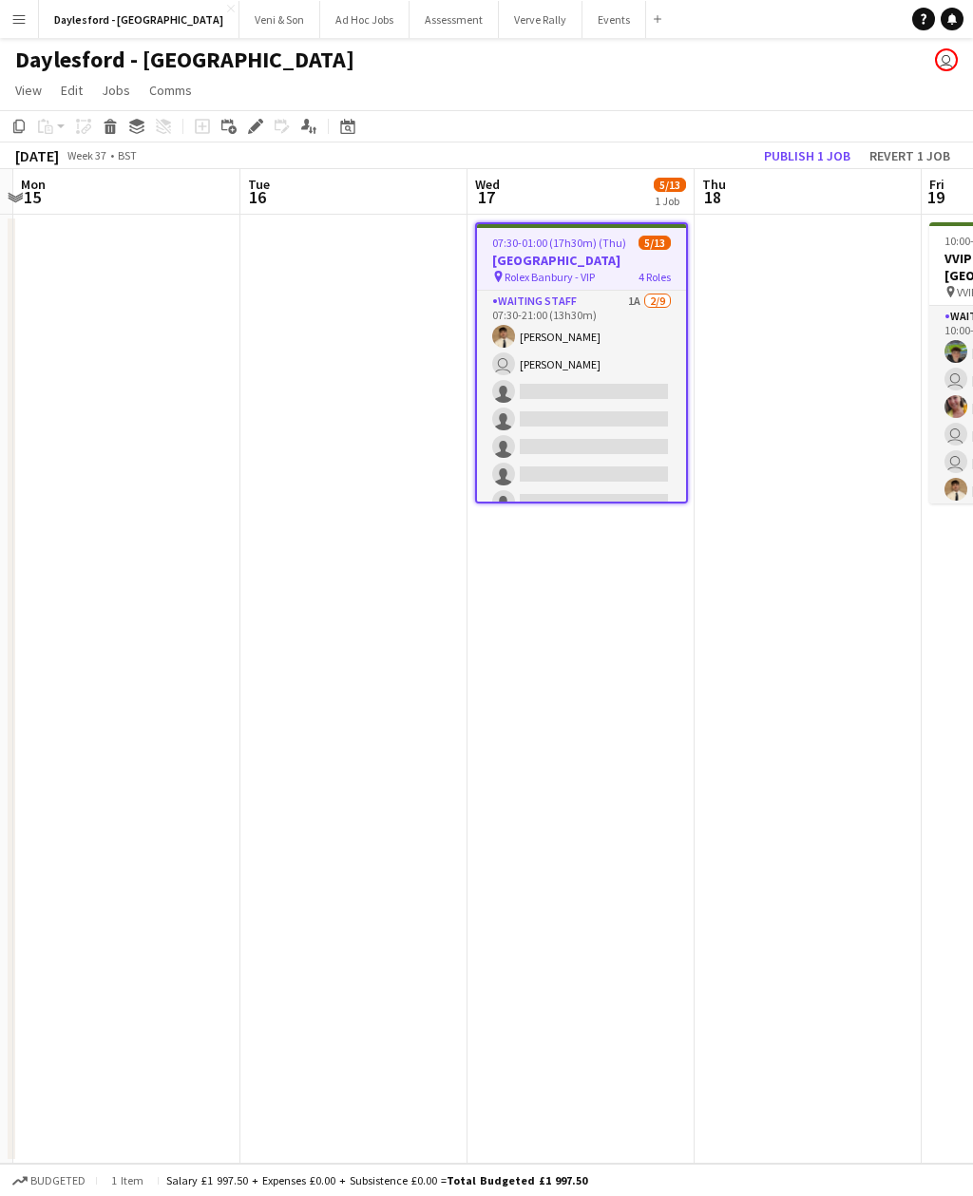
click at [639, 302] on app-card-role "Waiting Staff 1A 2/9 07:30-21:00 (13h30m) George Long user Franco Rubinstein si…" at bounding box center [581, 433] width 209 height 285
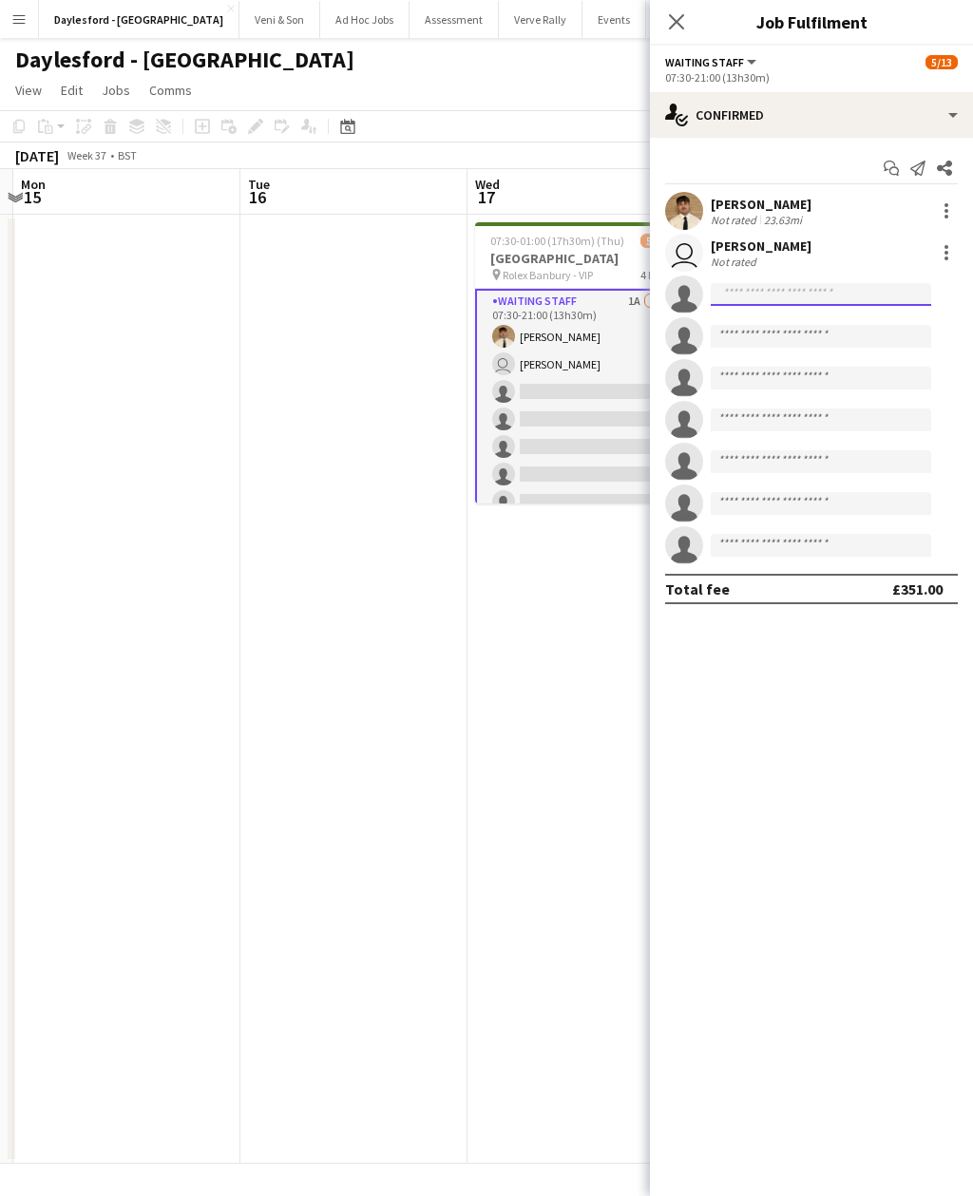
click at [808, 299] on input at bounding box center [820, 294] width 220 height 23
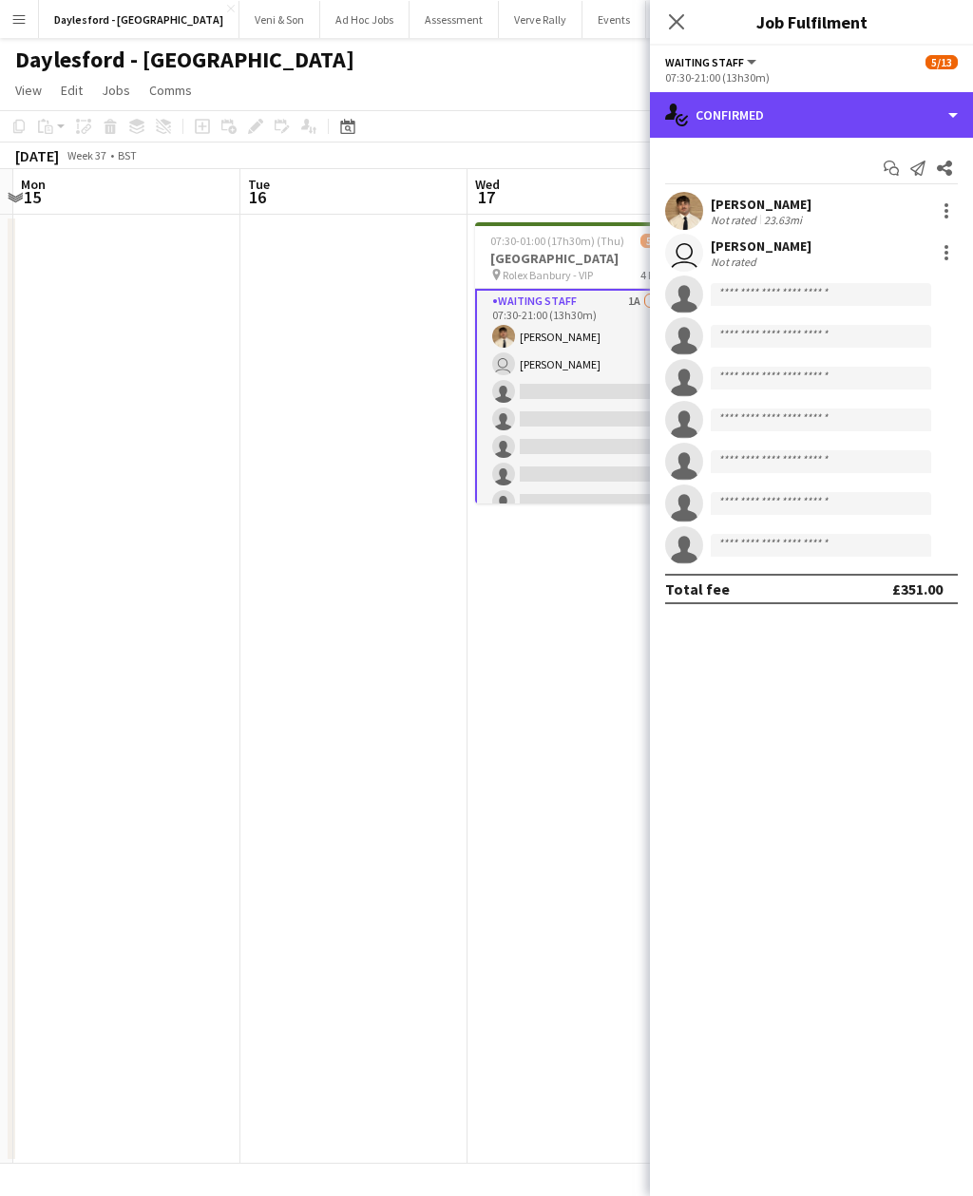
click at [811, 115] on div "single-neutral-actions-check-2 Confirmed" at bounding box center [811, 115] width 323 height 46
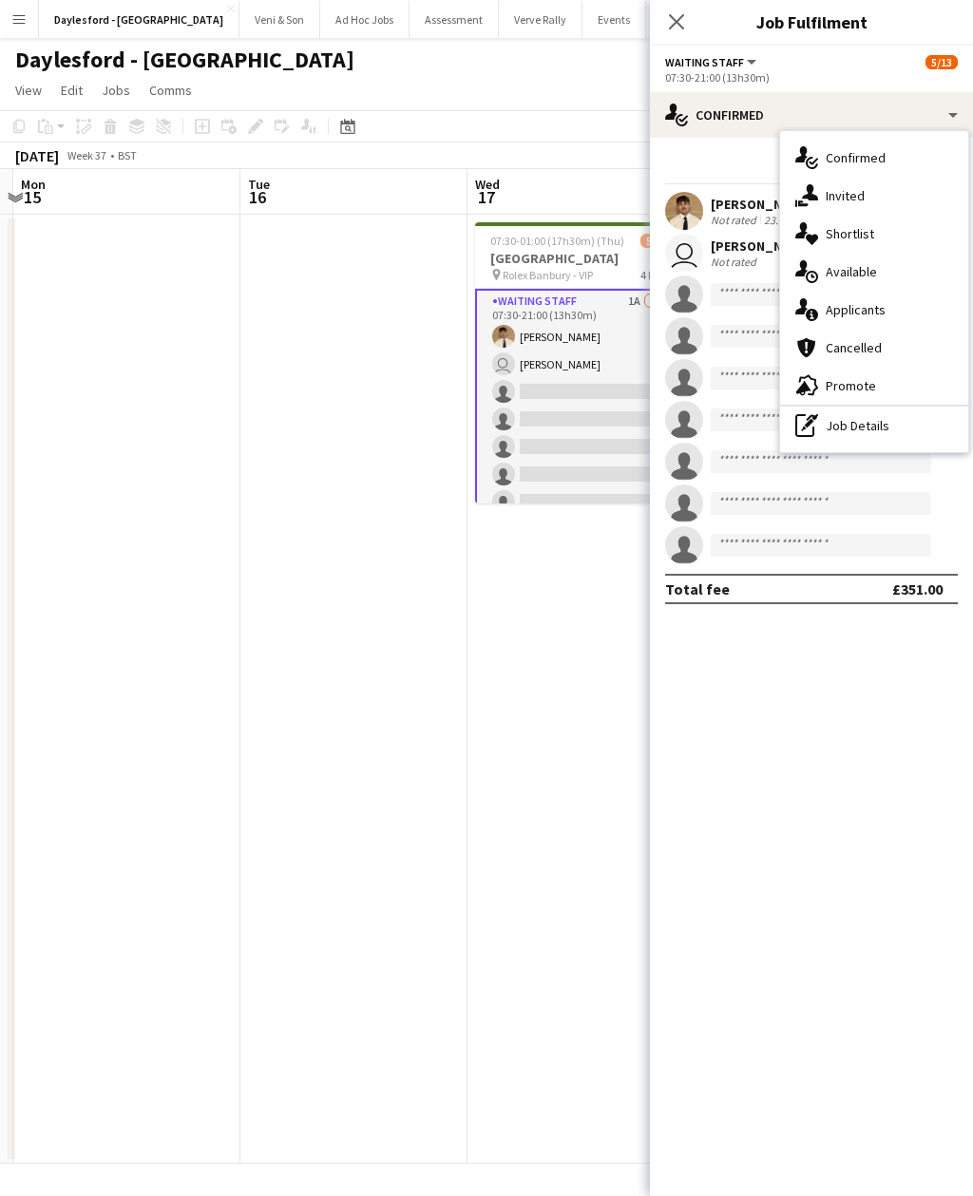
click at [891, 312] on div "single-neutral-actions-information Applicants" at bounding box center [874, 310] width 188 height 38
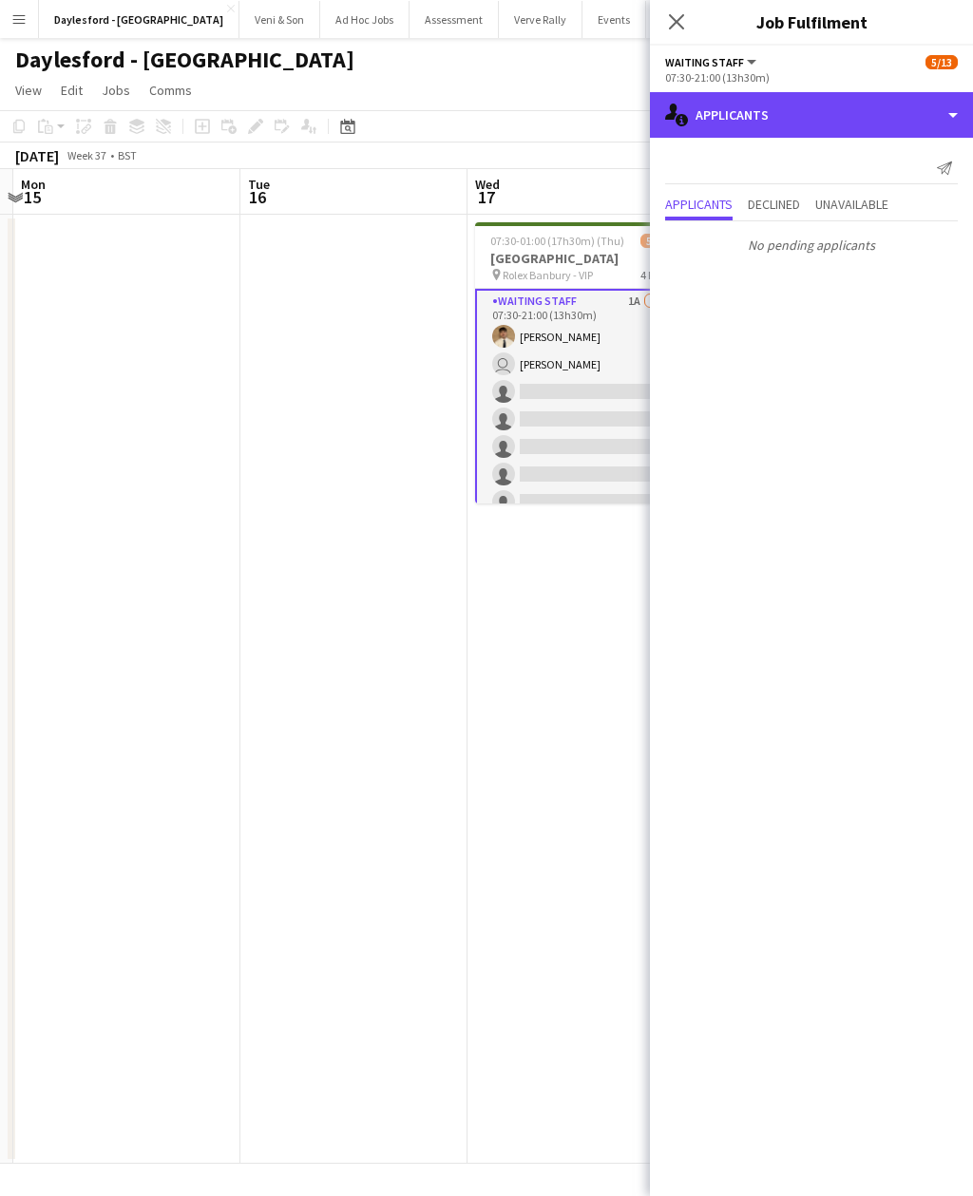
click at [899, 105] on div "single-neutral-actions-information Applicants" at bounding box center [811, 115] width 323 height 46
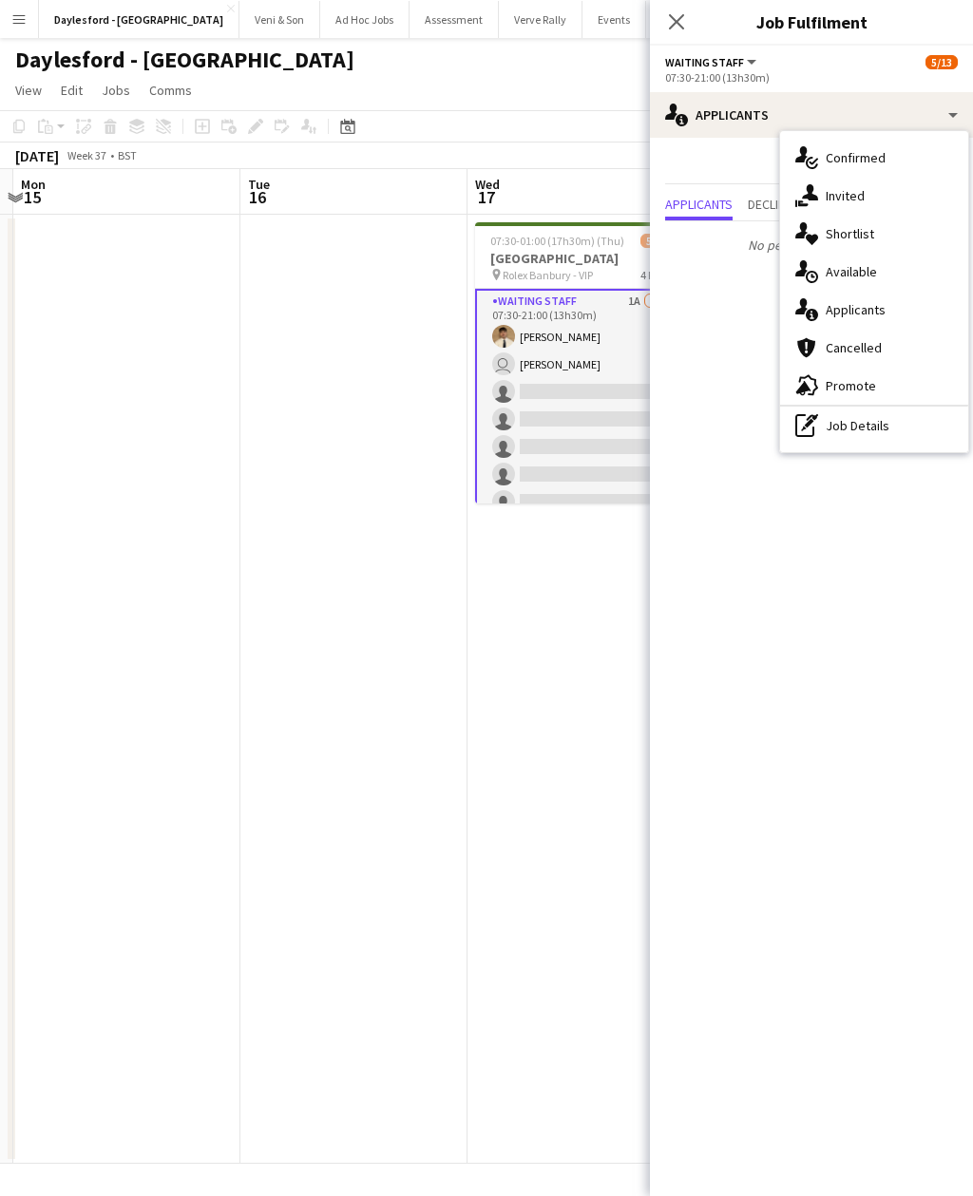
click at [888, 184] on div "single-neutral-actions-share-1 Invited" at bounding box center [874, 196] width 188 height 38
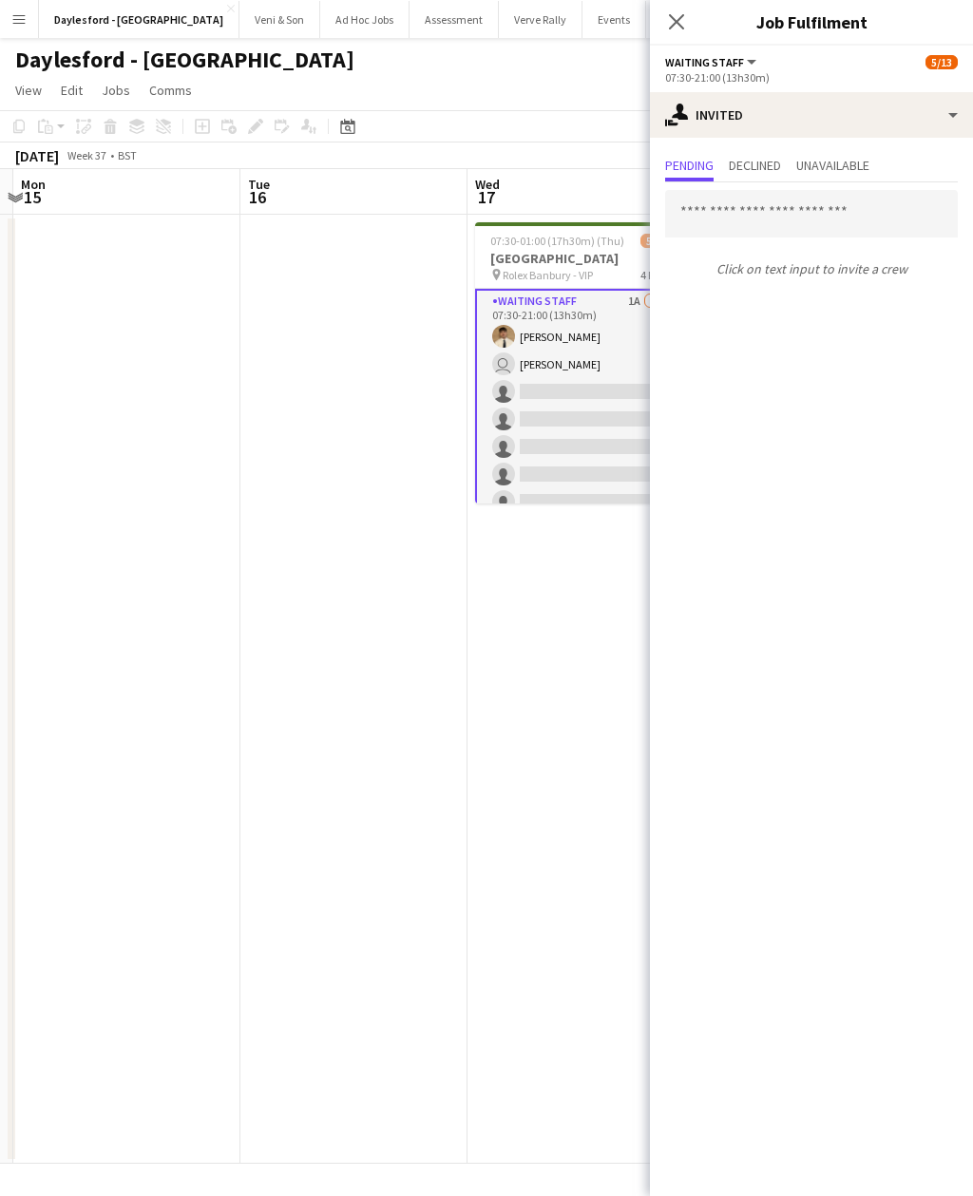
click at [679, 22] on icon "Close pop-in" at bounding box center [676, 21] width 15 height 15
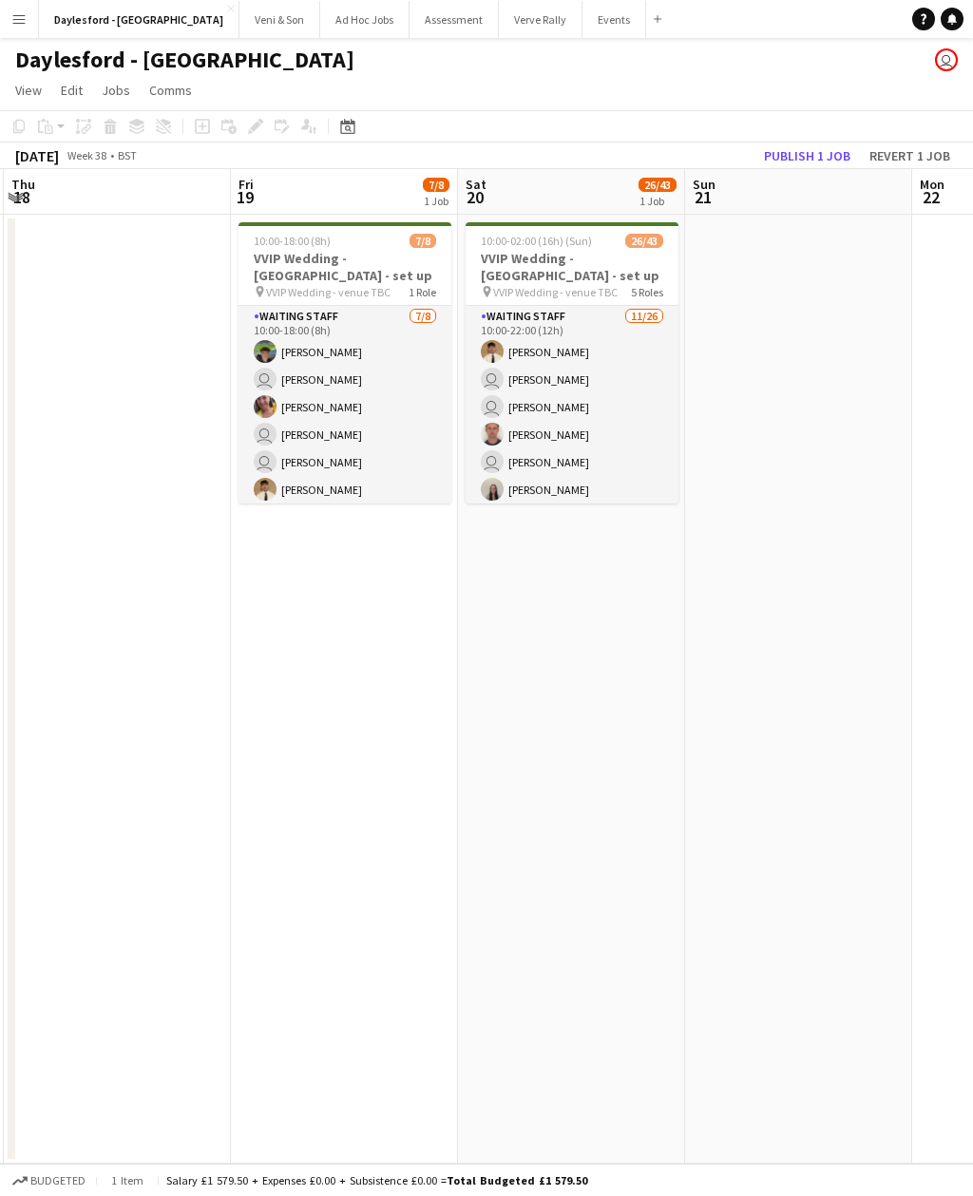
scroll to position [0, 469]
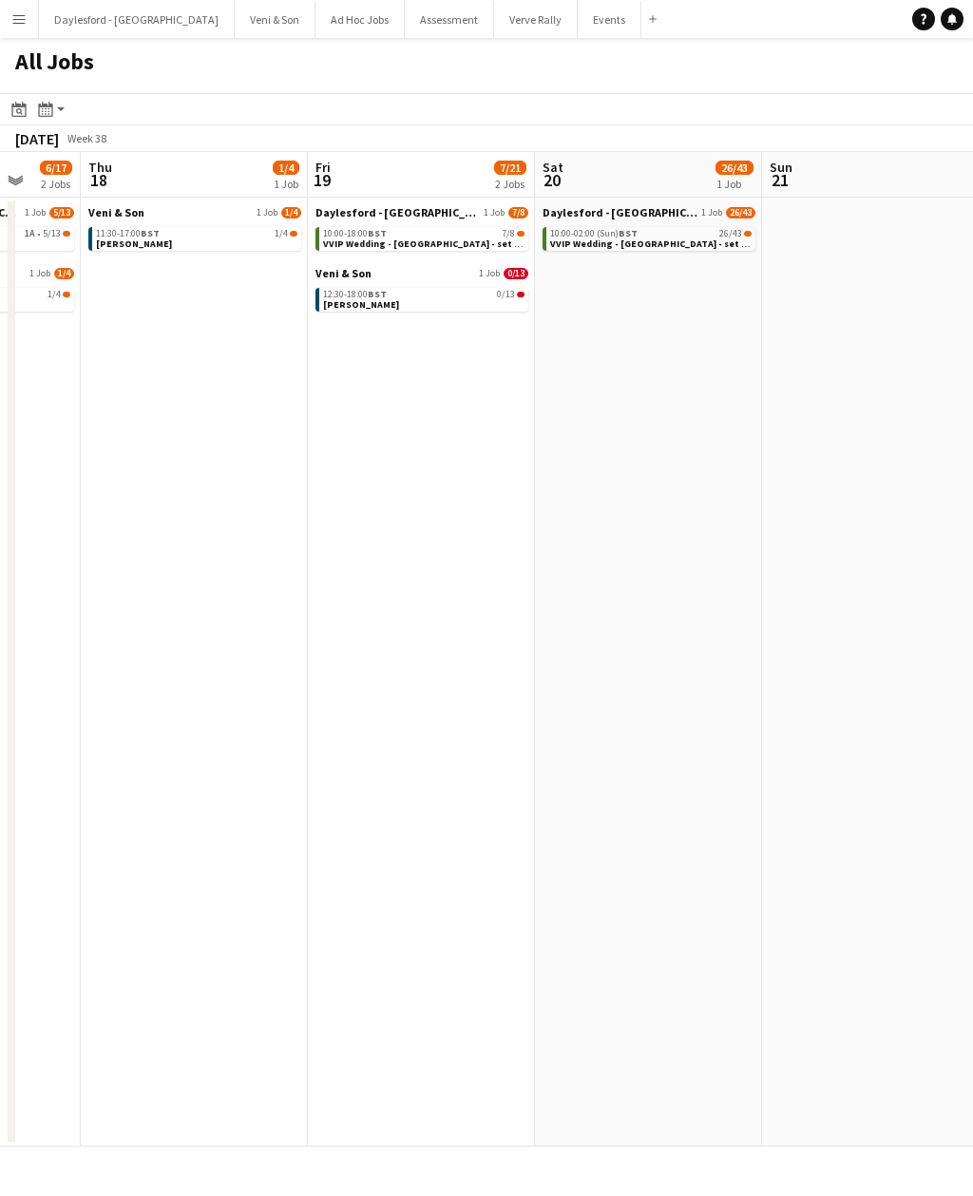
scroll to position [0, 594]
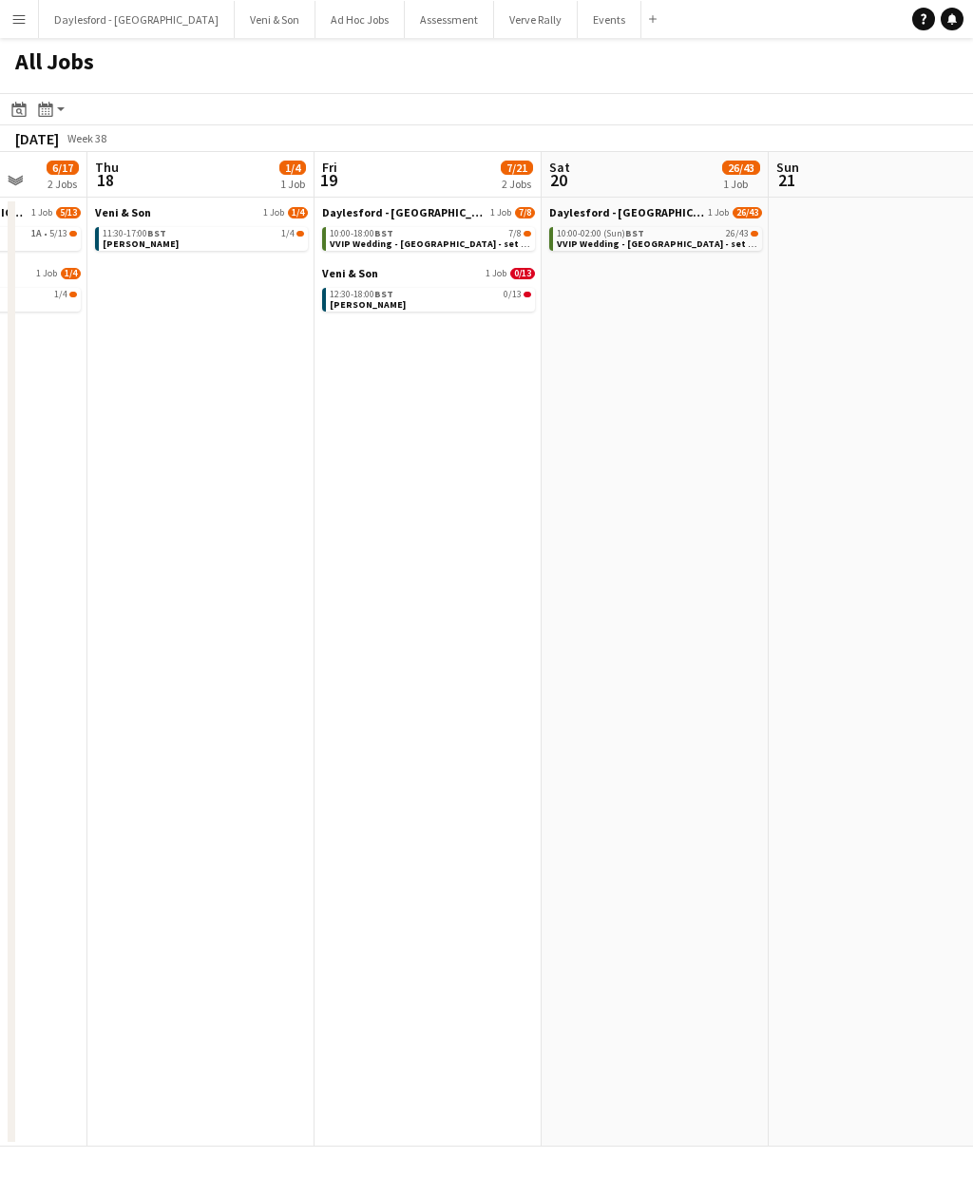
click at [706, 218] on link "Daylesford - Heritage House 1 Job 26/43" at bounding box center [655, 212] width 213 height 14
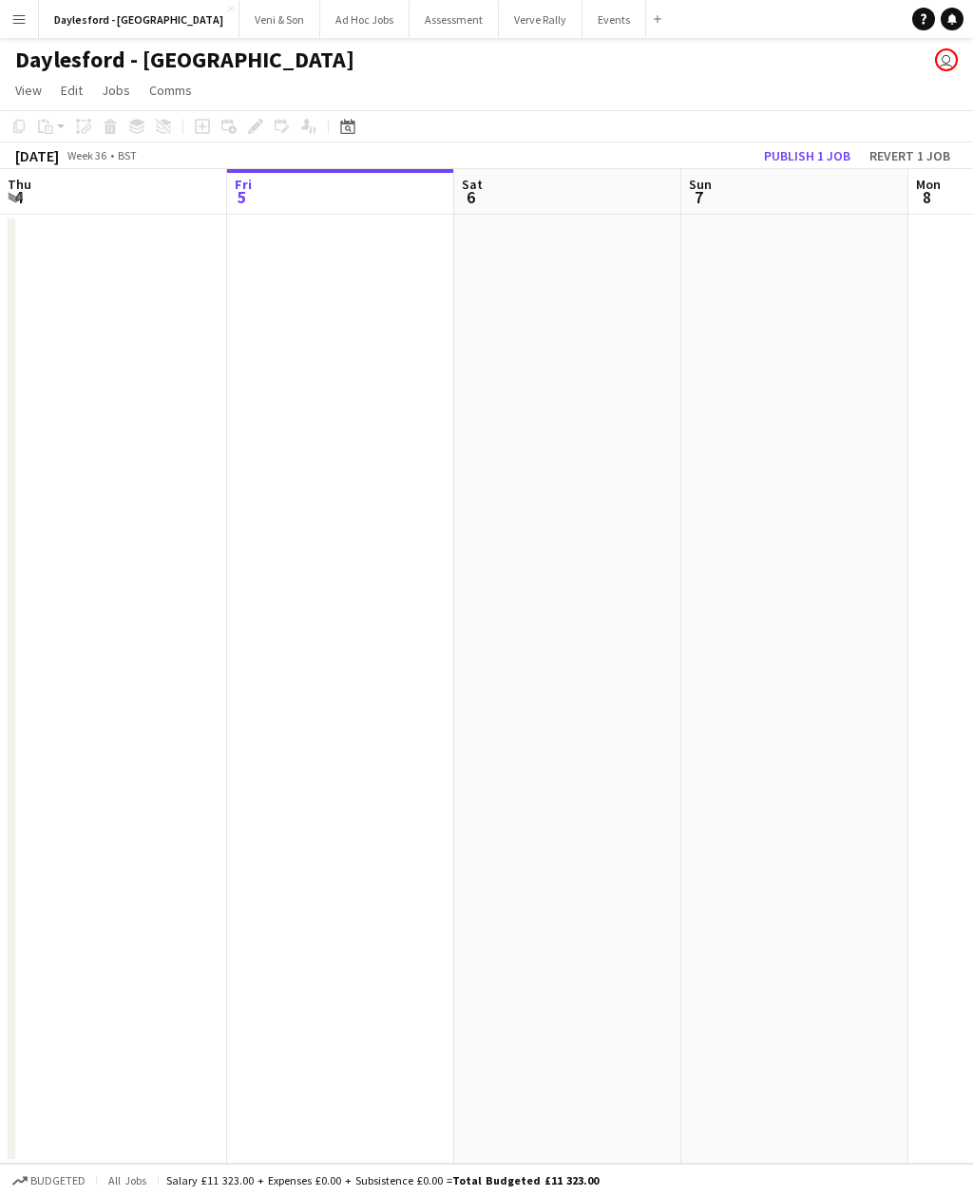
click at [59, 156] on div "[DATE]" at bounding box center [37, 155] width 44 height 19
click at [110, 154] on span "Week 36" at bounding box center [86, 155] width 47 height 14
click at [33, 93] on span "View" at bounding box center [28, 90] width 27 height 17
click at [105, 172] on span "Day view collapsed" at bounding box center [78, 170] width 109 height 17
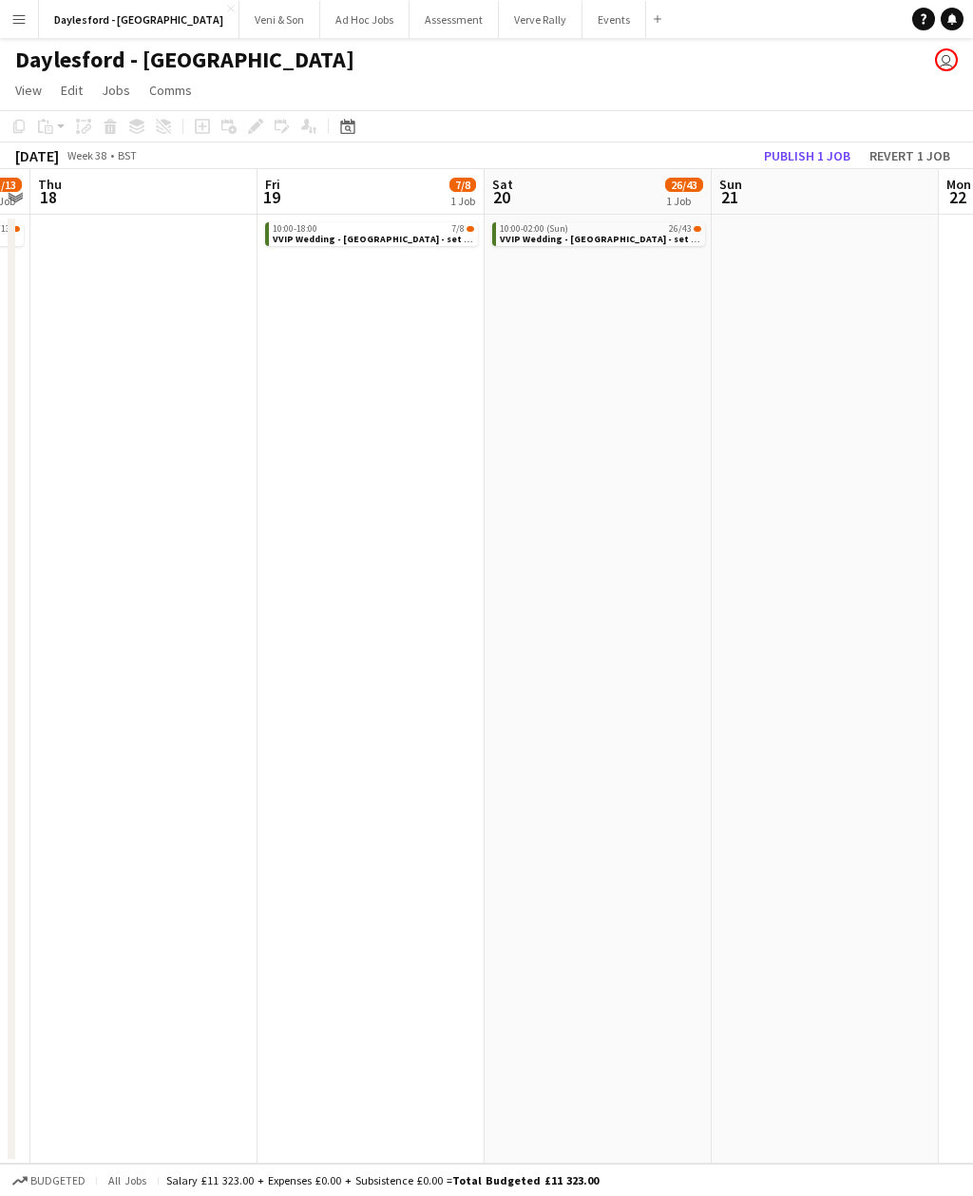
scroll to position [0, 471]
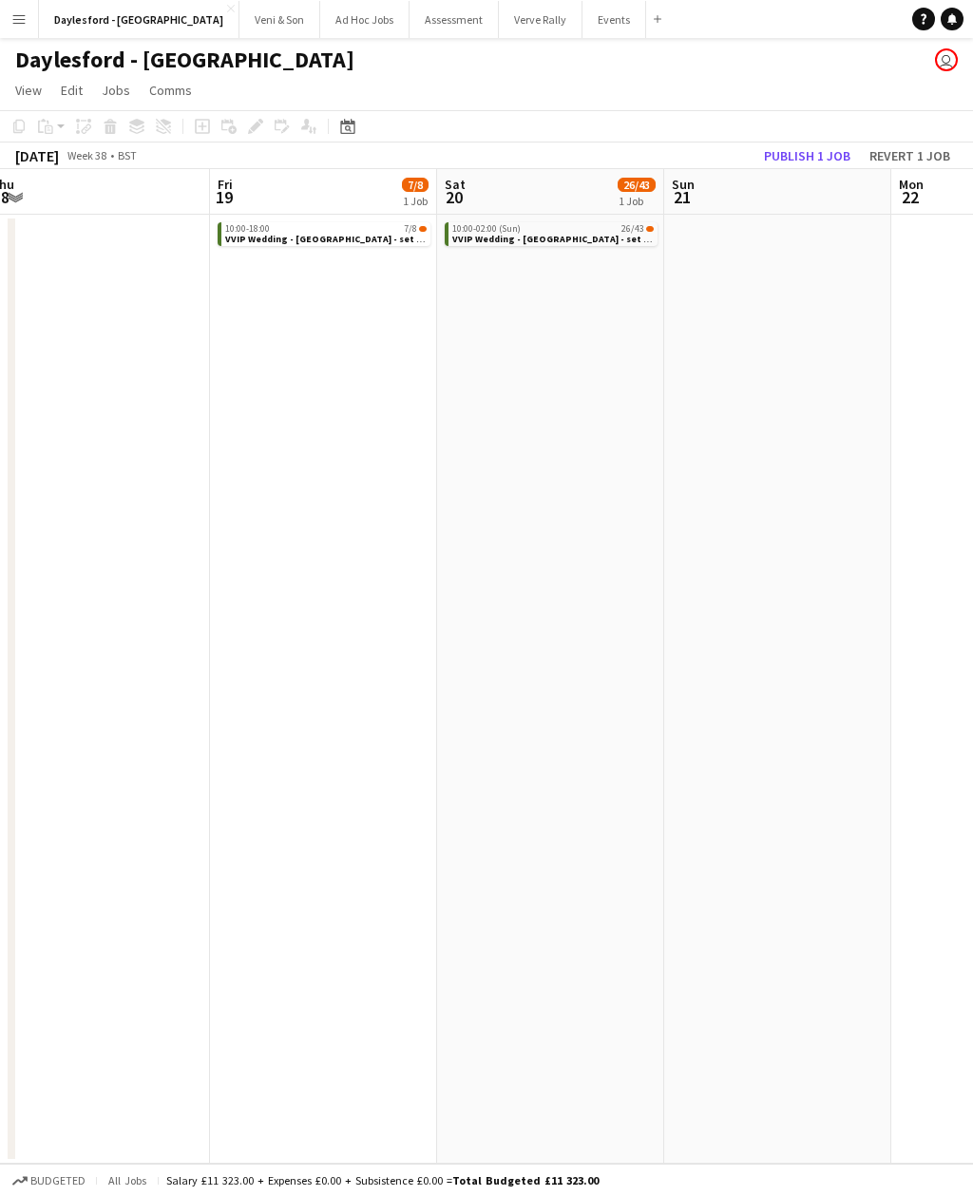
click at [588, 227] on div "10:00-02:00 (Sun) 26/43" at bounding box center [552, 228] width 201 height 9
click at [592, 196] on app-board-header-date "Sat 20 26/43 1 Job" at bounding box center [550, 192] width 227 height 46
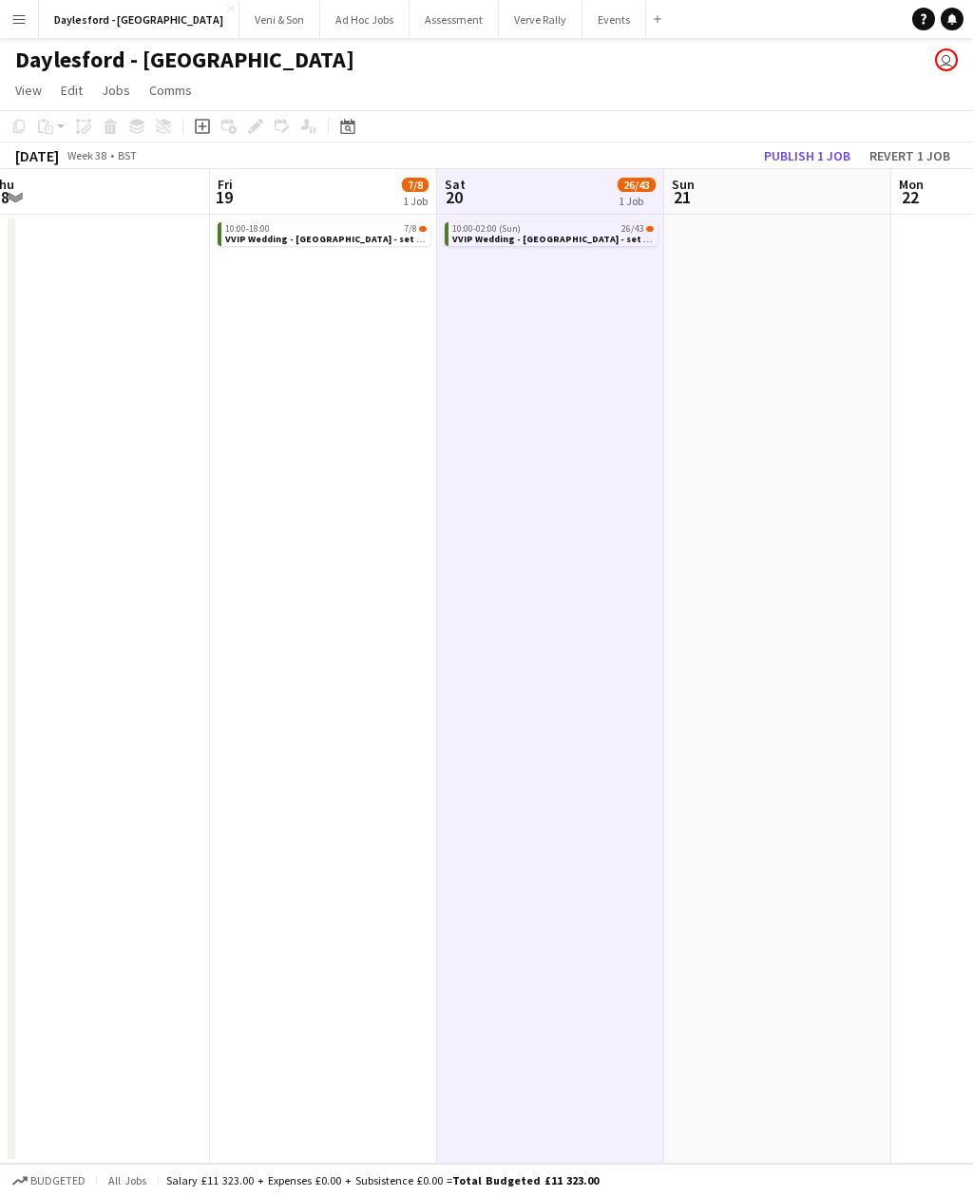
click at [31, 99] on link "View" at bounding box center [29, 90] width 42 height 25
click at [127, 136] on span "Day view expanded" at bounding box center [79, 131] width 110 height 17
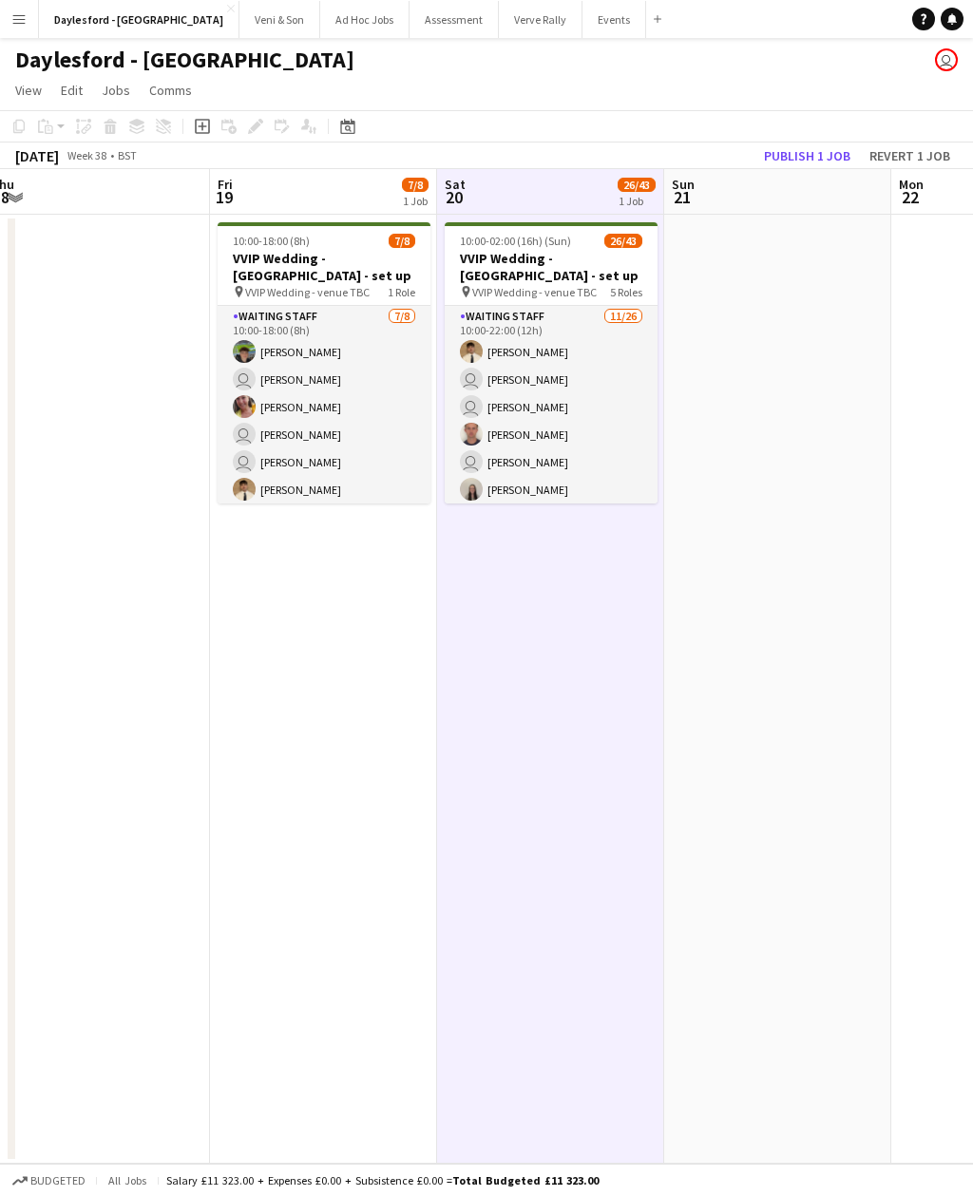
click at [584, 264] on h3 "VVIP Wedding - [GEOGRAPHIC_DATA] - set up" at bounding box center [550, 267] width 213 height 34
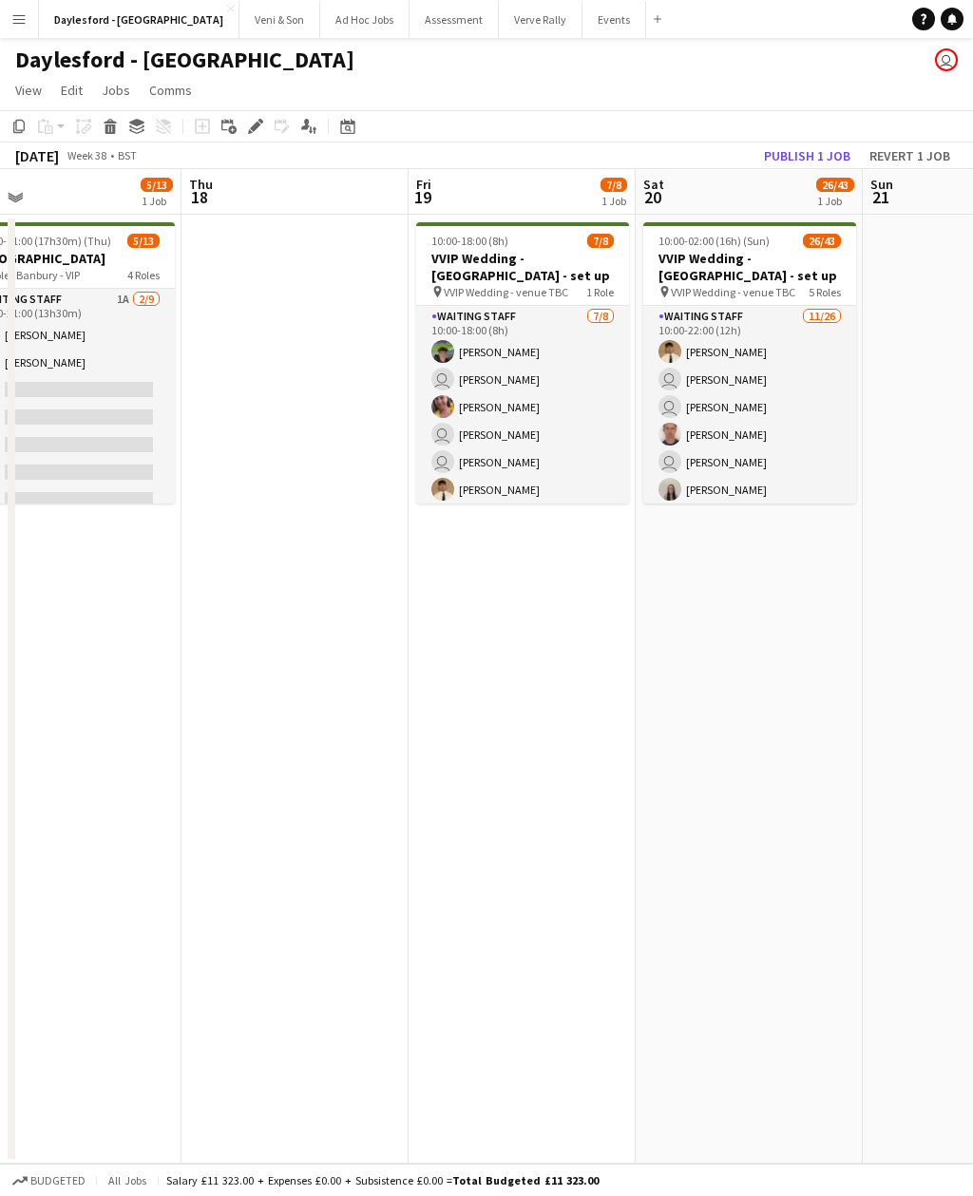
scroll to position [0, 593]
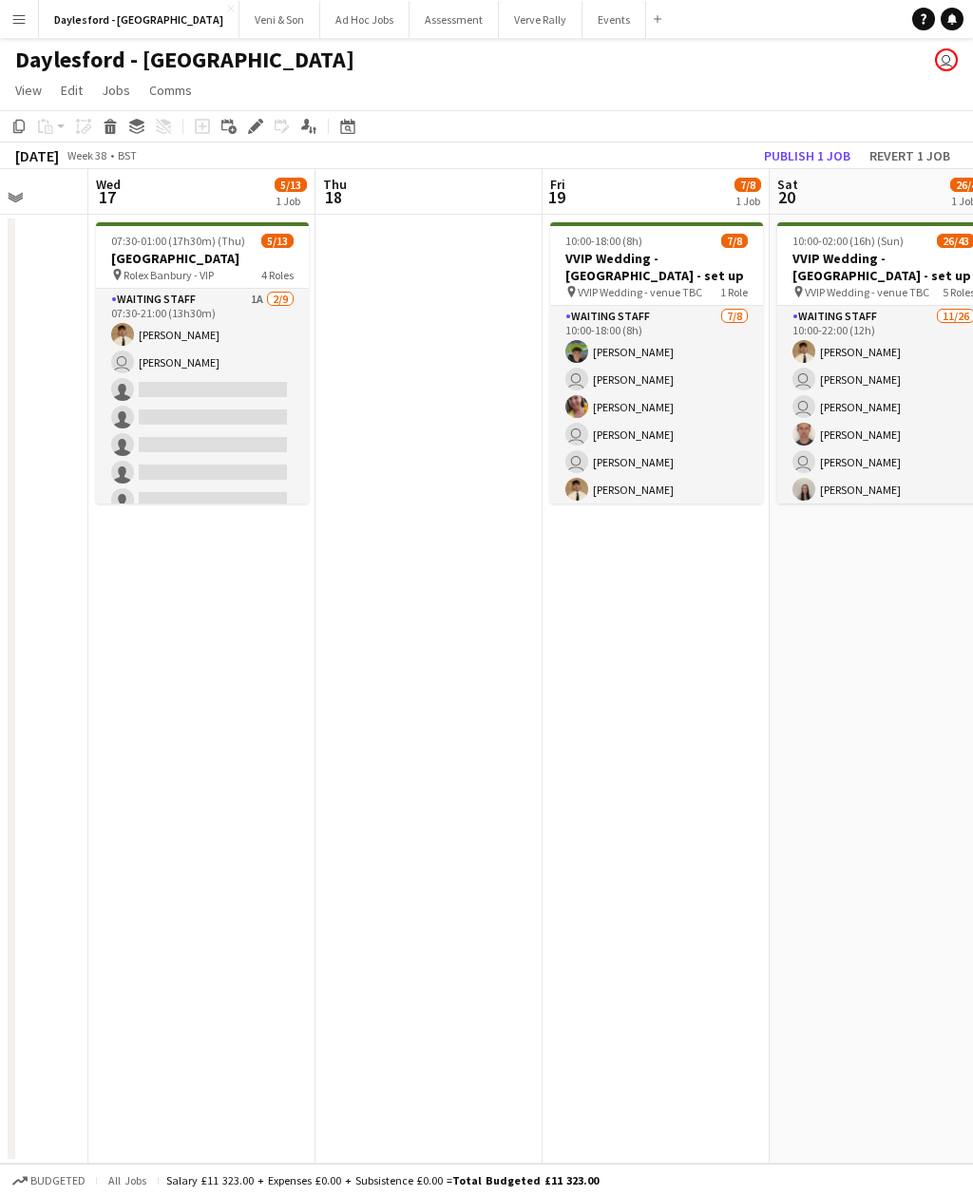
click at [25, 18] on app-icon "Menu" at bounding box center [18, 18] width 15 height 15
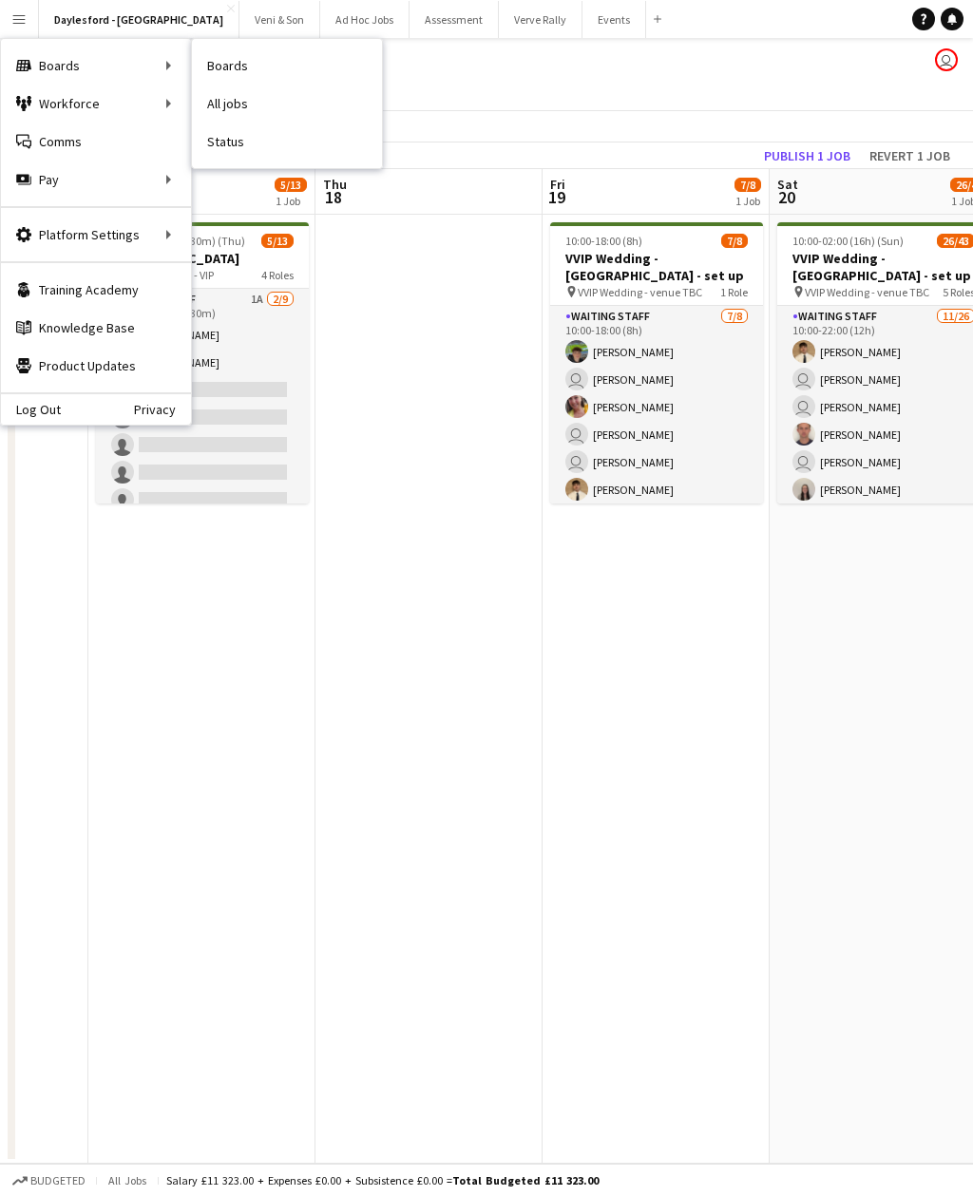
click at [245, 104] on link "All jobs" at bounding box center [287, 104] width 190 height 38
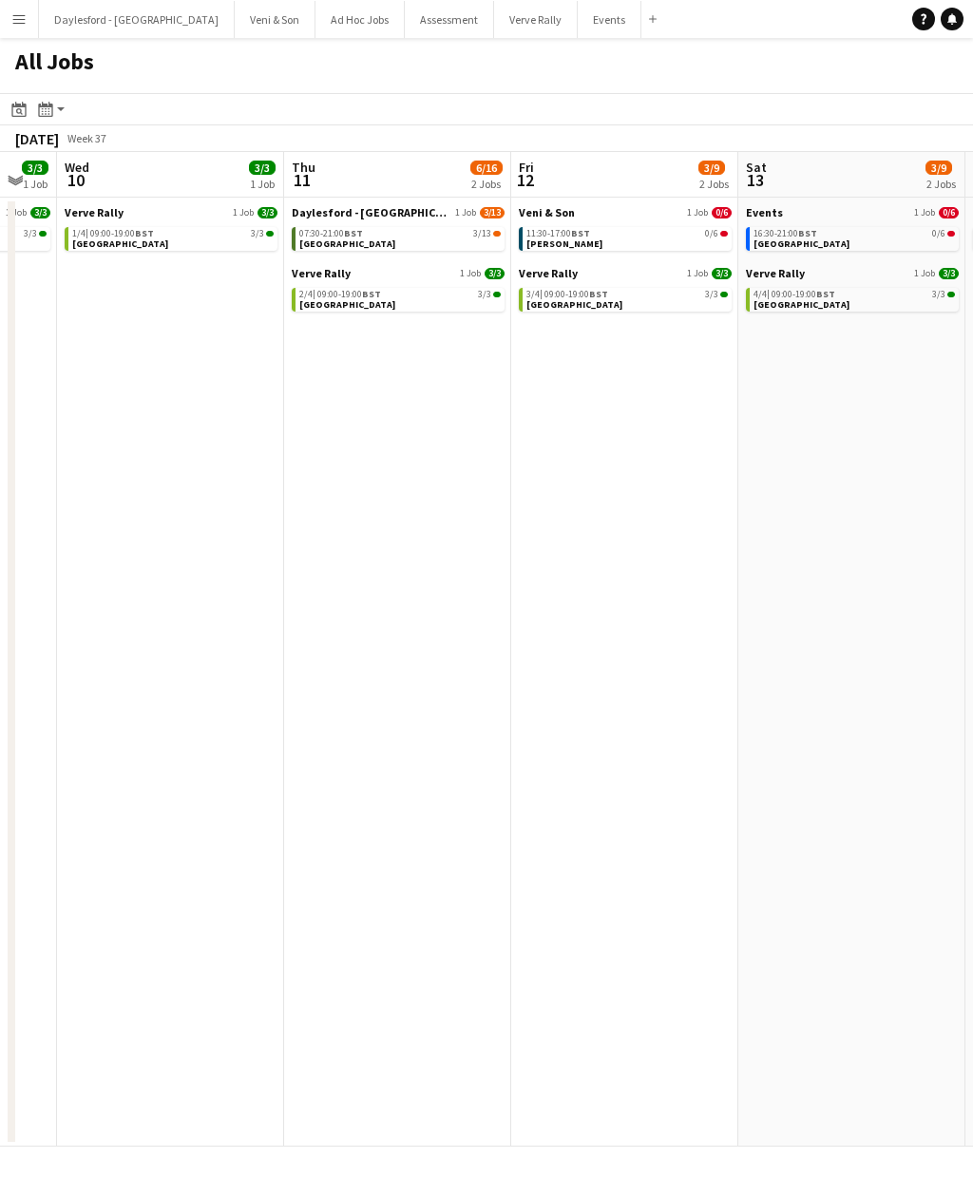
scroll to position [0, 853]
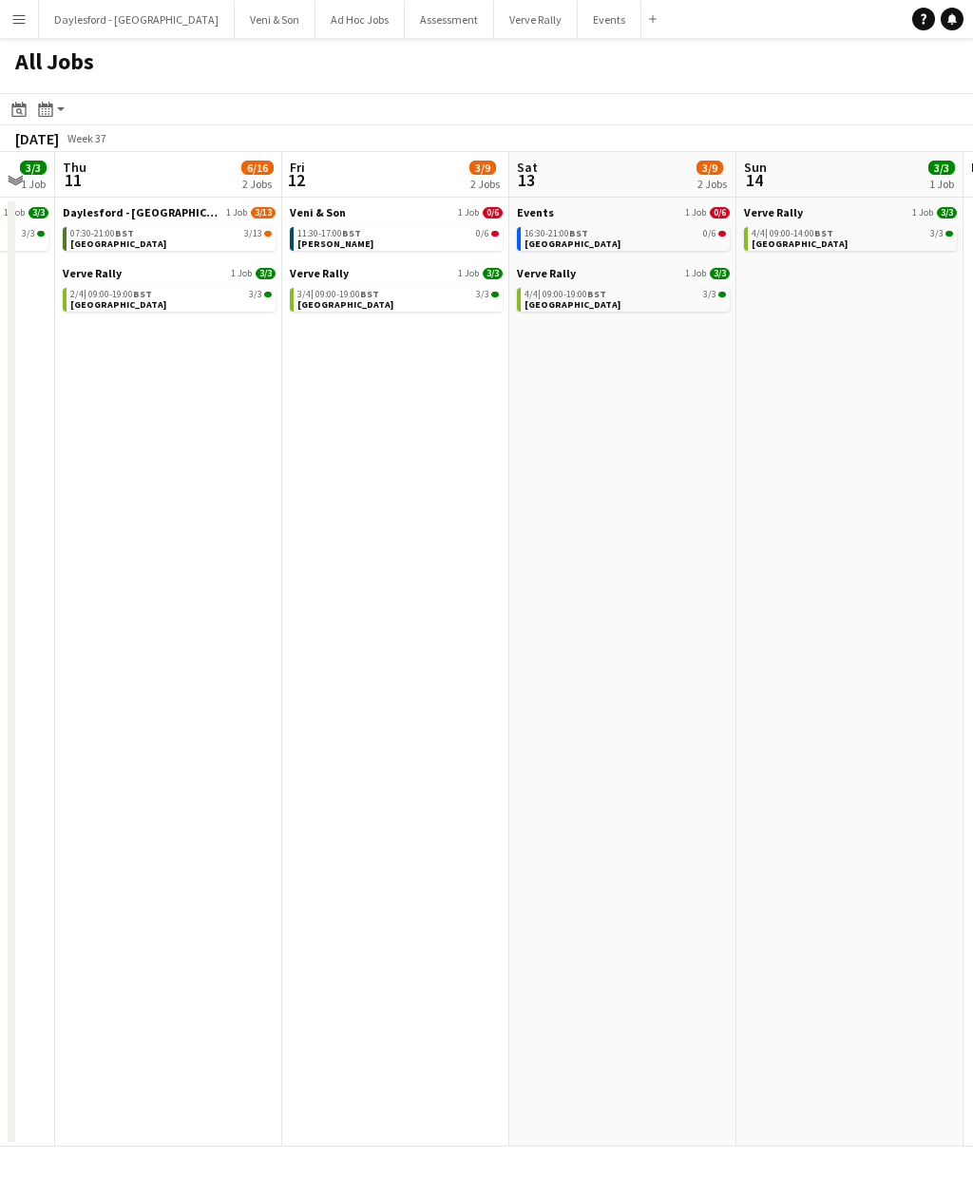
click at [214, 243] on link "07:30-21:00 BST 3/13 Heritage House" at bounding box center [170, 238] width 201 height 22
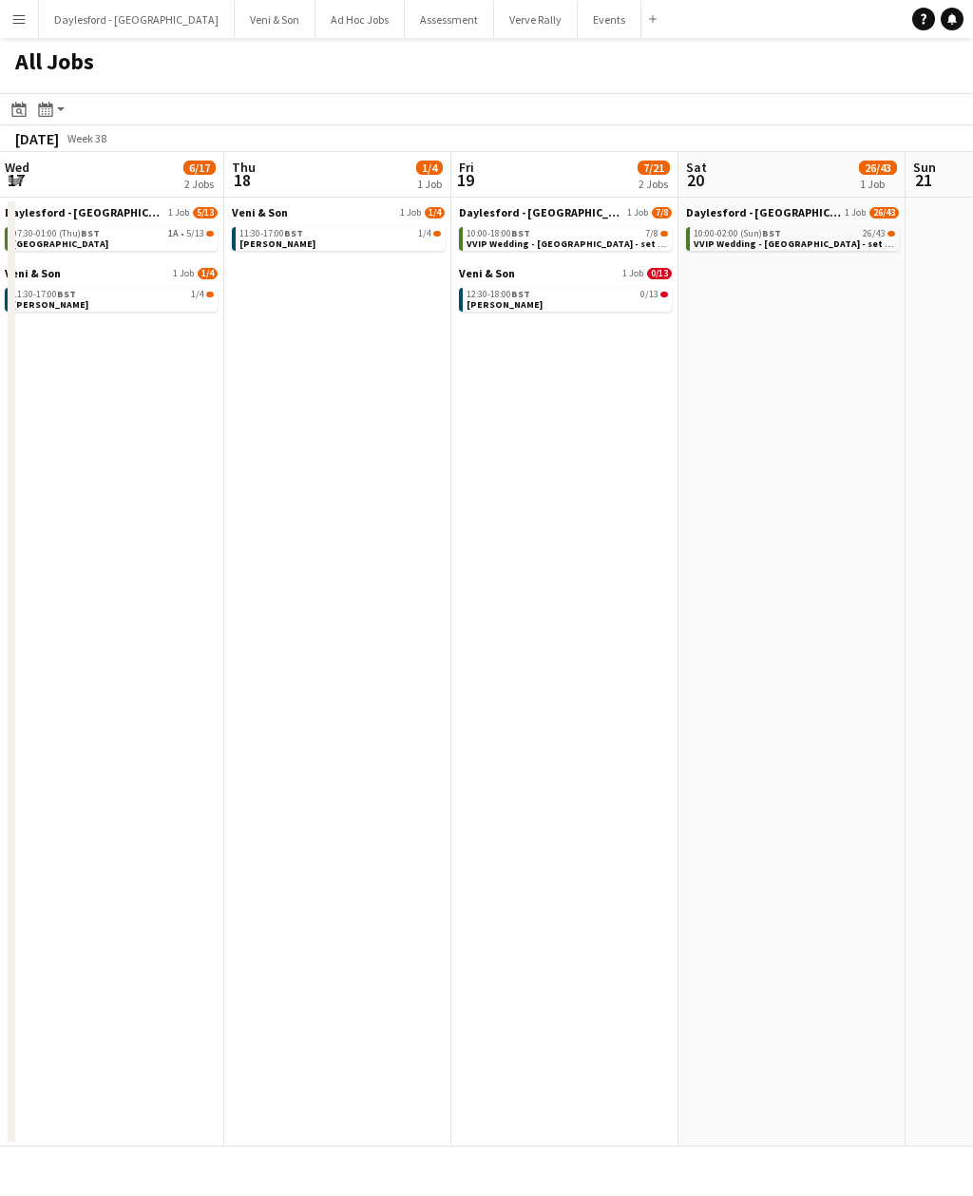
scroll to position [0, 685]
click at [603, 233] on div "10:00-18:00 BST 7/8" at bounding box center [565, 233] width 201 height 9
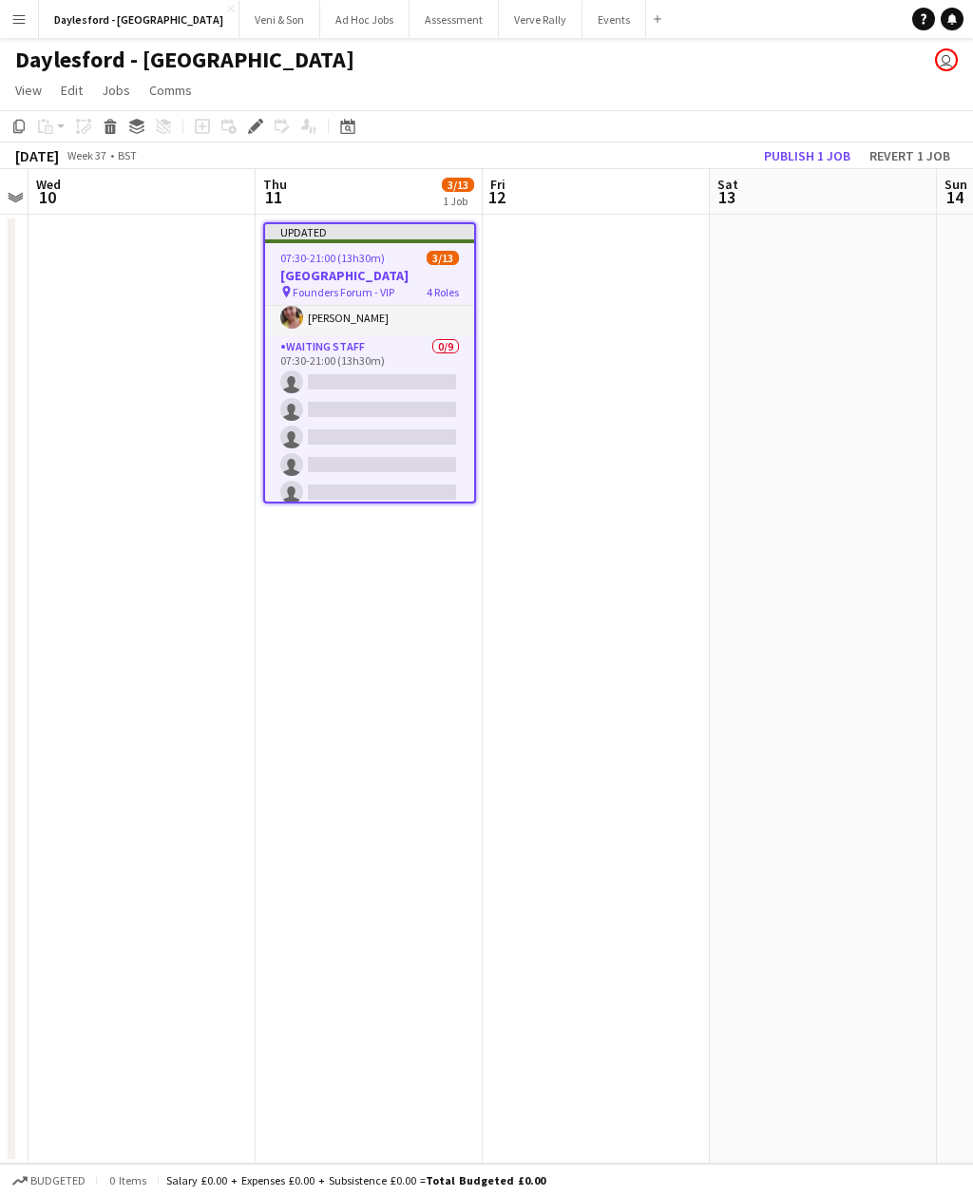
scroll to position [194, 0]
click at [397, 385] on app-card-role "Waiting Staff 0/9 07:30-21:00 (13h30m) single-neutral-actions single-neutral-ac…" at bounding box center [369, 475] width 209 height 285
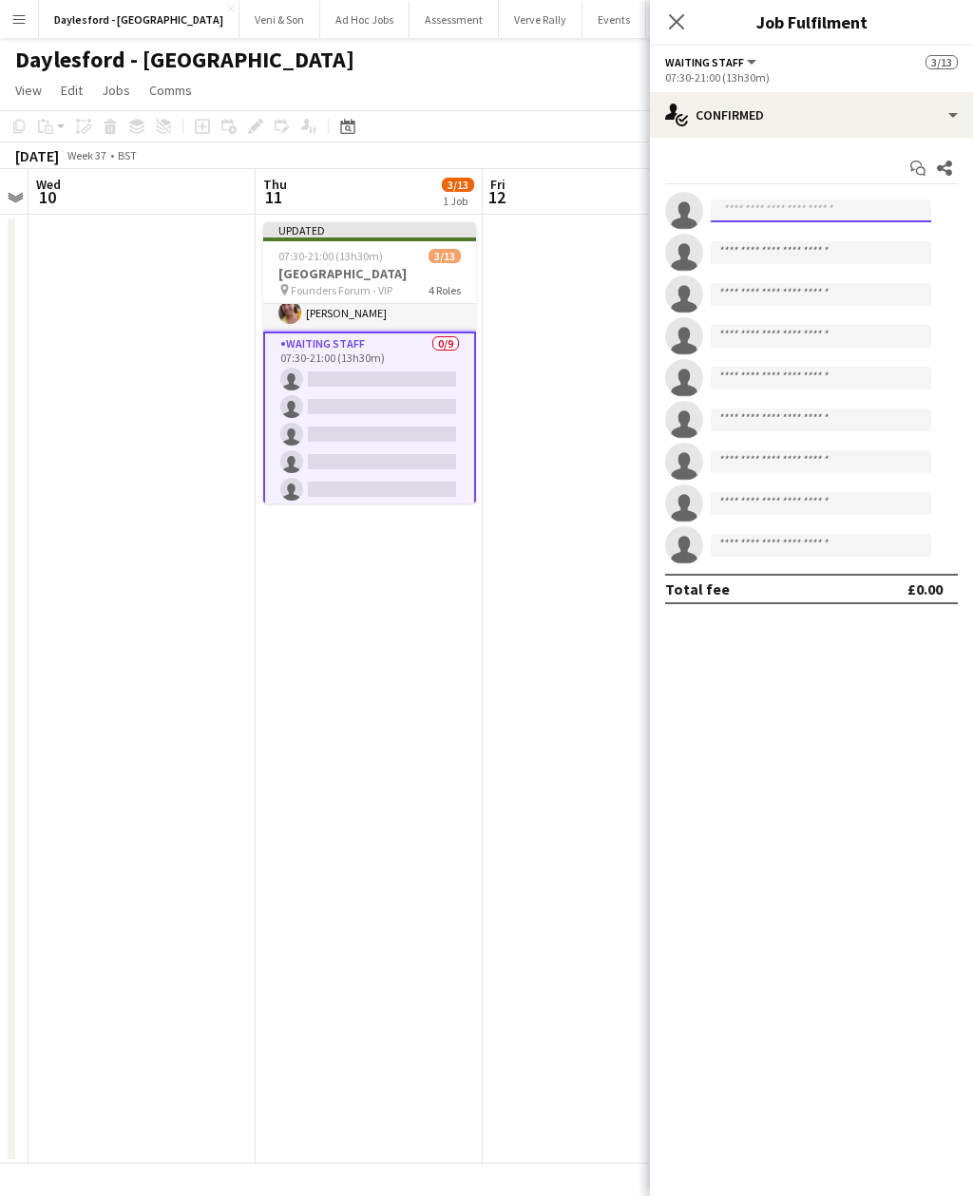
click at [844, 212] on input at bounding box center [820, 210] width 220 height 23
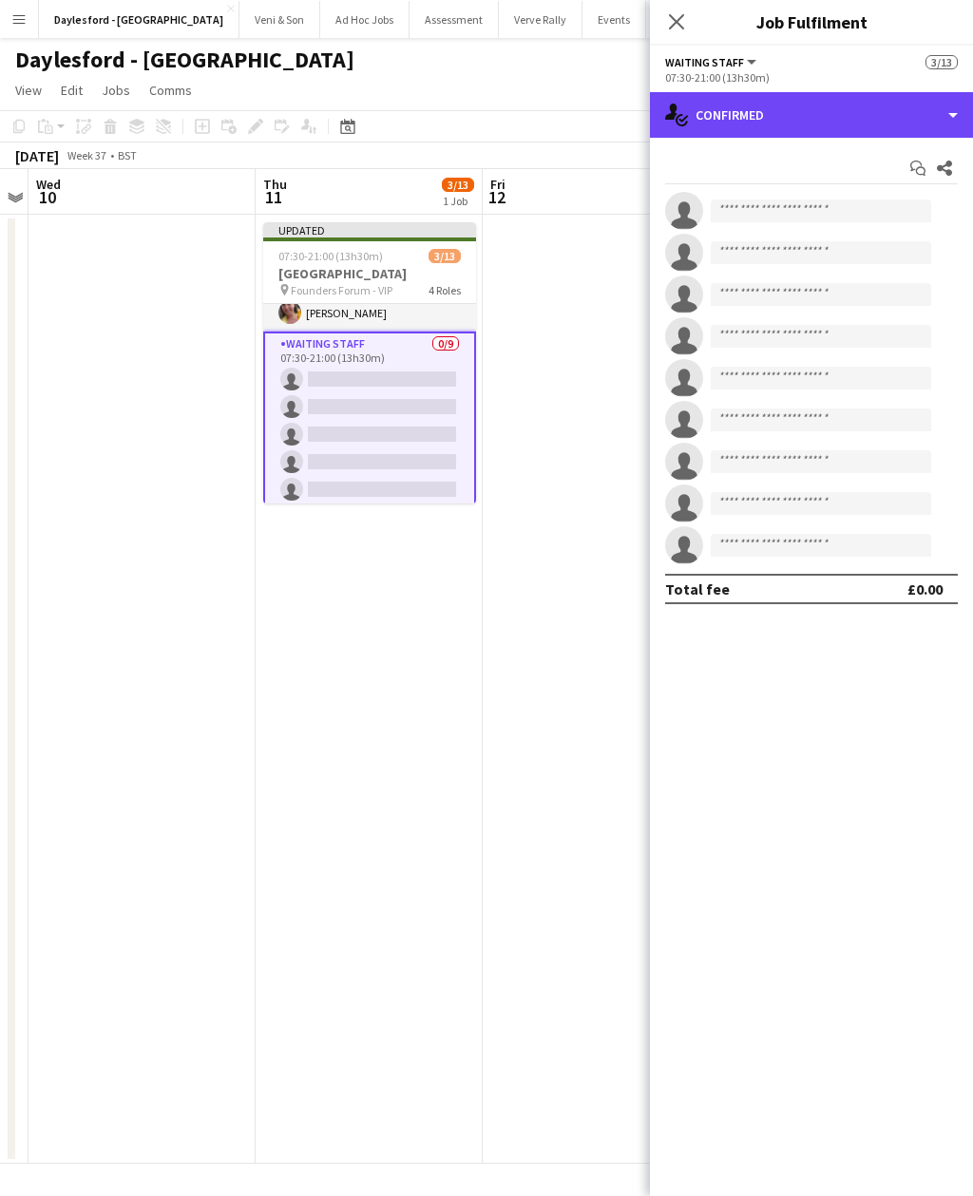
click at [901, 108] on div "single-neutral-actions-check-2 Confirmed" at bounding box center [811, 115] width 323 height 46
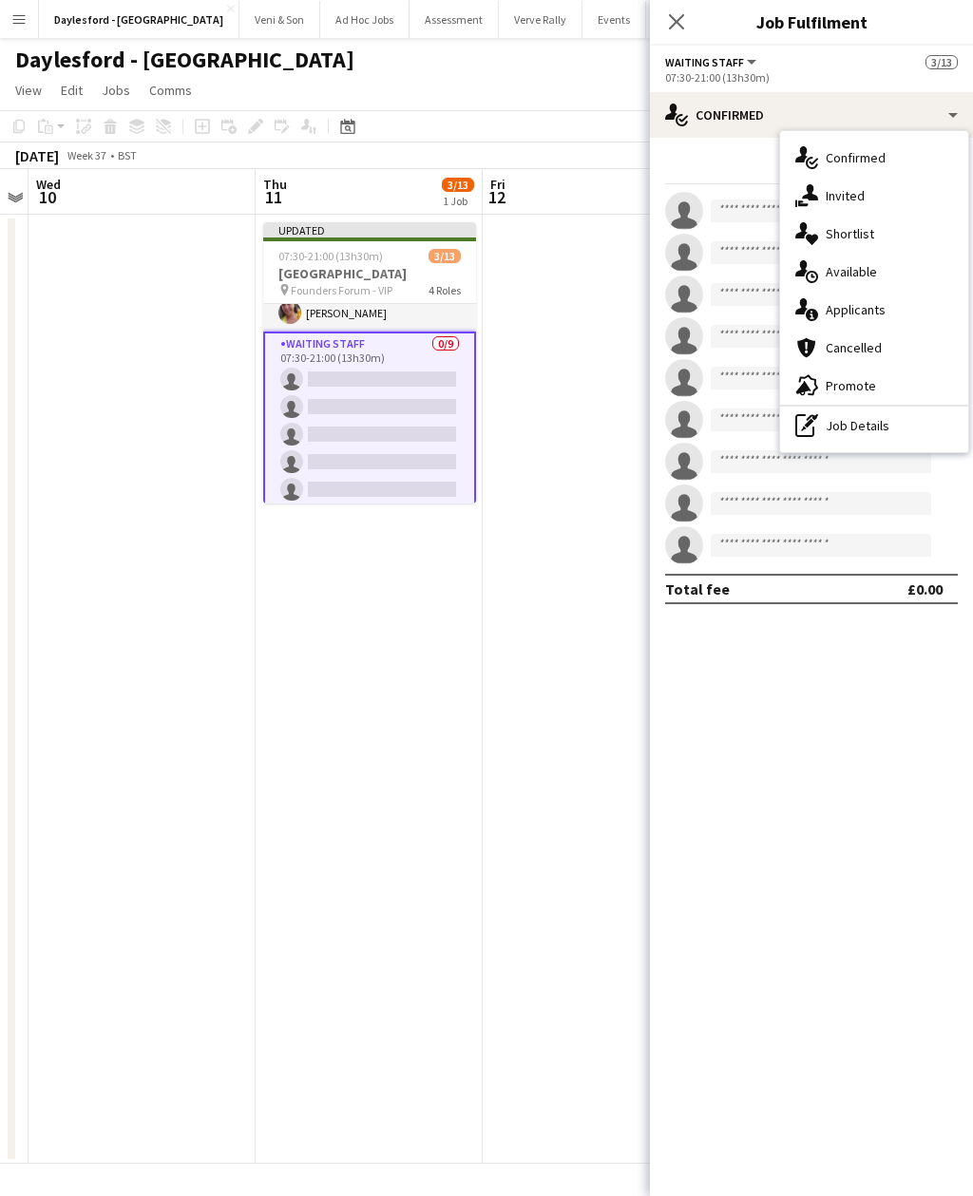
click at [897, 276] on div "single-neutral-actions-upload Available" at bounding box center [874, 272] width 188 height 38
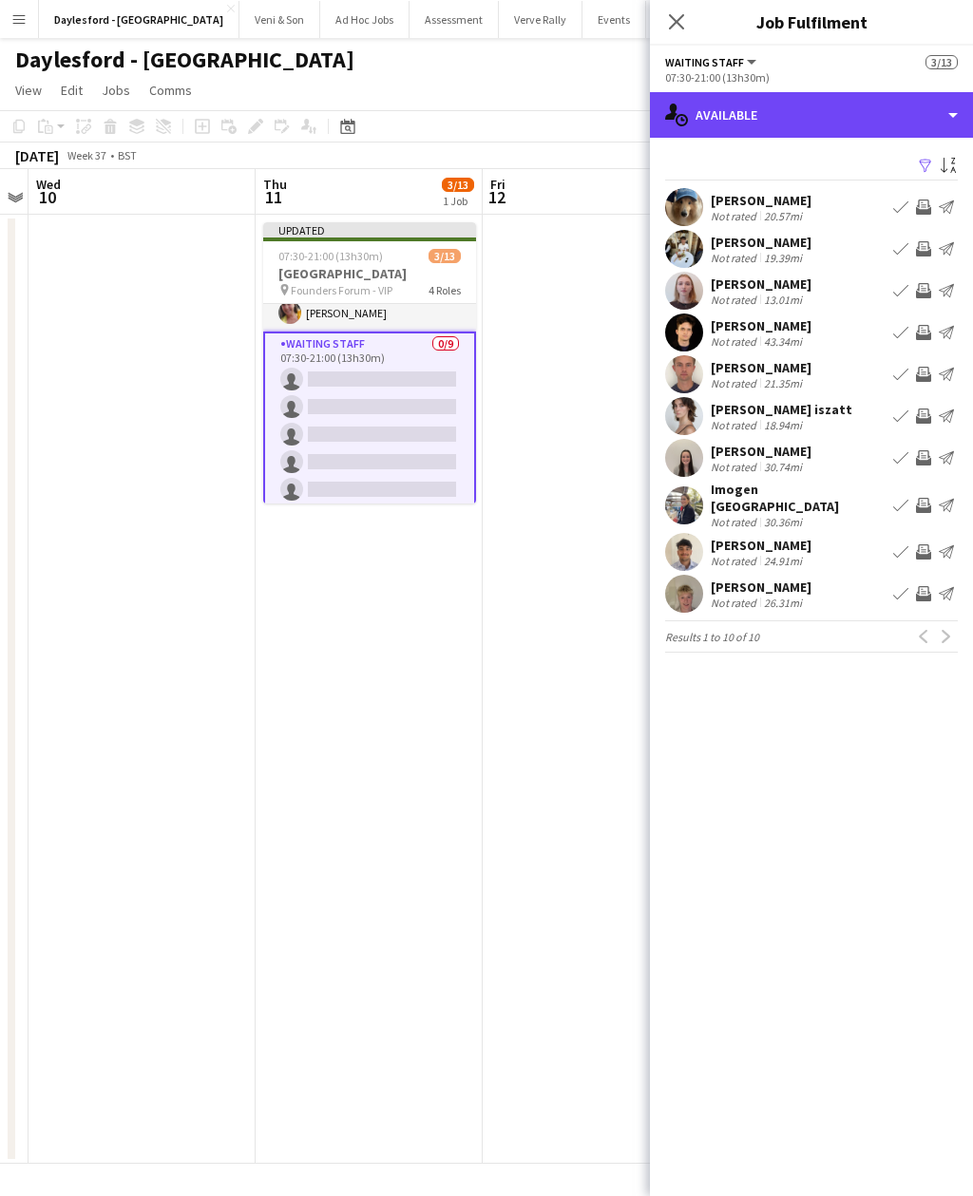
click at [914, 104] on div "single-neutral-actions-upload Available" at bounding box center [811, 115] width 323 height 46
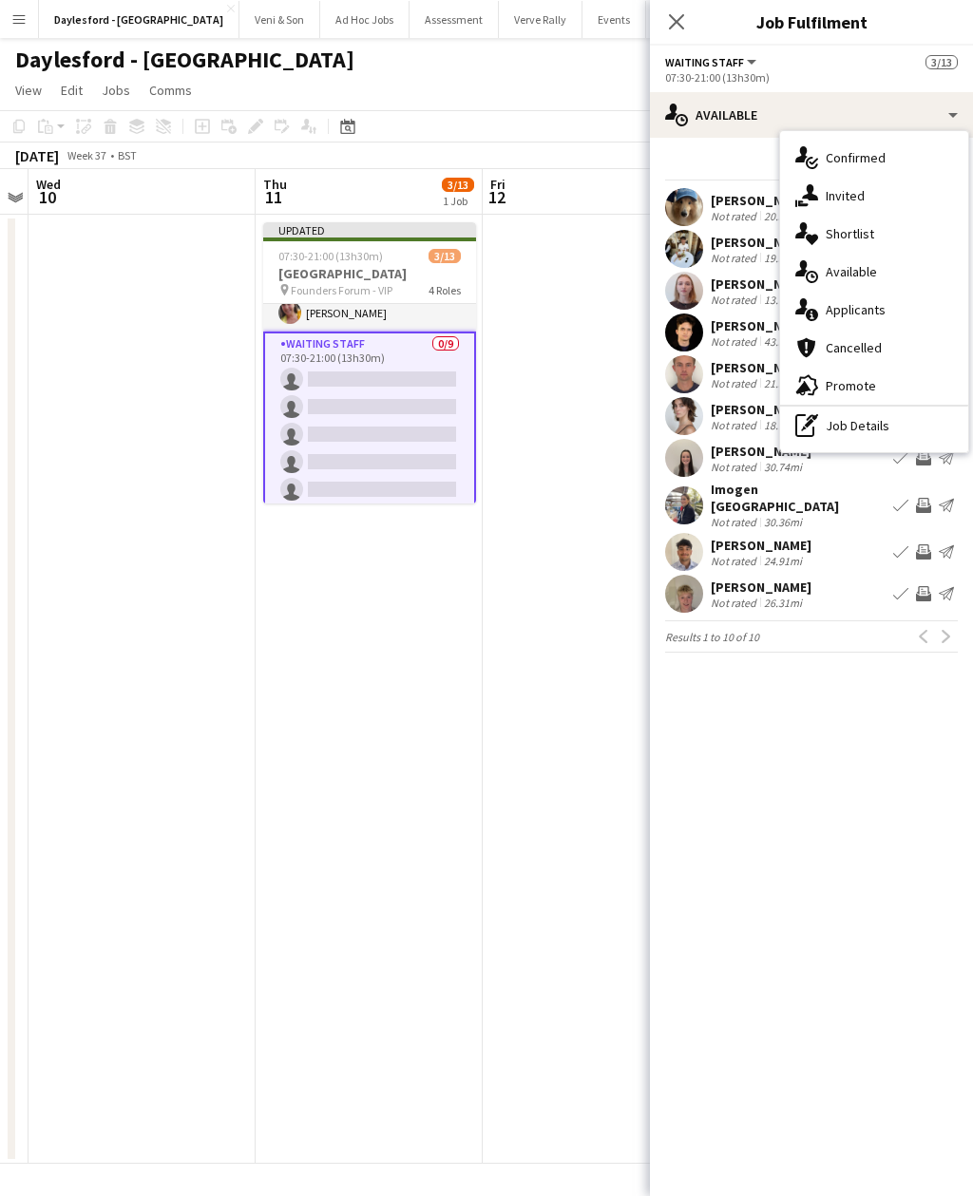
click at [883, 197] on div "single-neutral-actions-share-1 Invited" at bounding box center [874, 196] width 188 height 38
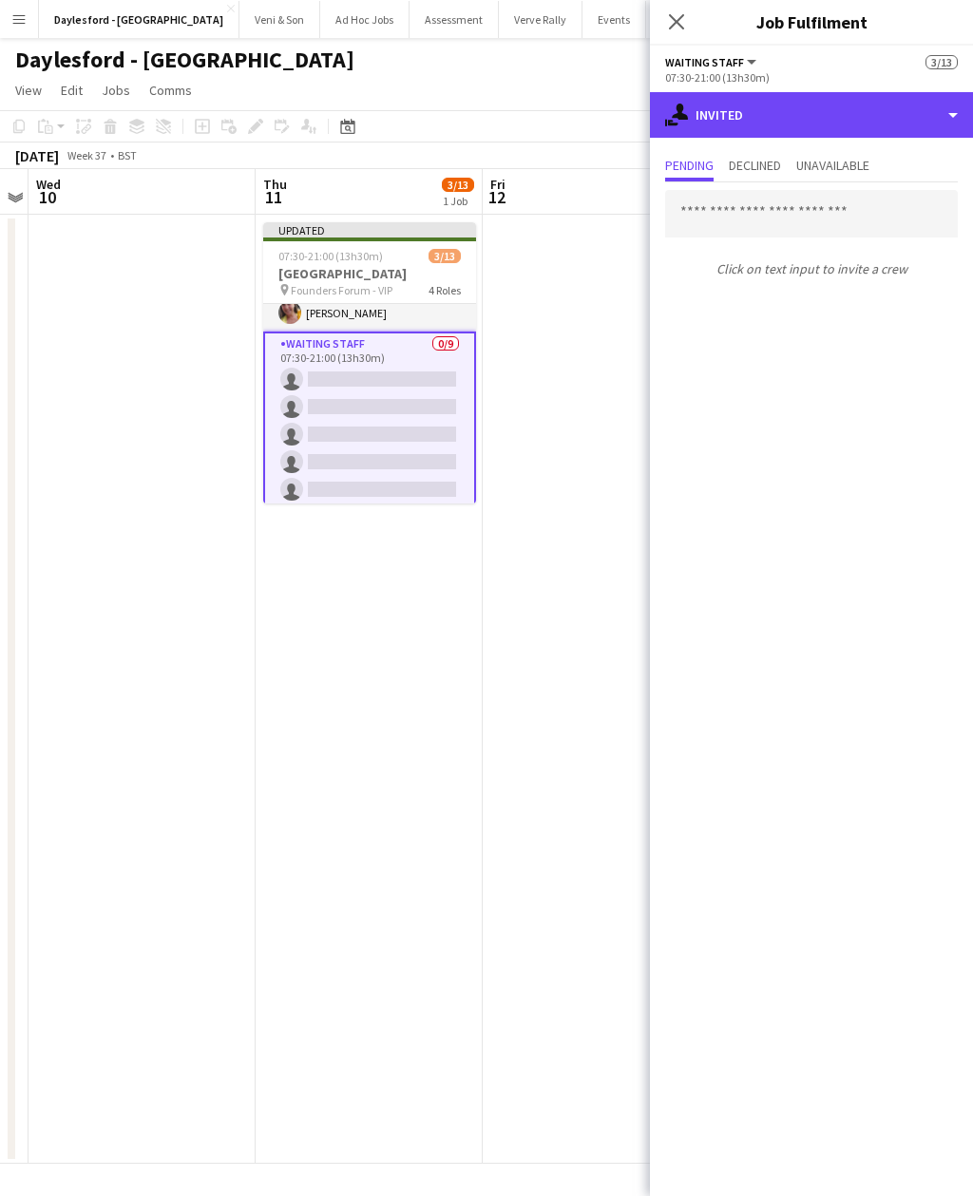
click at [894, 115] on div "single-neutral-actions-share-1 Invited" at bounding box center [811, 115] width 323 height 46
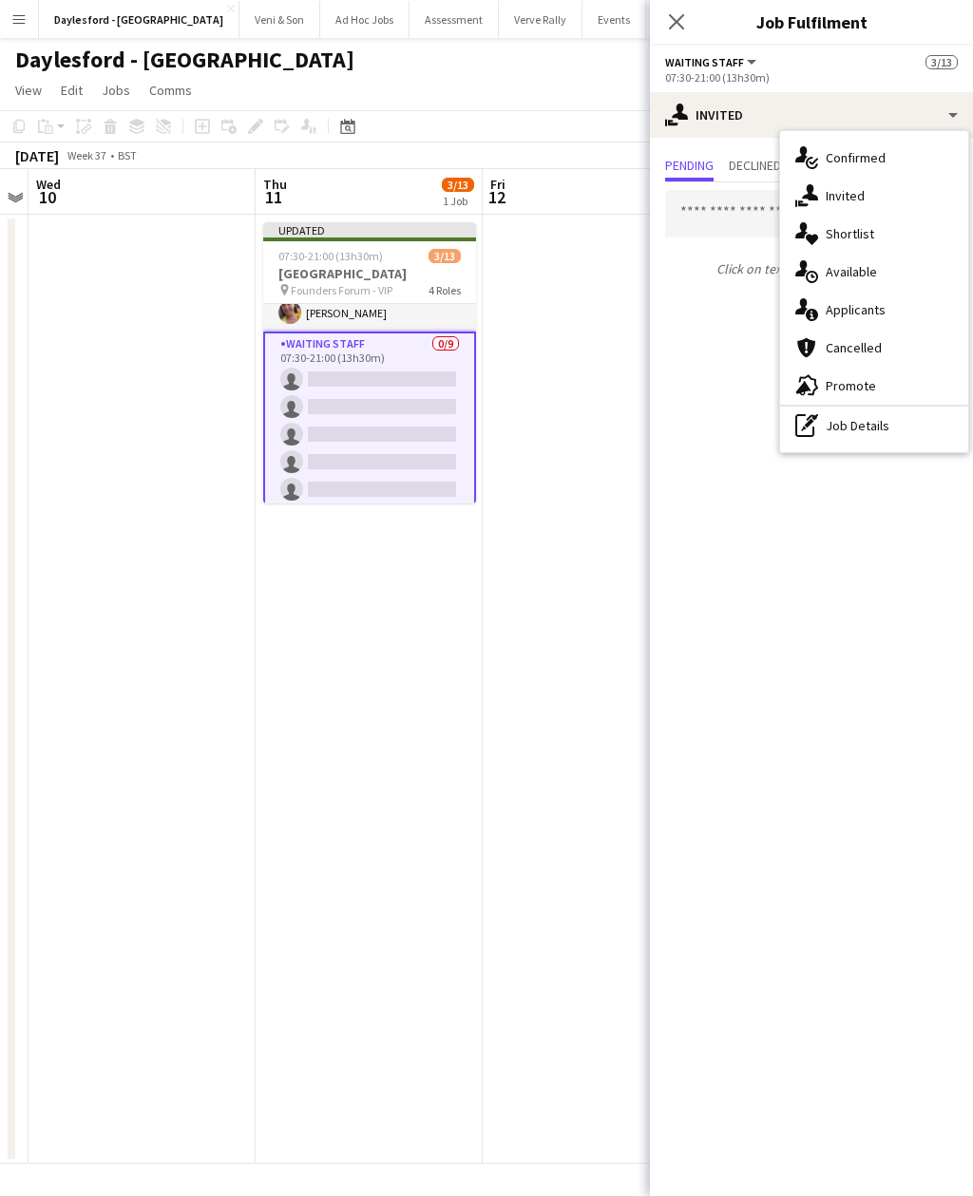
click at [897, 306] on div "single-neutral-actions-information Applicants" at bounding box center [874, 310] width 188 height 38
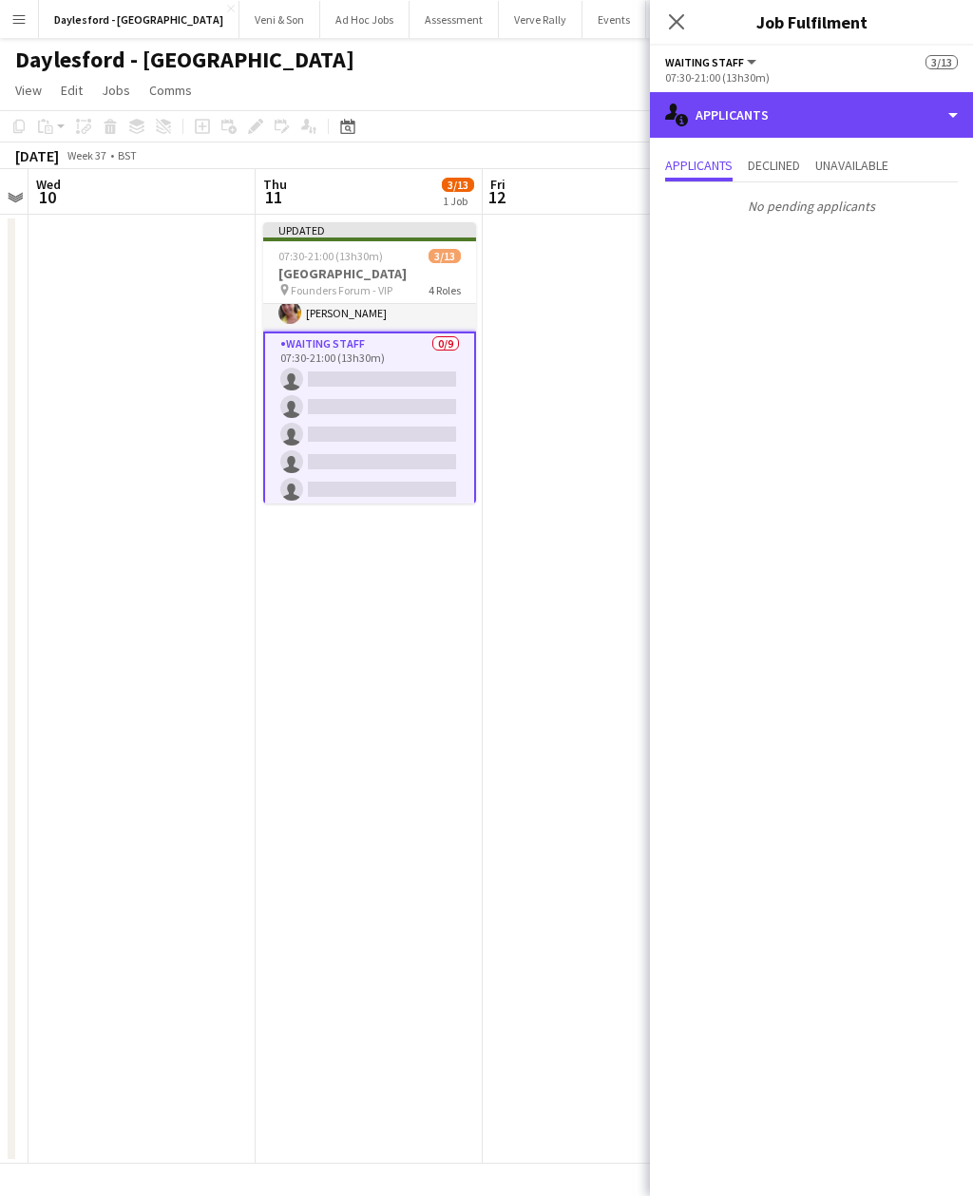
click at [895, 117] on div "single-neutral-actions-information Applicants" at bounding box center [811, 115] width 323 height 46
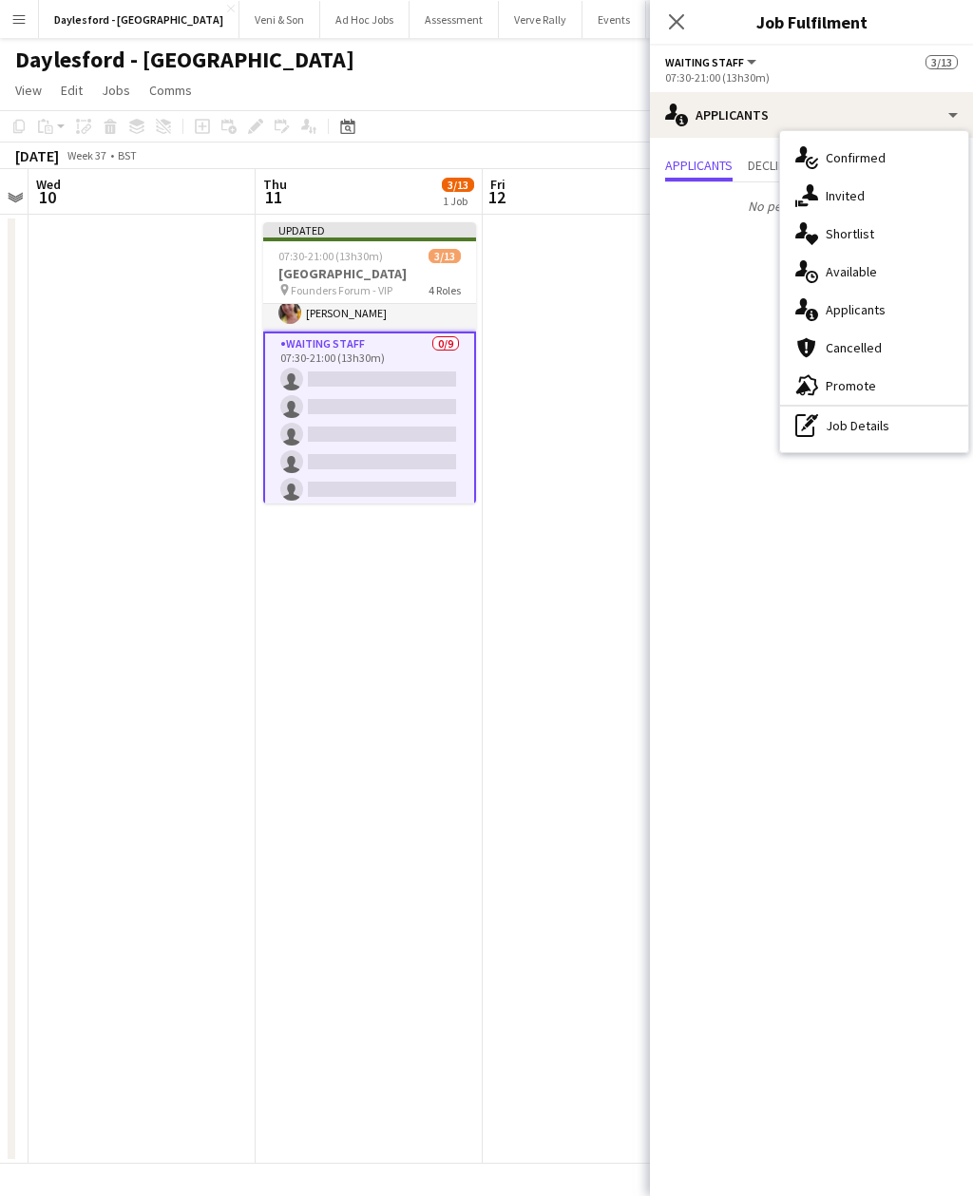
click at [882, 279] on div "single-neutral-actions-upload Available" at bounding box center [874, 272] width 188 height 38
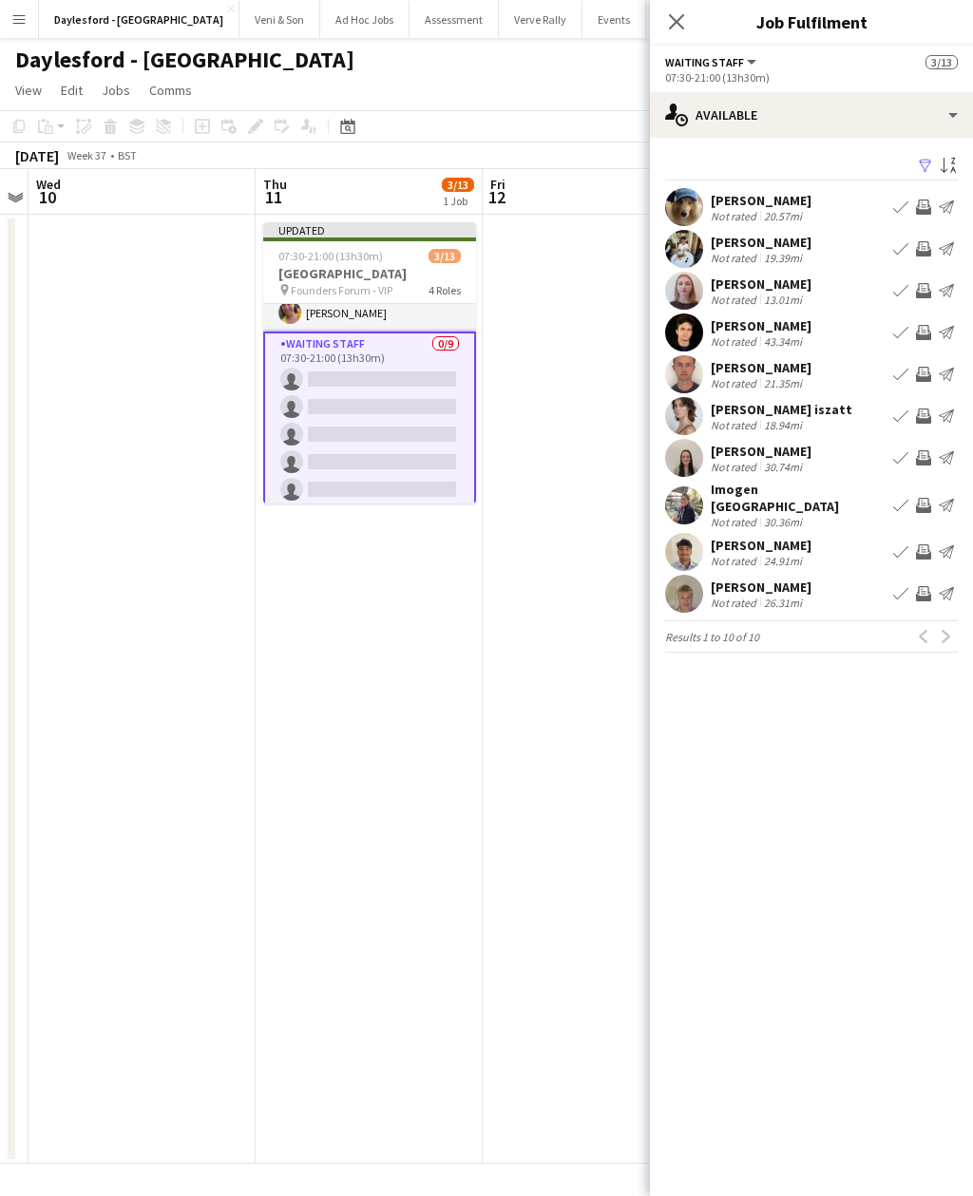
click at [697, 290] on app-user-avatar at bounding box center [684, 291] width 38 height 38
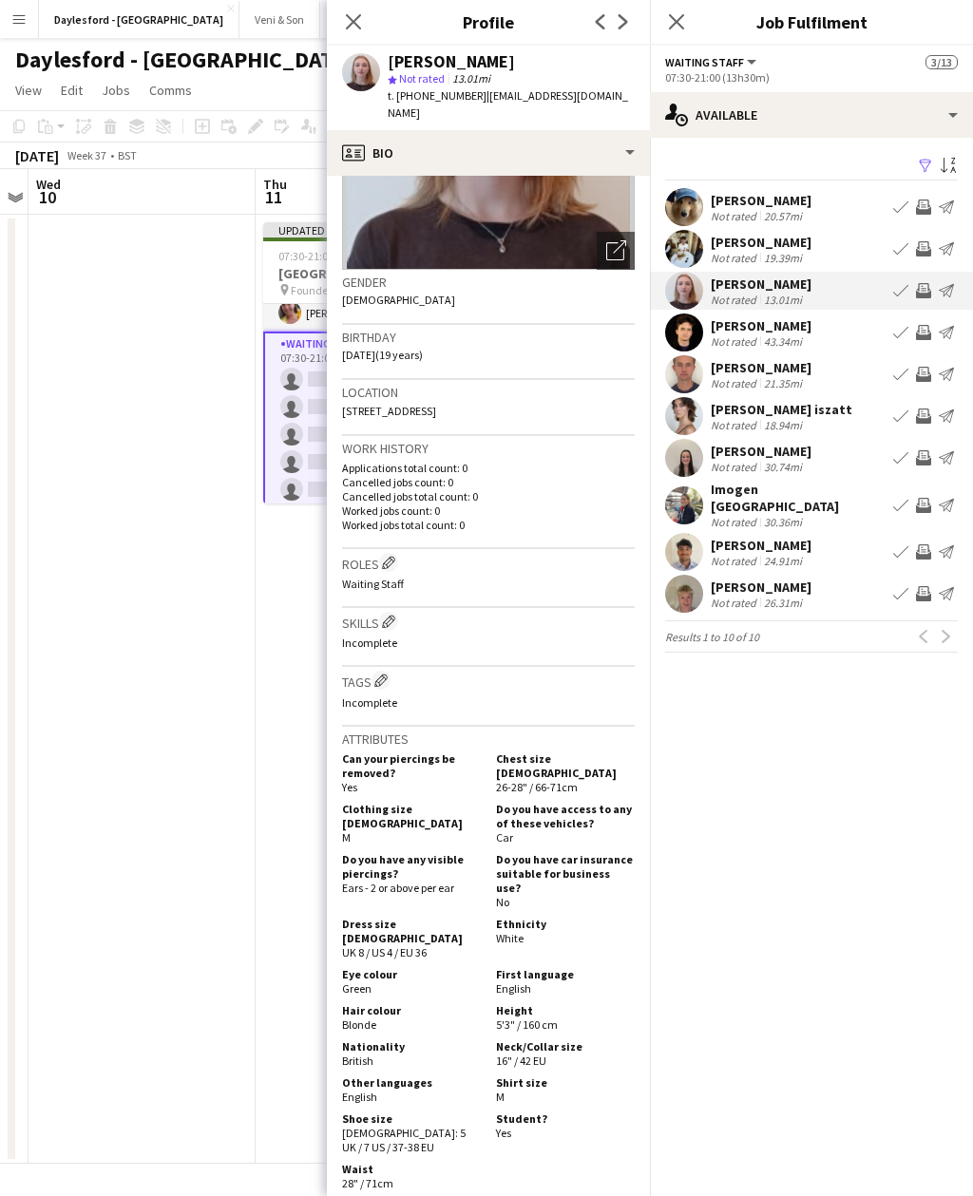
scroll to position [207, 0]
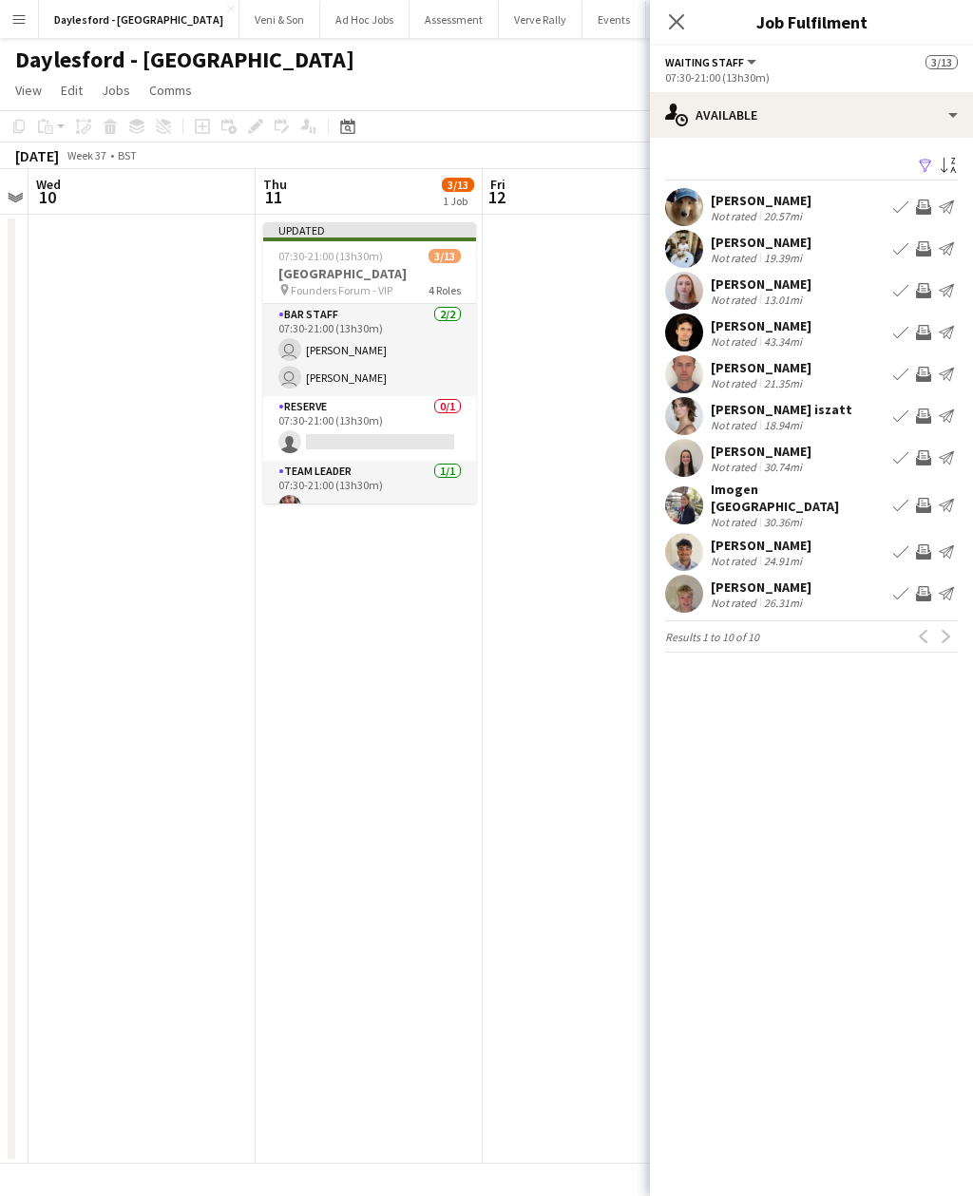
click at [700, 540] on app-user-avatar at bounding box center [684, 552] width 38 height 38
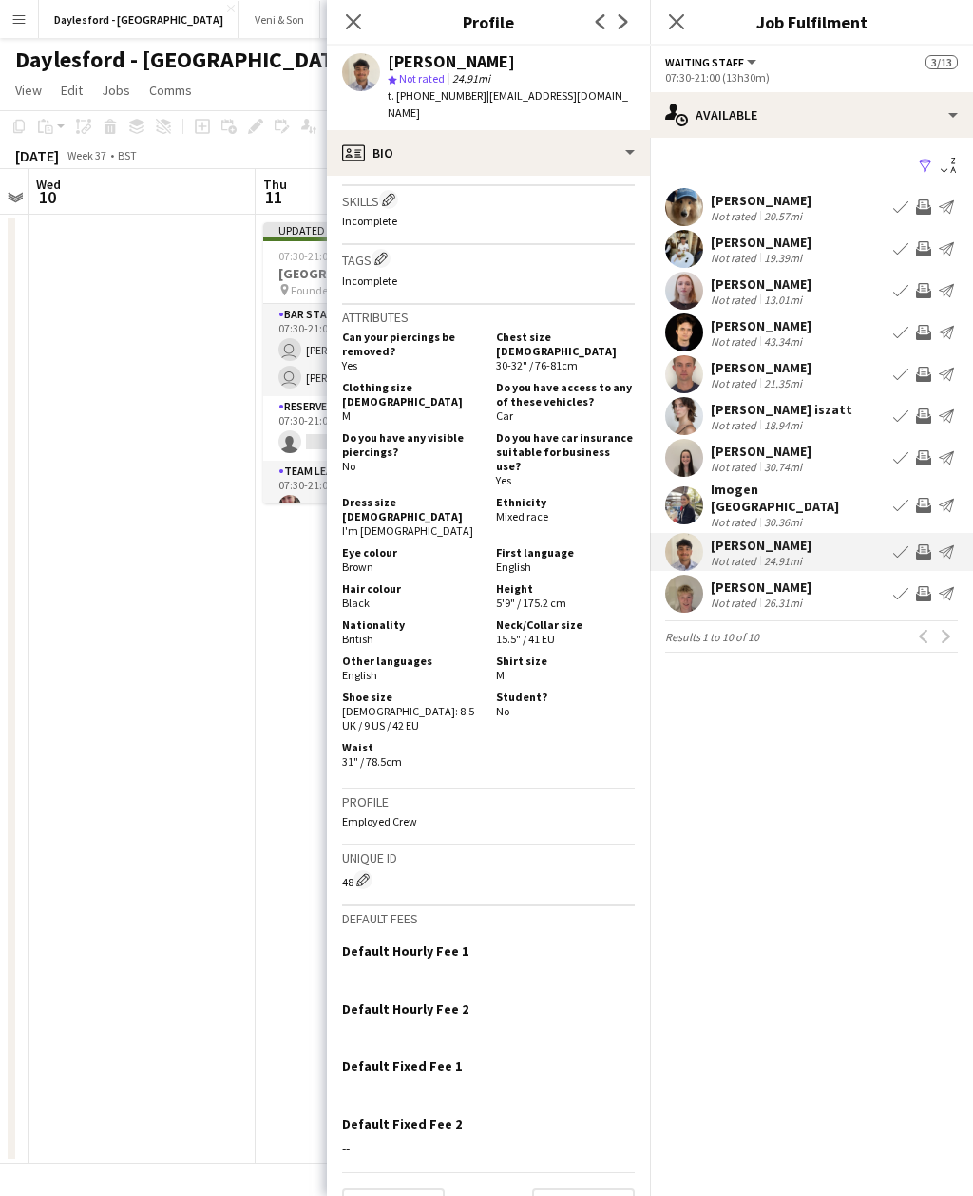
scroll to position [627, 0]
click at [363, 19] on app-icon "Close pop-in" at bounding box center [353, 21] width 23 height 23
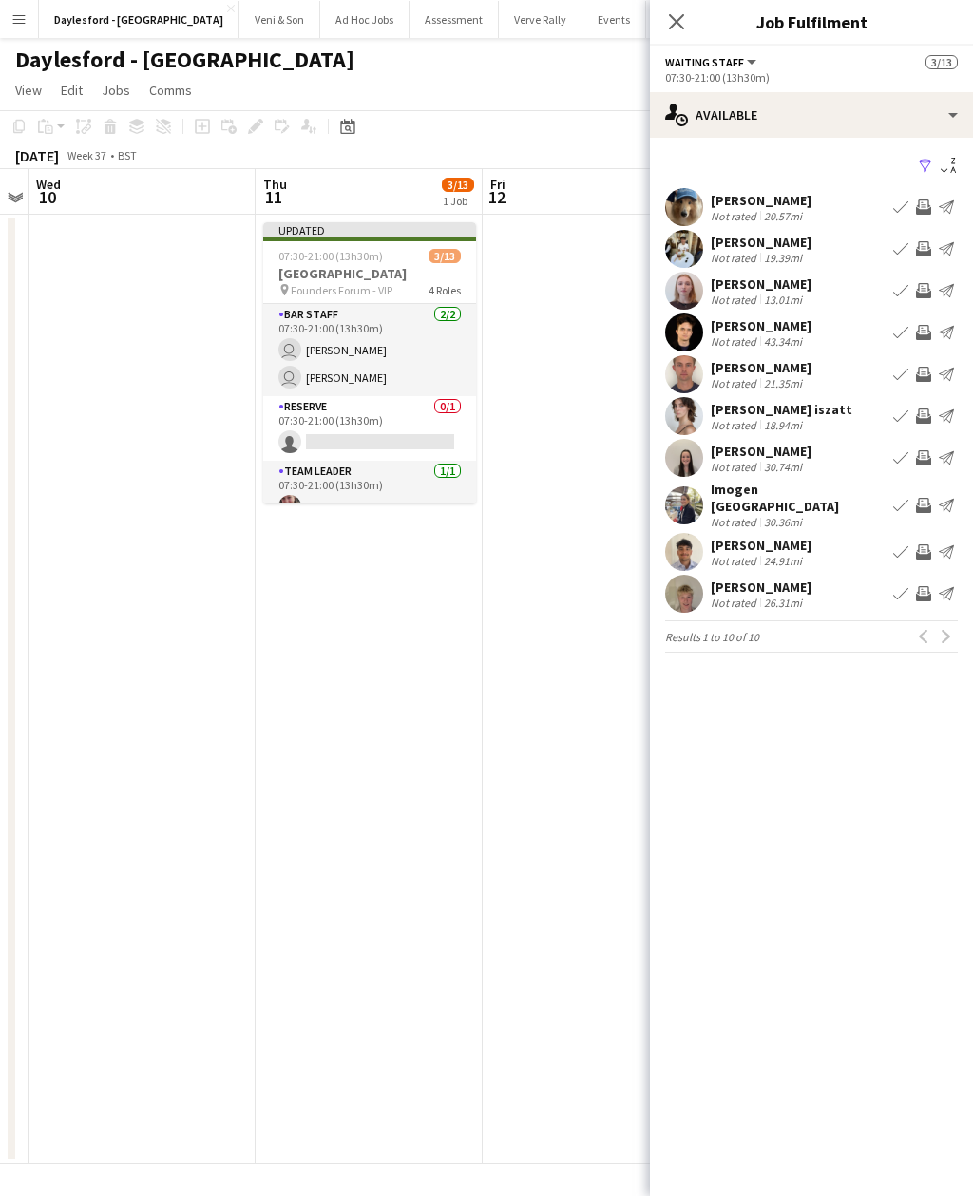
click at [685, 12] on app-icon "Close pop-in" at bounding box center [676, 21] width 23 height 23
